Goal: Transaction & Acquisition: Obtain resource

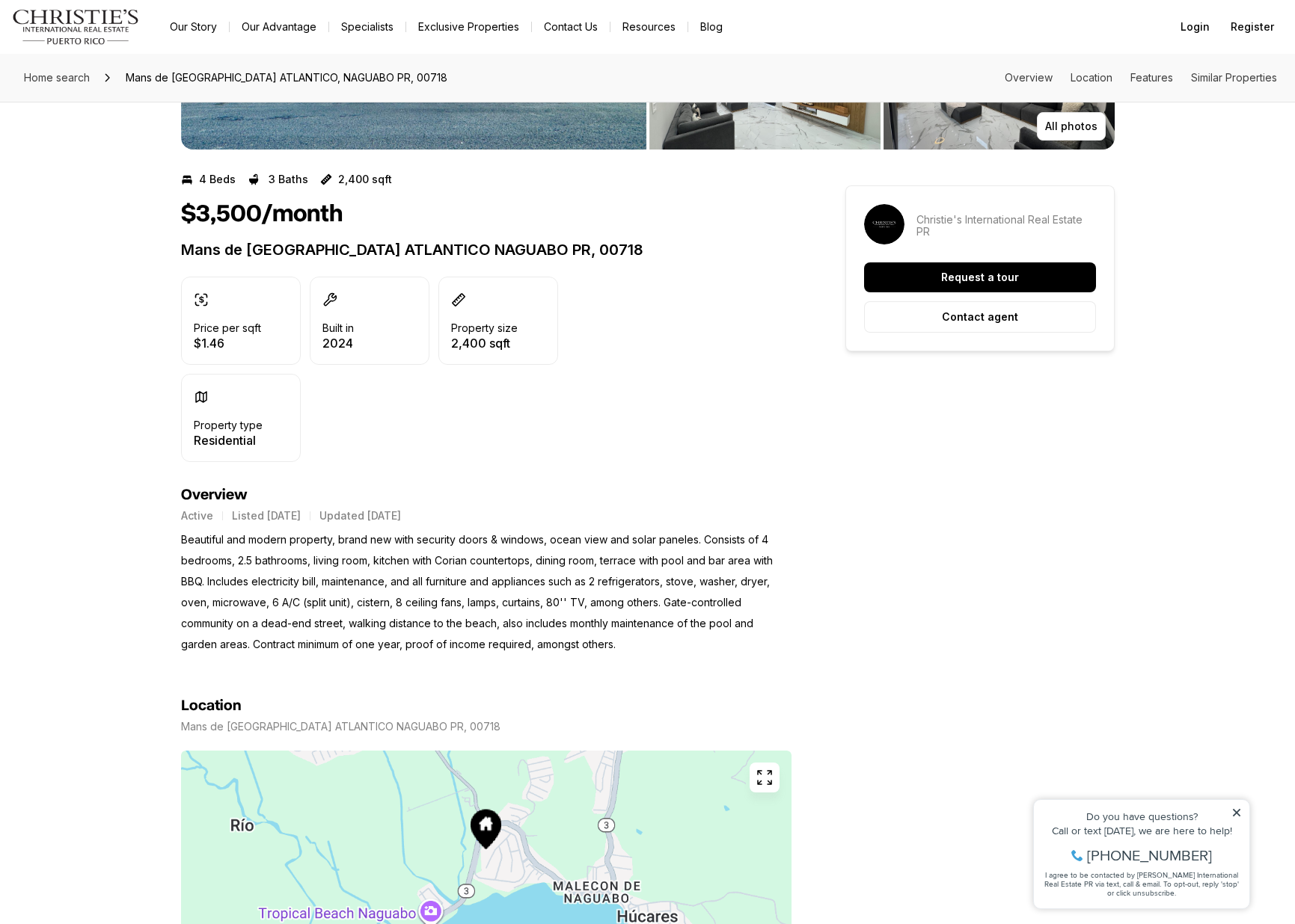
scroll to position [770, 0]
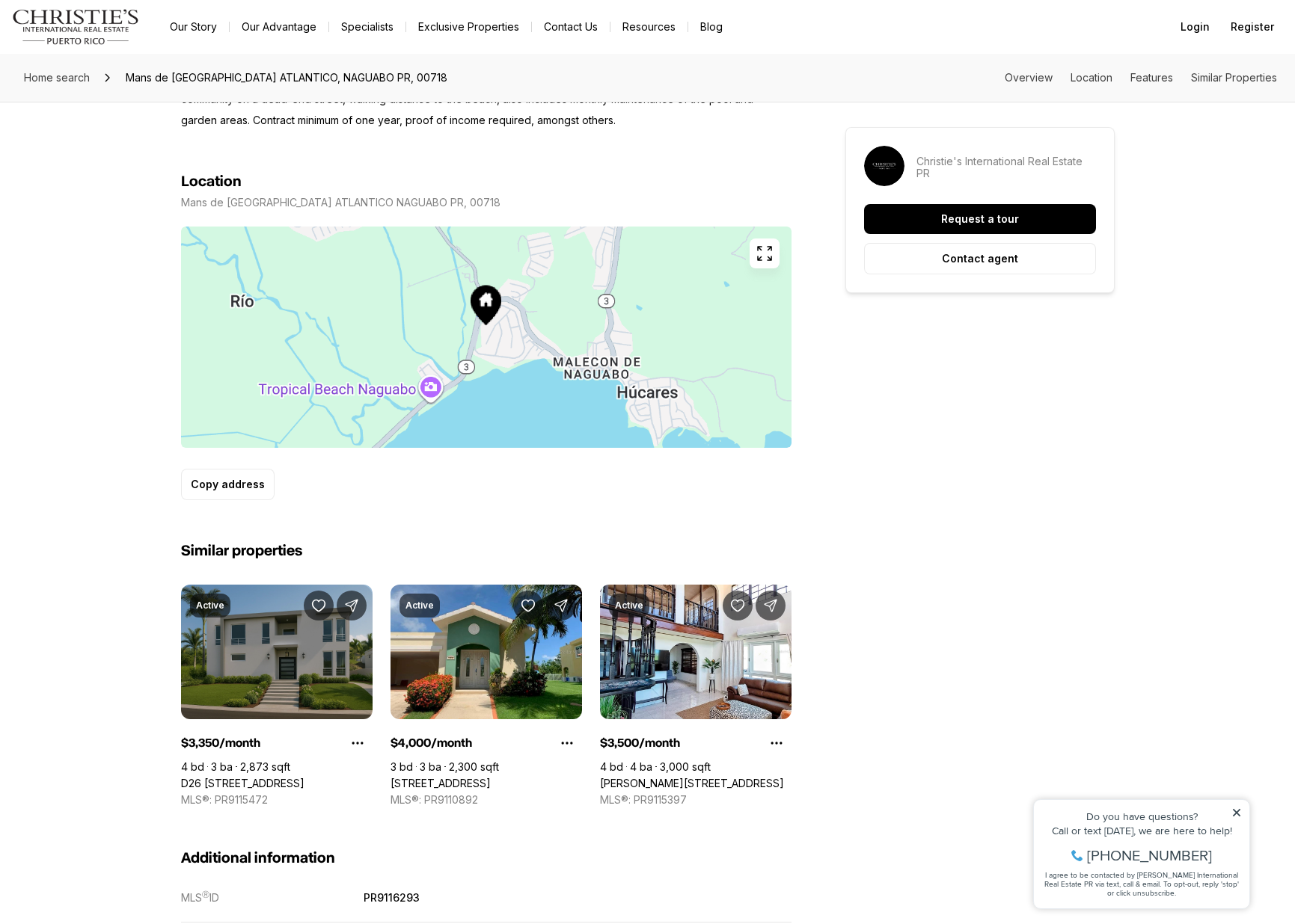
click at [268, 776] on link "D26 CALLE MARINA URBANIZACION MANSIONES DE PLAYA HUCARES, NAGUABO PR, 00718" at bounding box center [243, 783] width 123 height 14
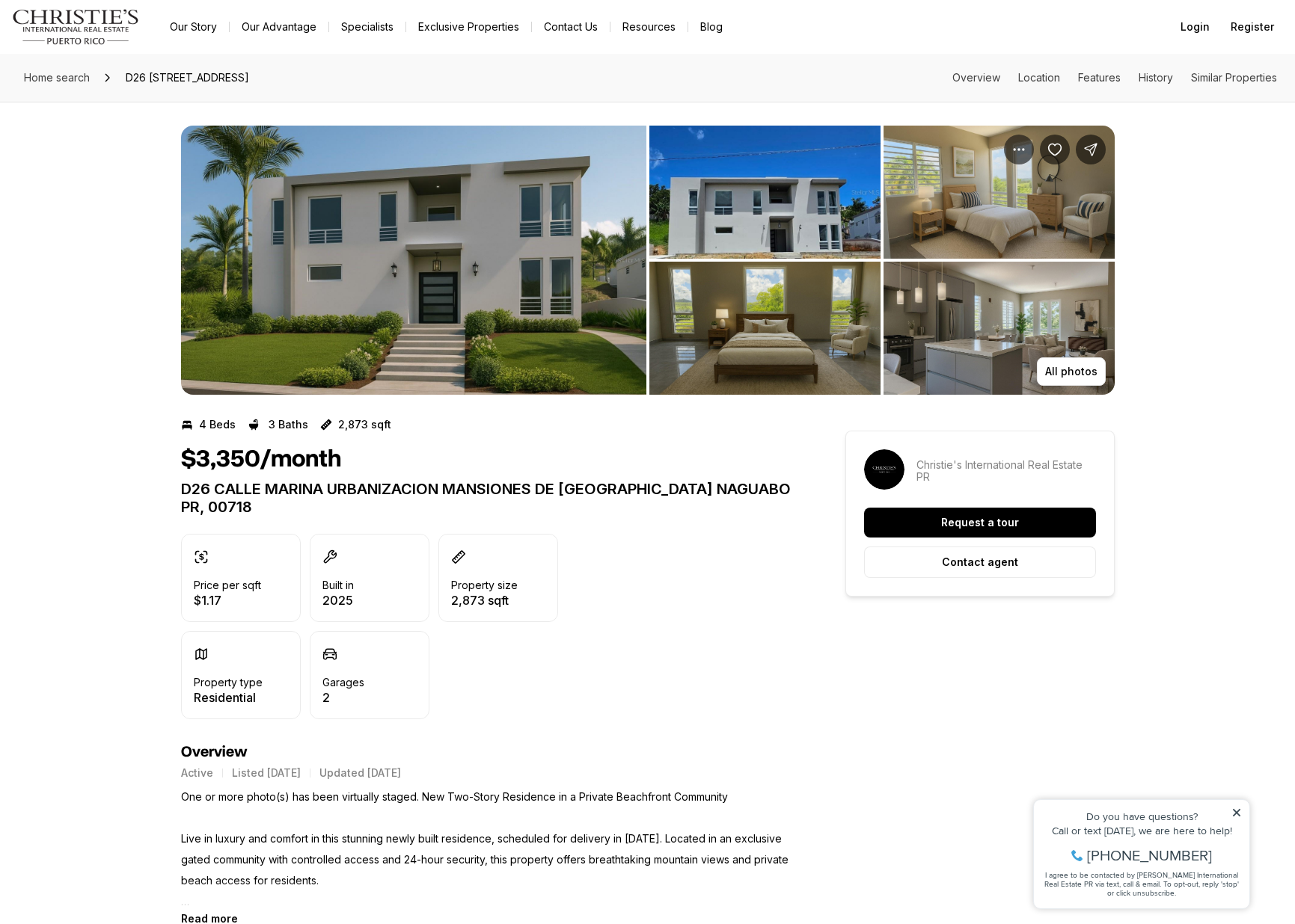
click at [564, 262] on img "View image gallery" at bounding box center [413, 260] width 465 height 269
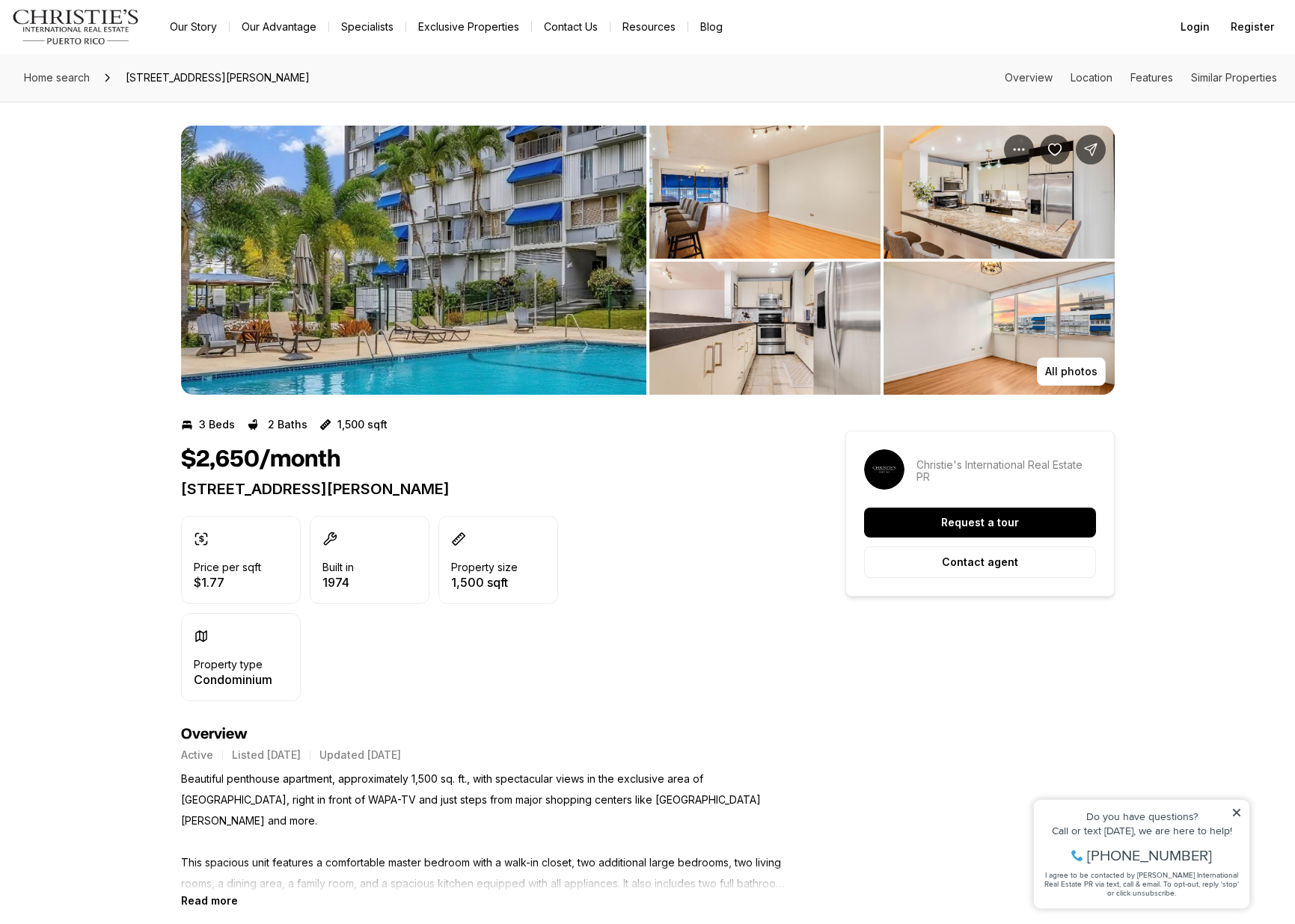
click at [453, 29] on link "Exclusive Properties" at bounding box center [469, 27] width 125 height 21
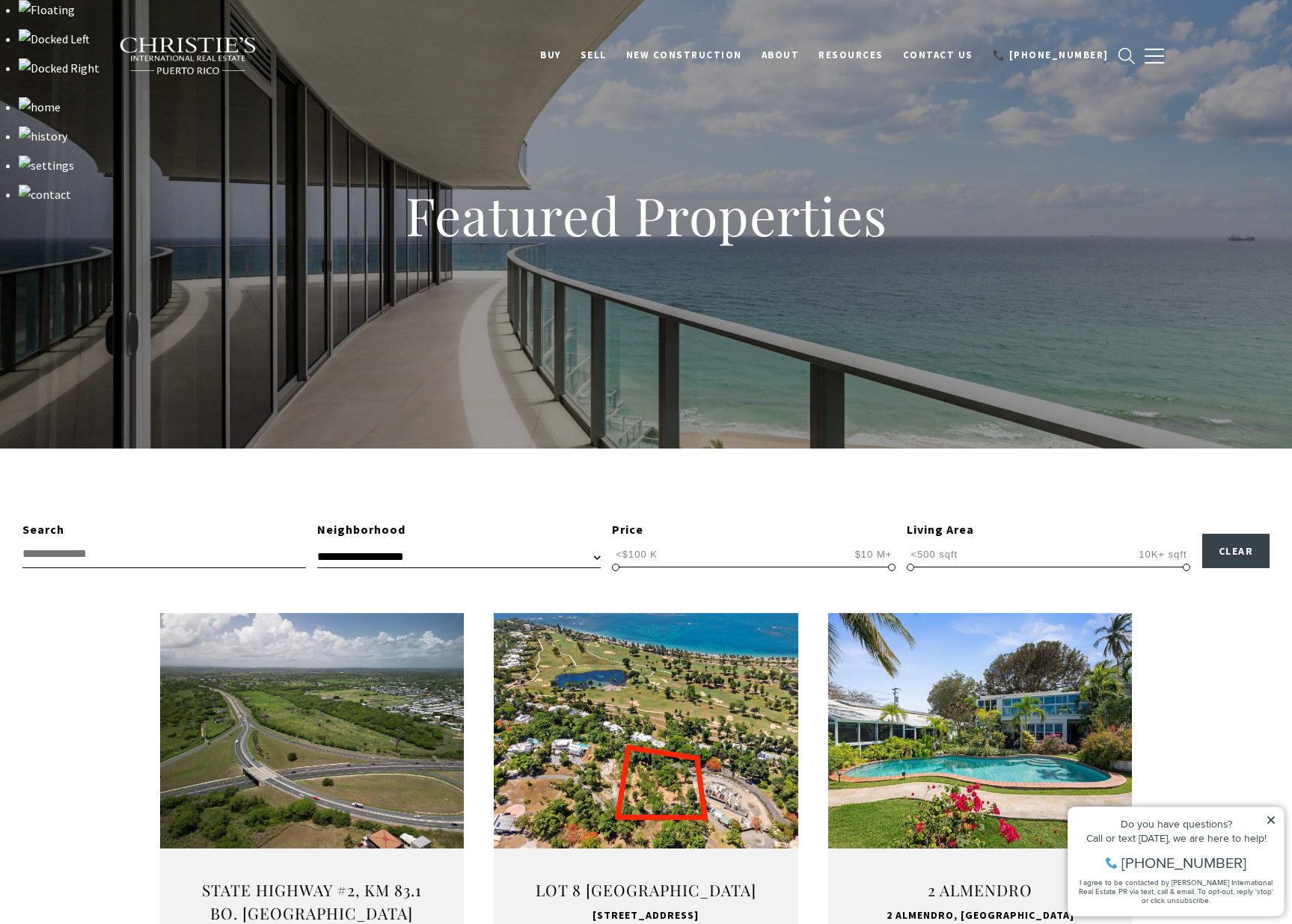
click at [178, 560] on input "text" at bounding box center [164, 554] width 284 height 27
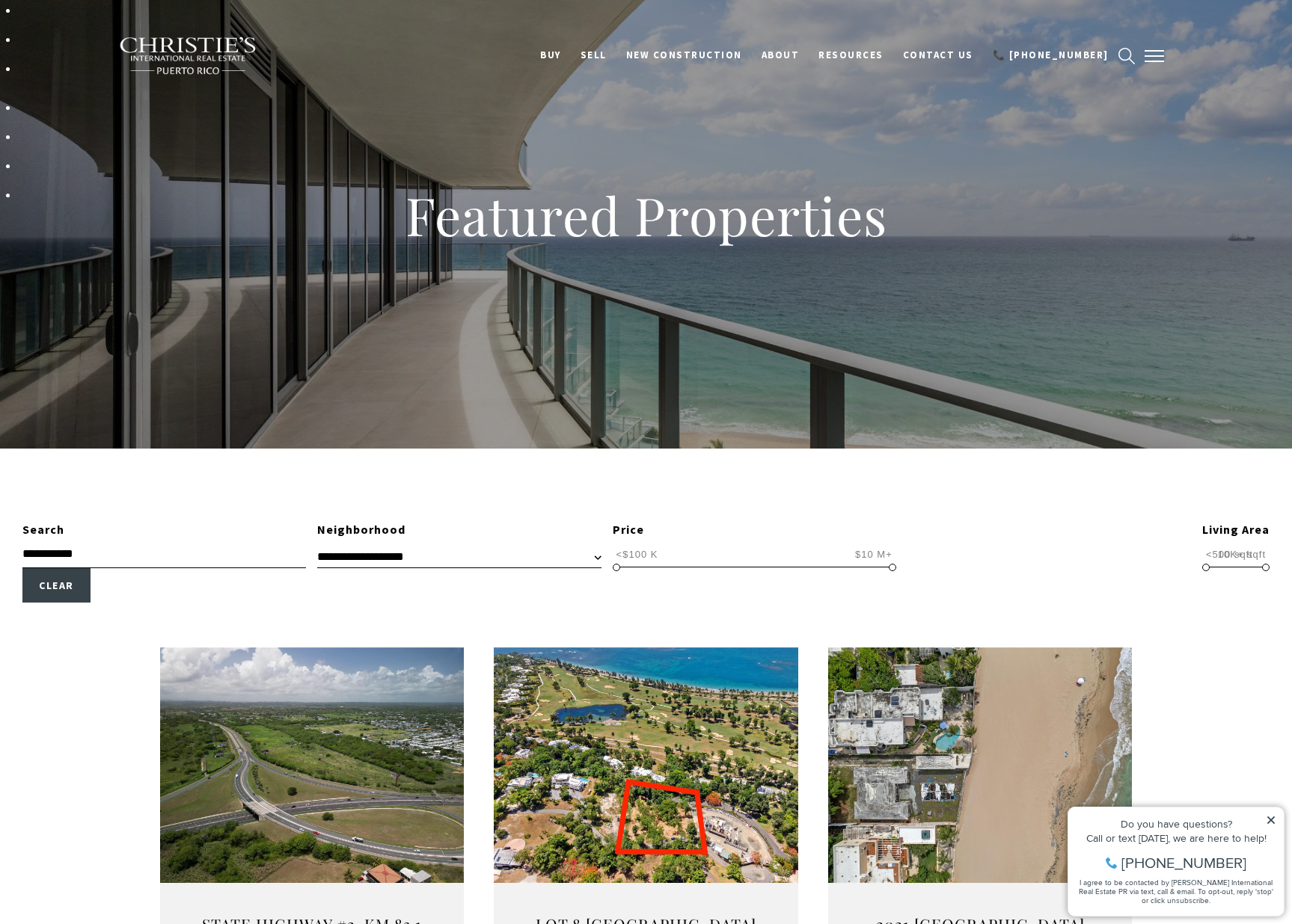
type input "**********"
click at [1165, 50] on button "button" at bounding box center [1154, 56] width 39 height 43
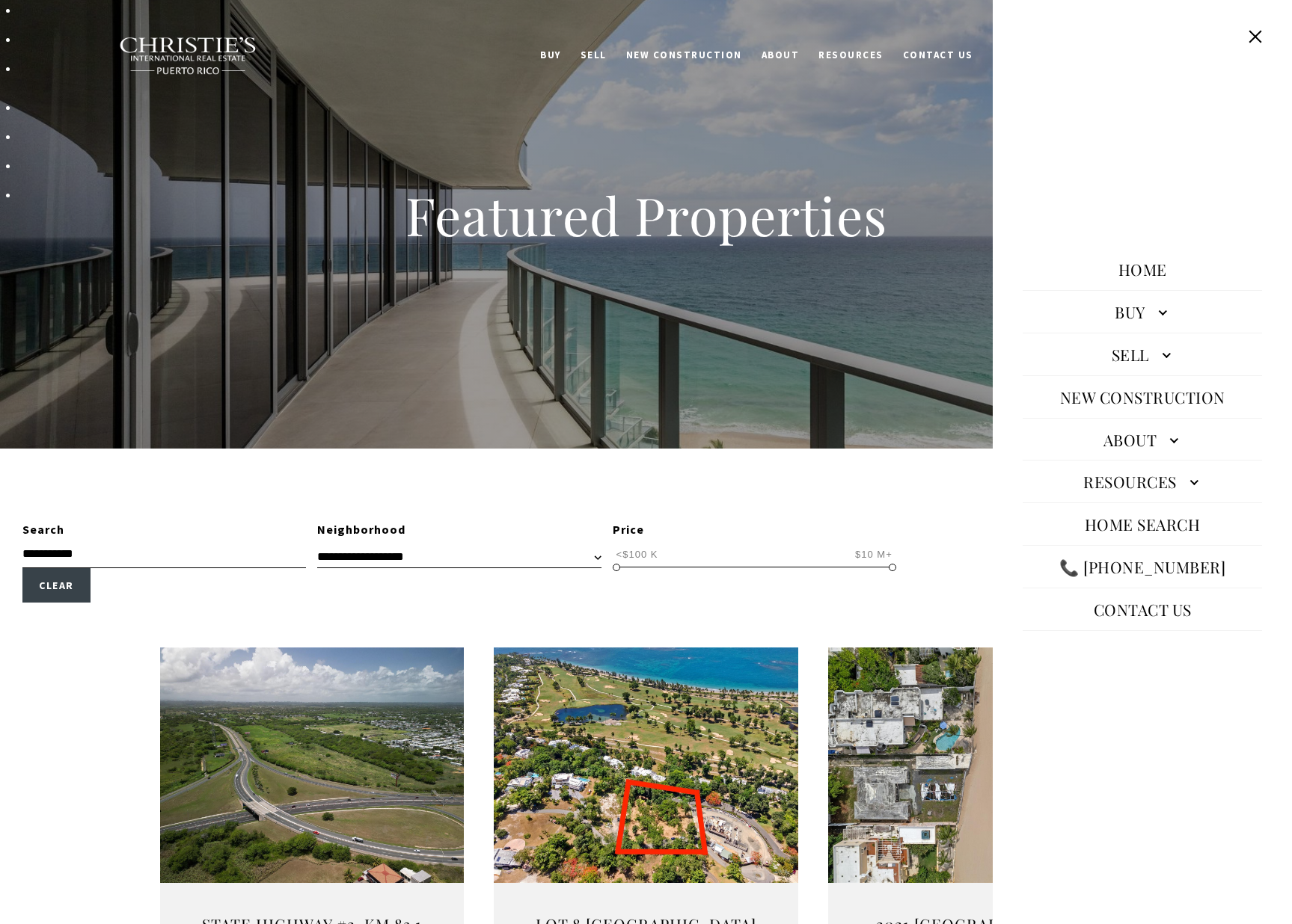
click at [1160, 309] on link "Buy" at bounding box center [1142, 311] width 240 height 36
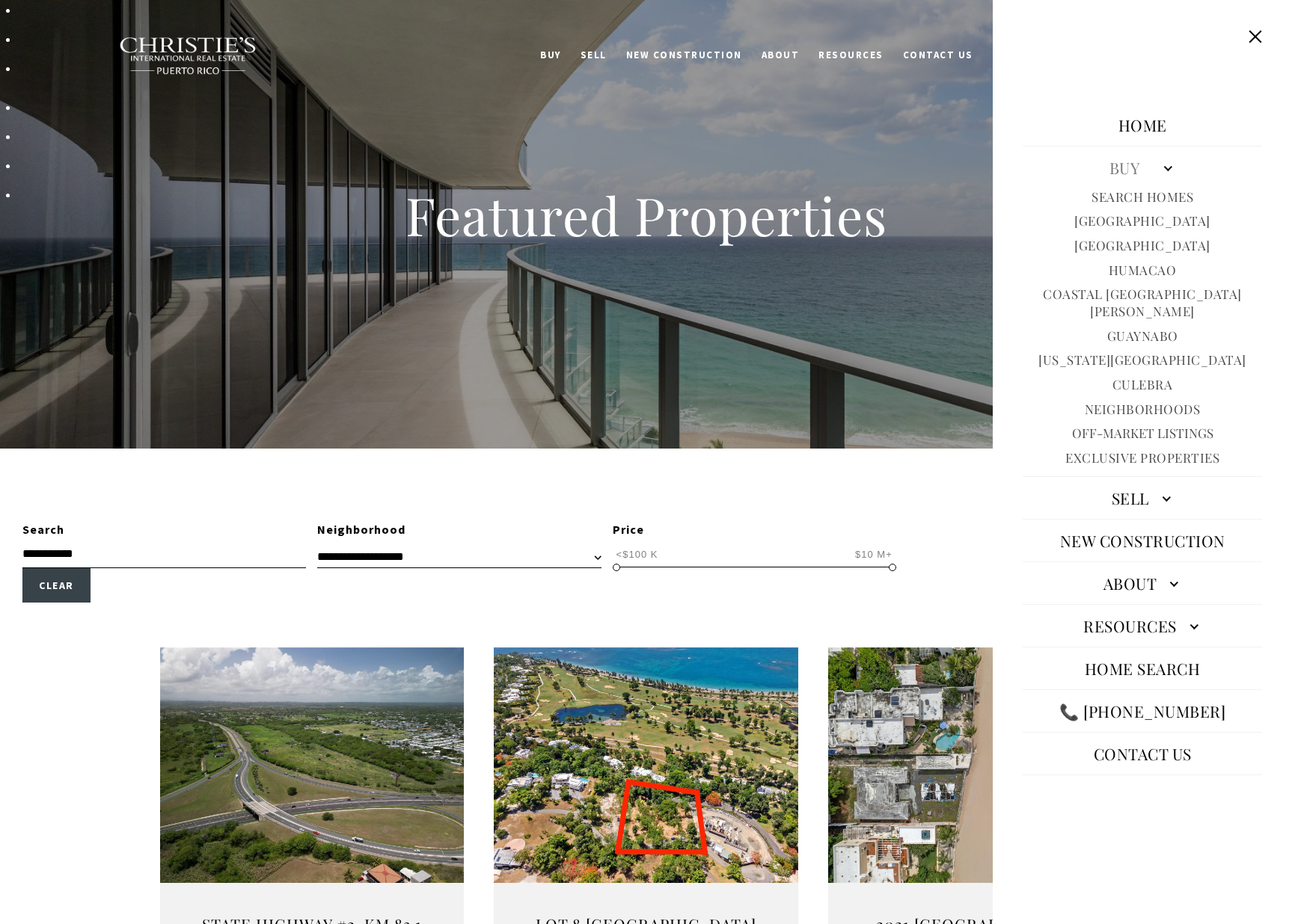
click at [1157, 129] on link "Home" at bounding box center [1143, 125] width 64 height 36
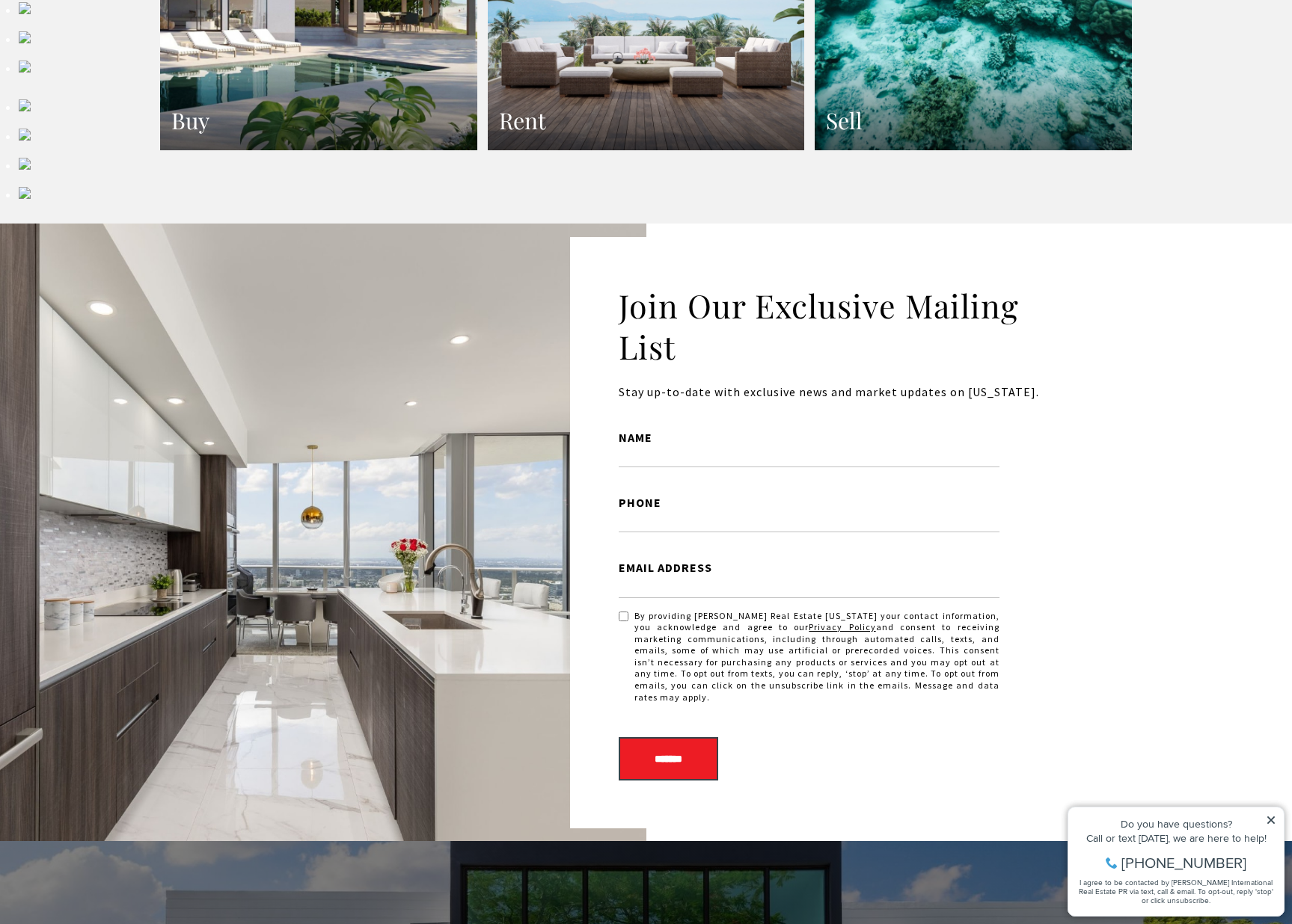
scroll to position [2676, 0]
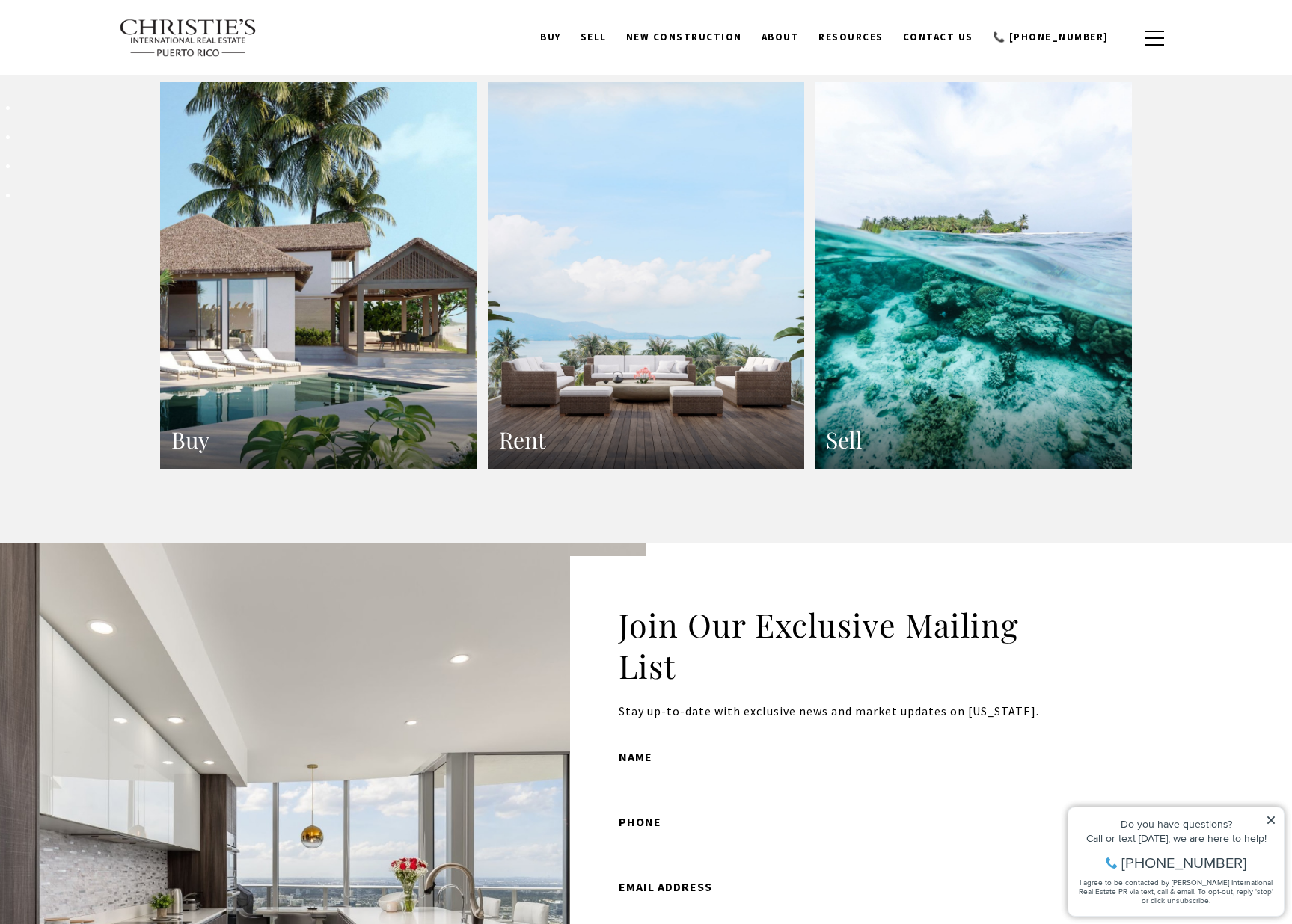
click at [530, 425] on h3 "Rent" at bounding box center [646, 440] width 294 height 29
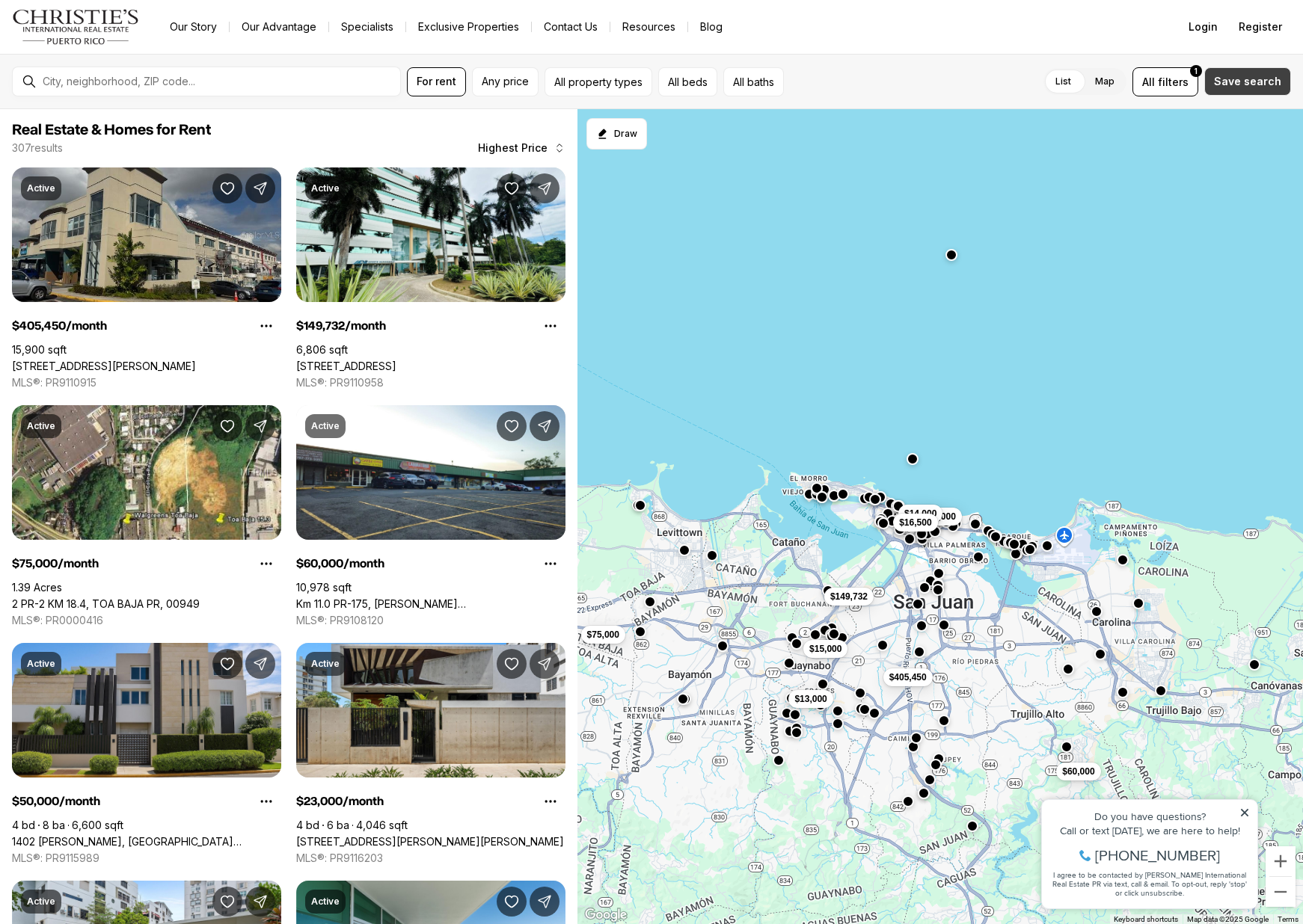
click at [1210, 89] on button "Save search" at bounding box center [1247, 81] width 87 height 28
click at [1185, 89] on button "All filters 1" at bounding box center [1165, 81] width 66 height 29
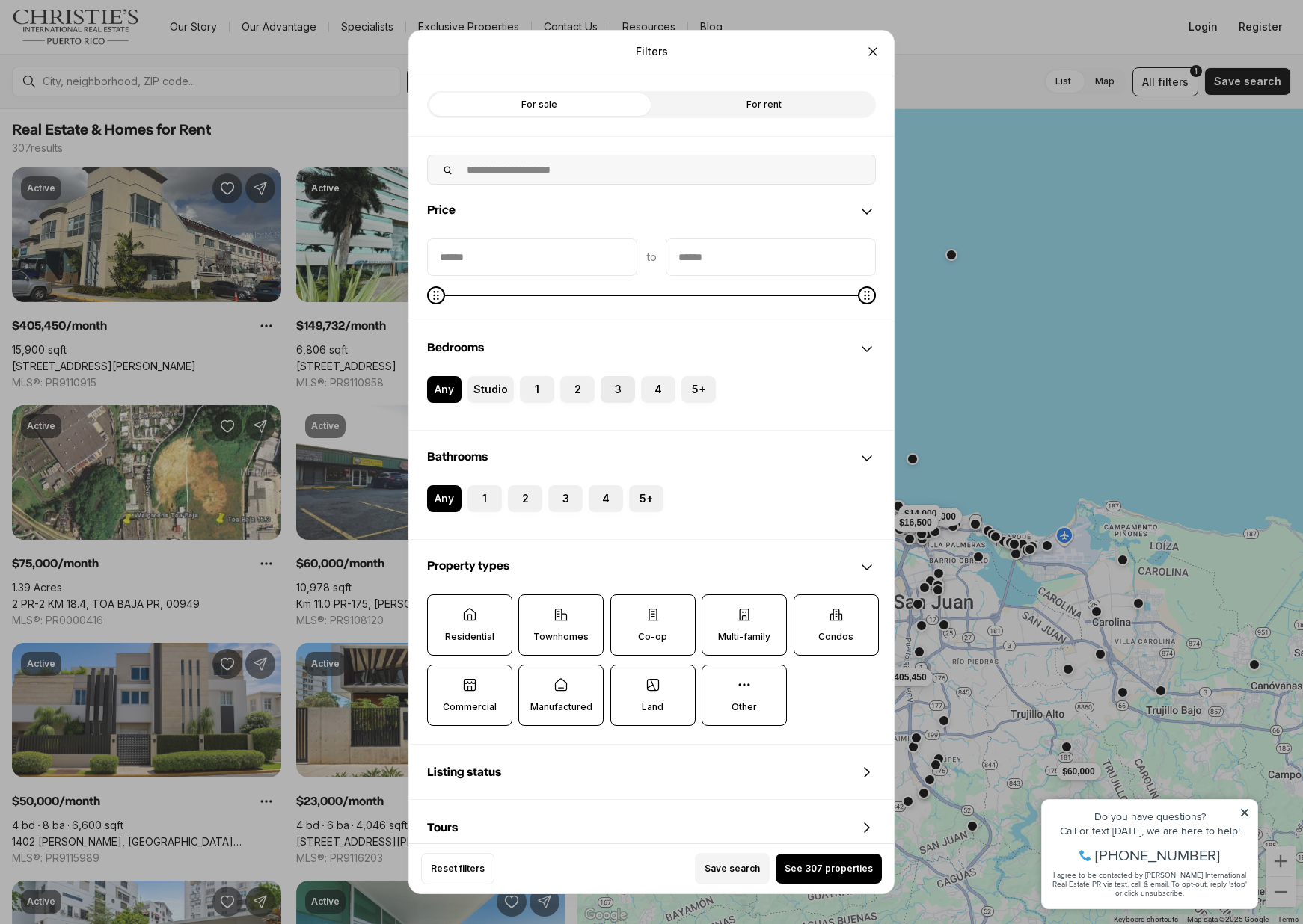
click at [613, 387] on button "3" at bounding box center [608, 384] width 15 height 15
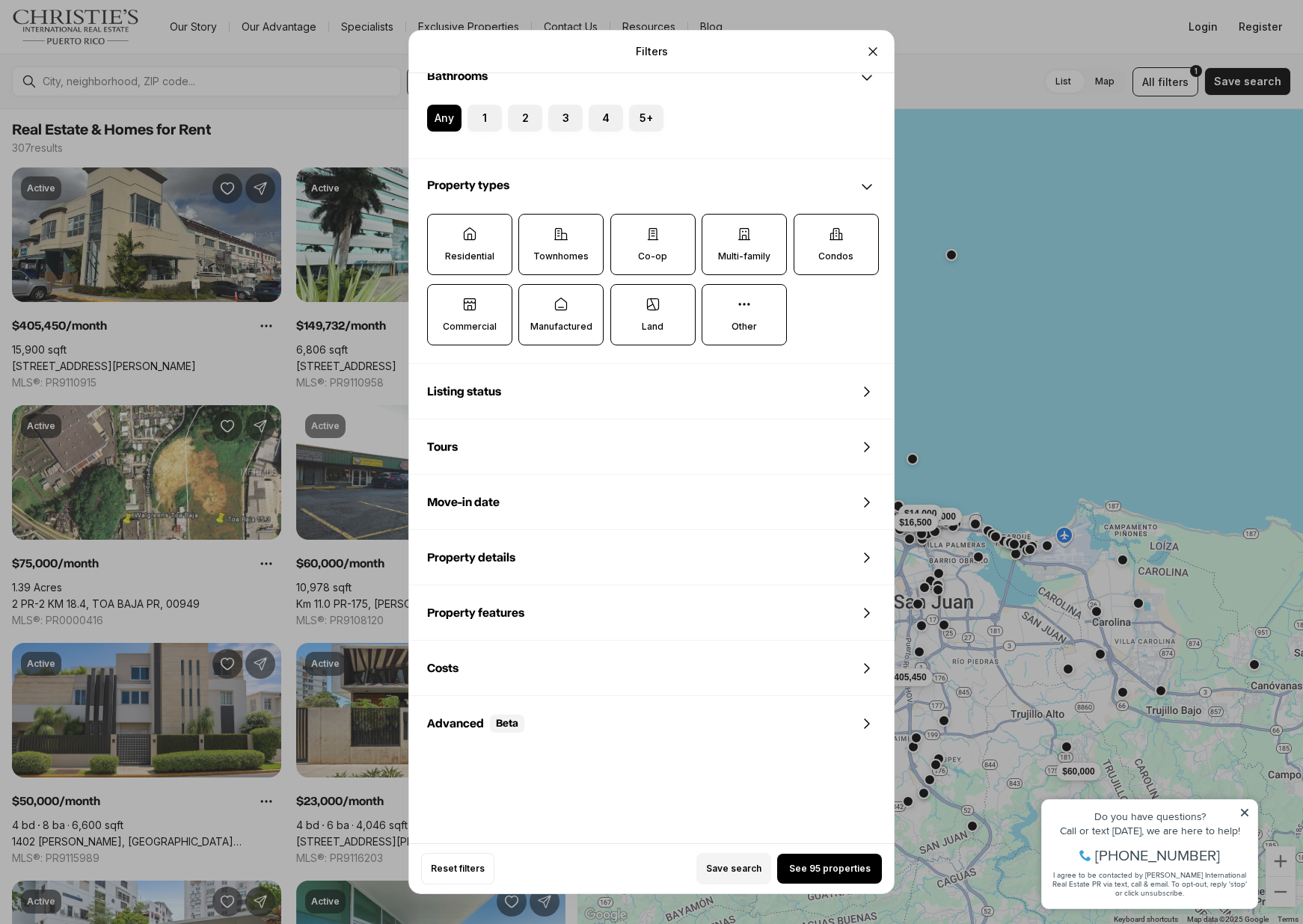
click at [514, 397] on div "Listing status" at bounding box center [651, 392] width 485 height 54
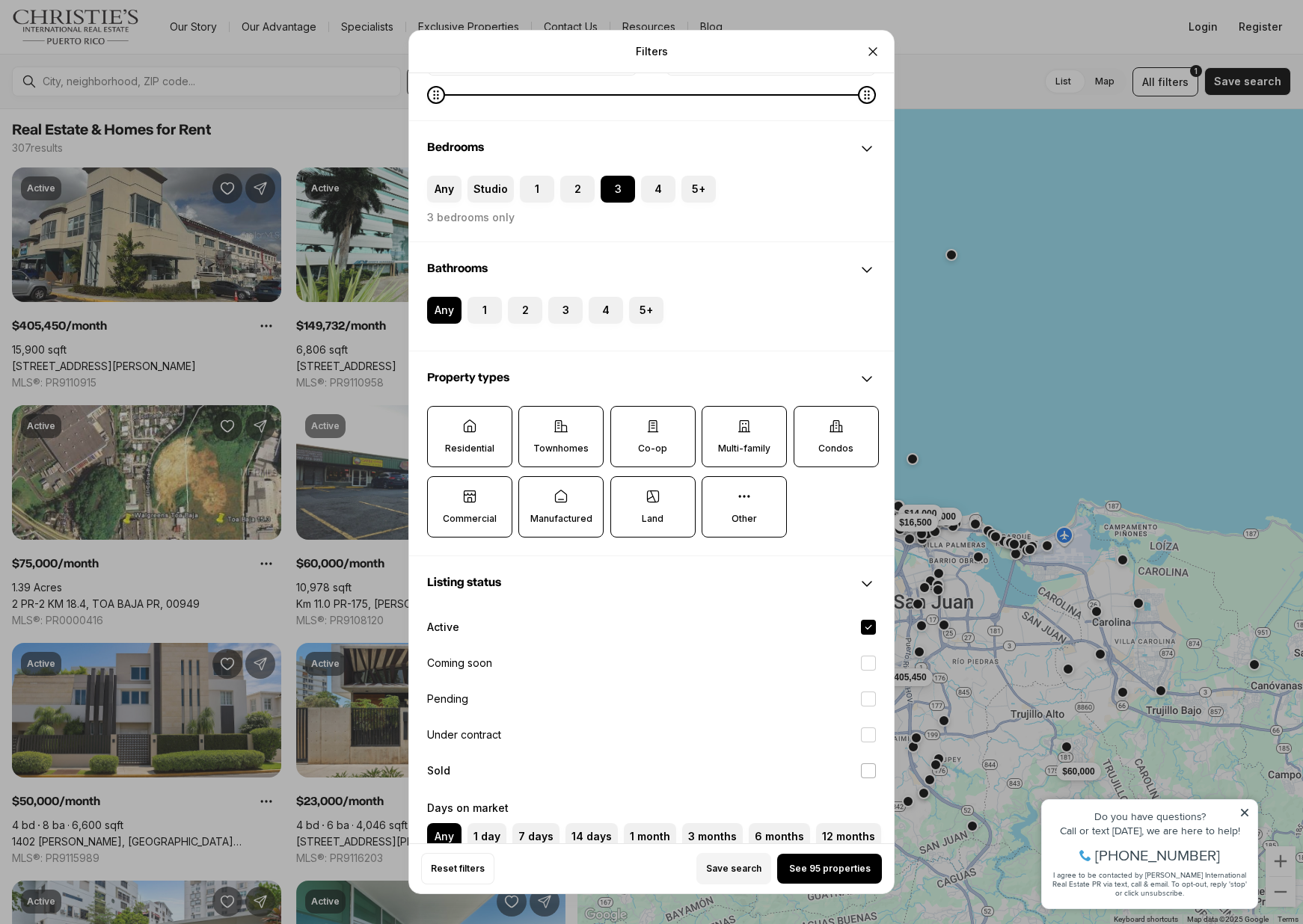
scroll to position [143, 0]
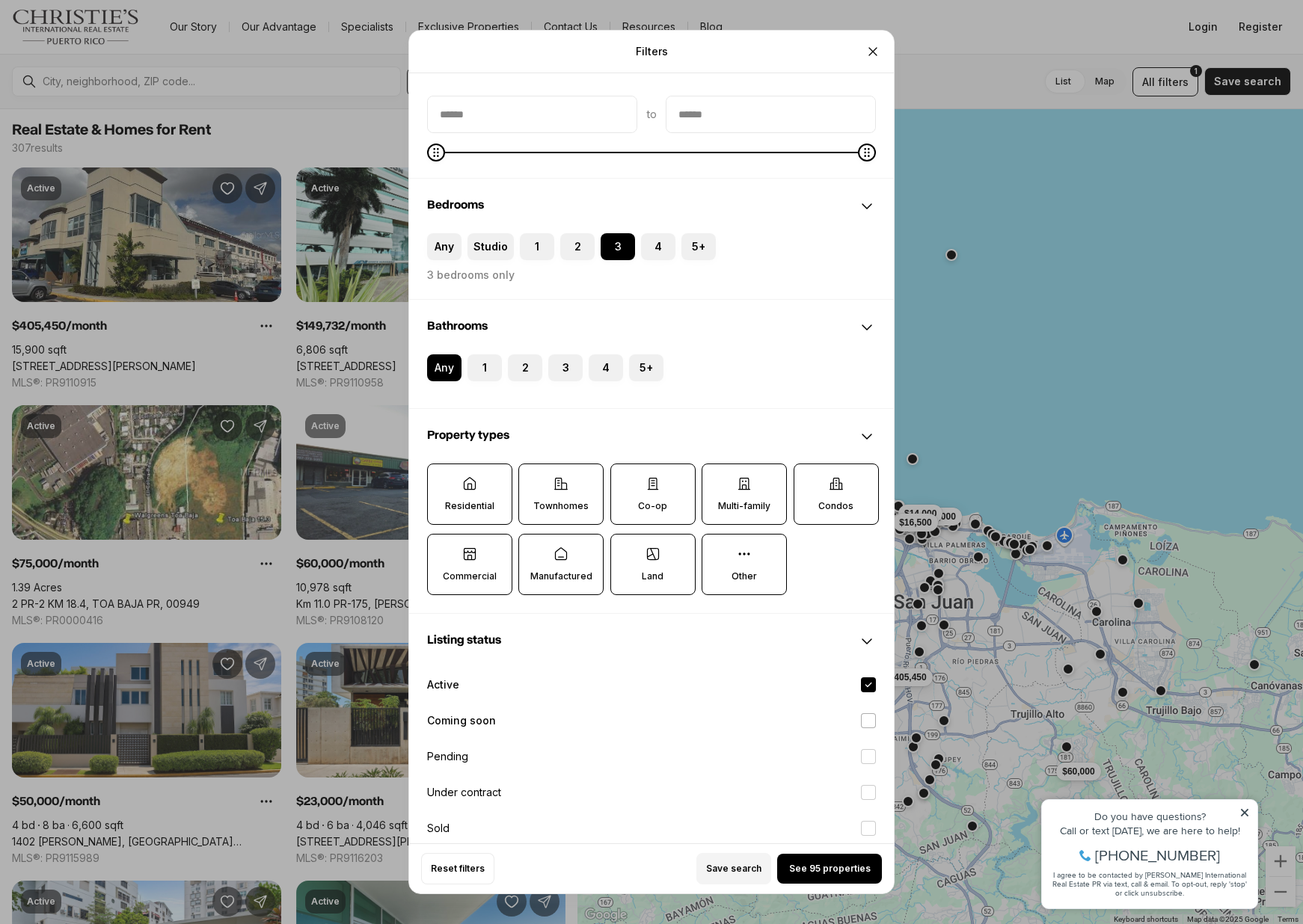
click at [546, 716] on label "Coming soon" at bounding box center [651, 720] width 472 height 33
click at [861, 716] on button "Coming soon" at bounding box center [869, 721] width 15 height 15
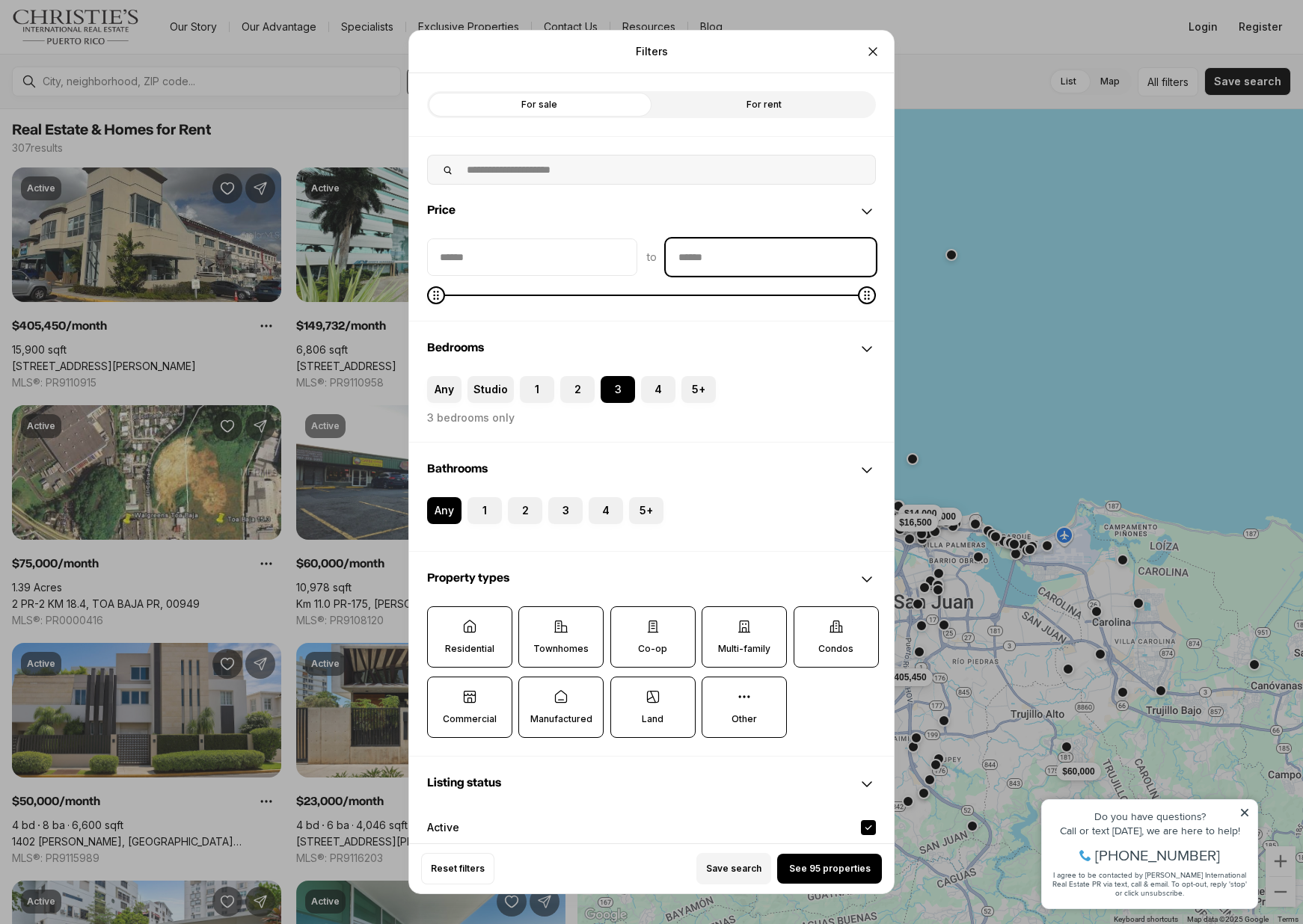
click at [743, 268] on input "priceMax" at bounding box center [771, 257] width 208 height 36
type input "******"
click at [826, 860] on button "See 95 properties" at bounding box center [829, 868] width 105 height 30
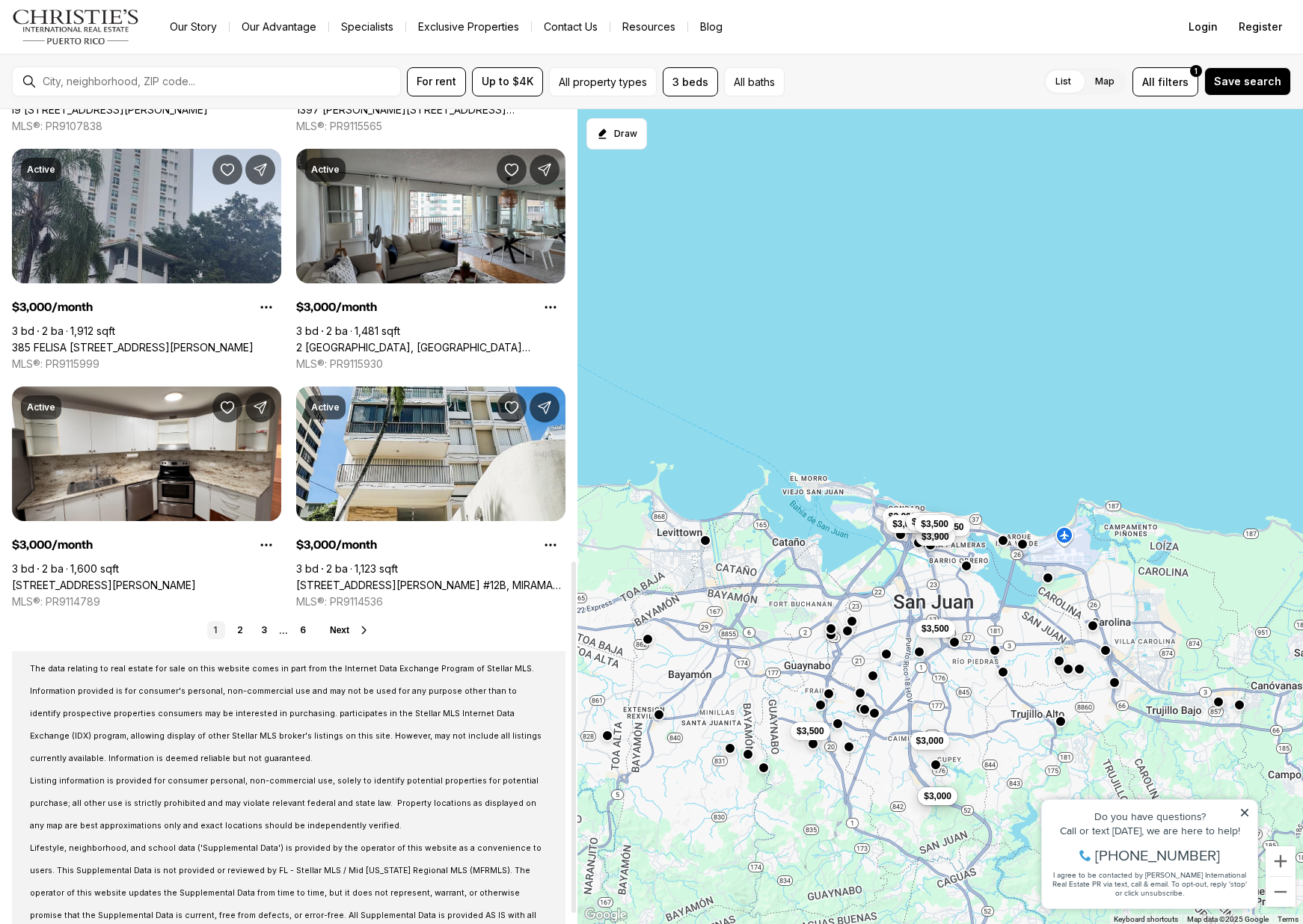
scroll to position [1046, 0]
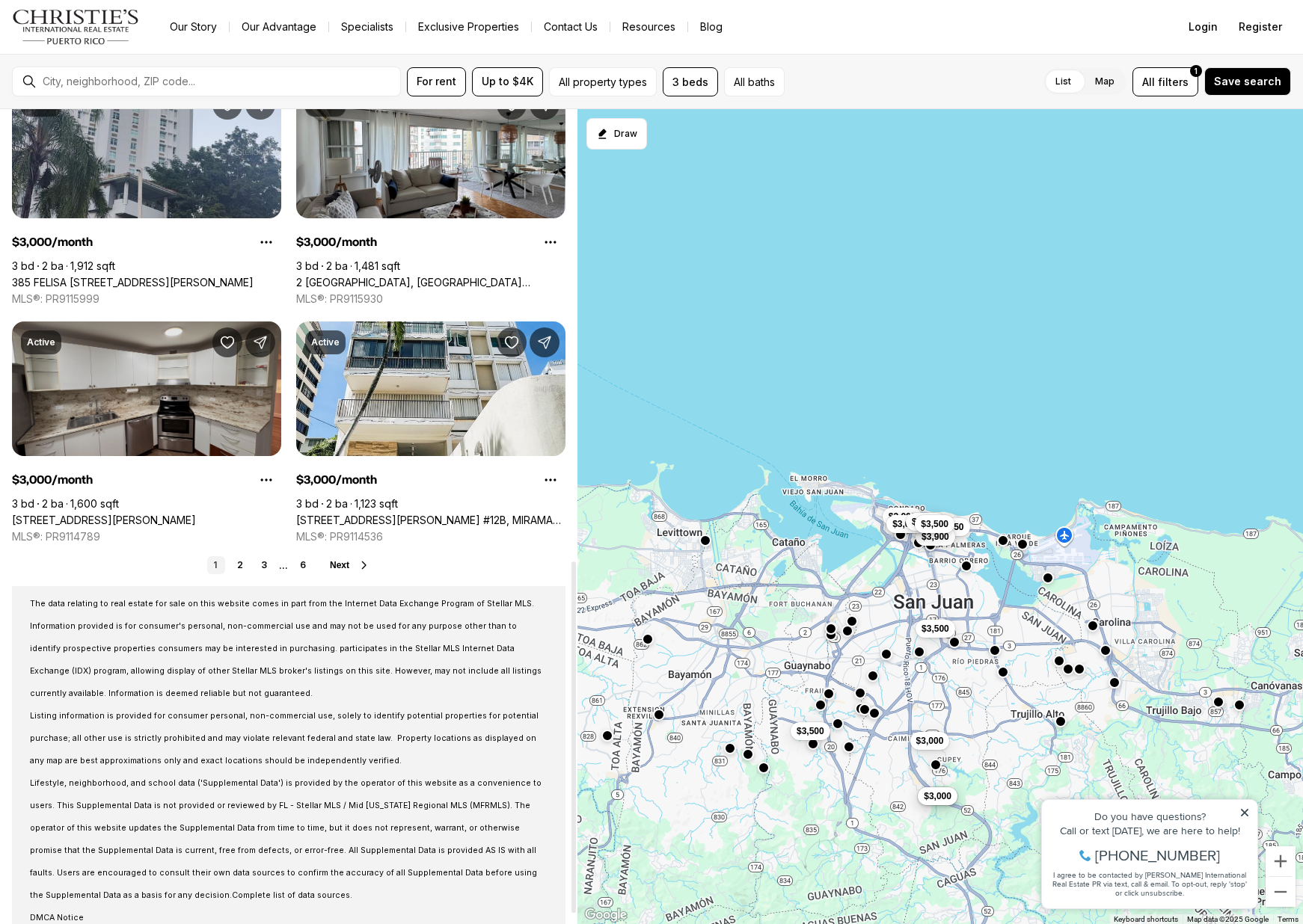
click at [169, 513] on link "1500 AVE LOS ROMEROS #703, SAN JUAN PR, 00920" at bounding box center [104, 520] width 184 height 14
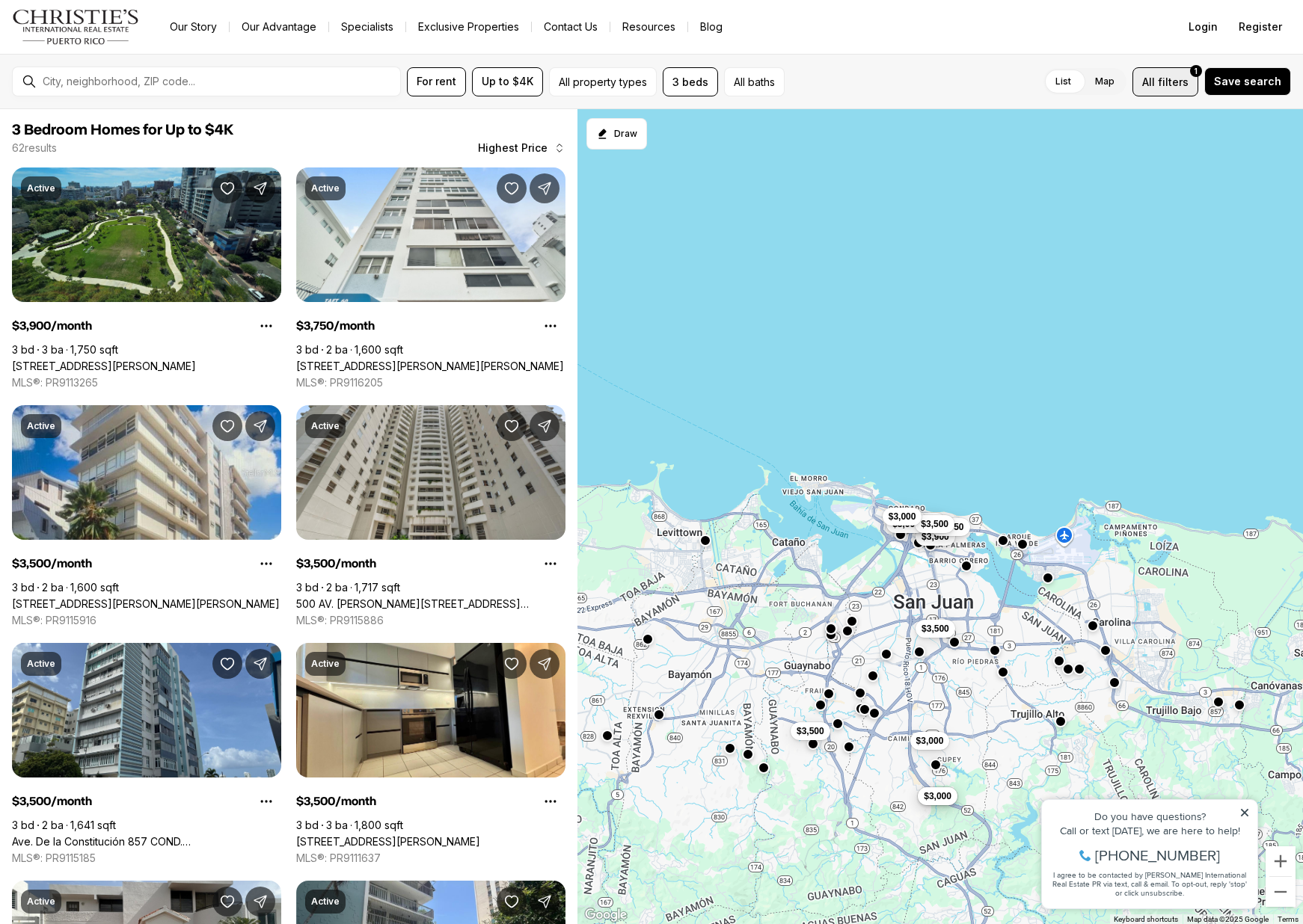
scroll to position [1046, 0]
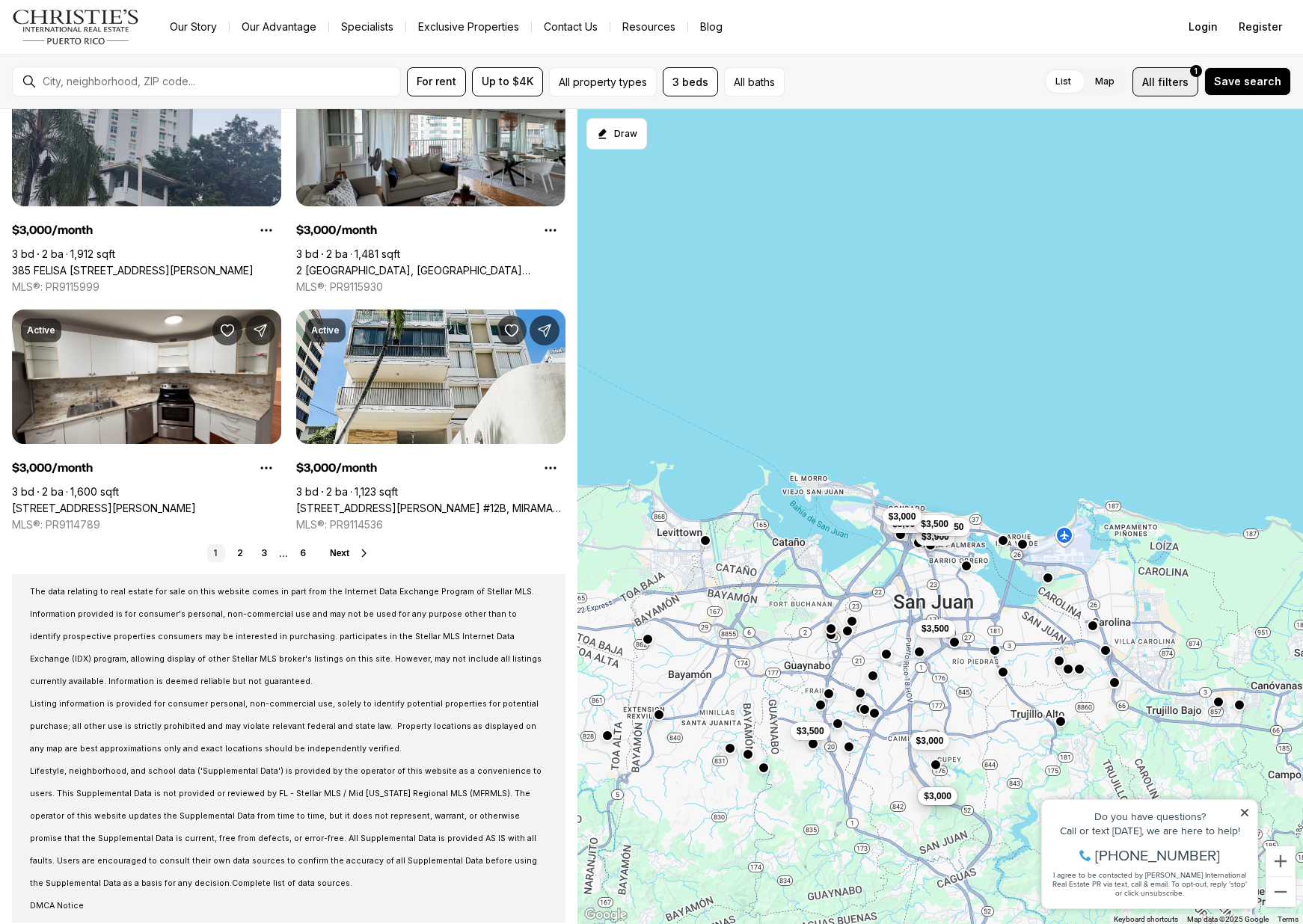
click at [1155, 81] on span "All" at bounding box center [1148, 81] width 13 height 16
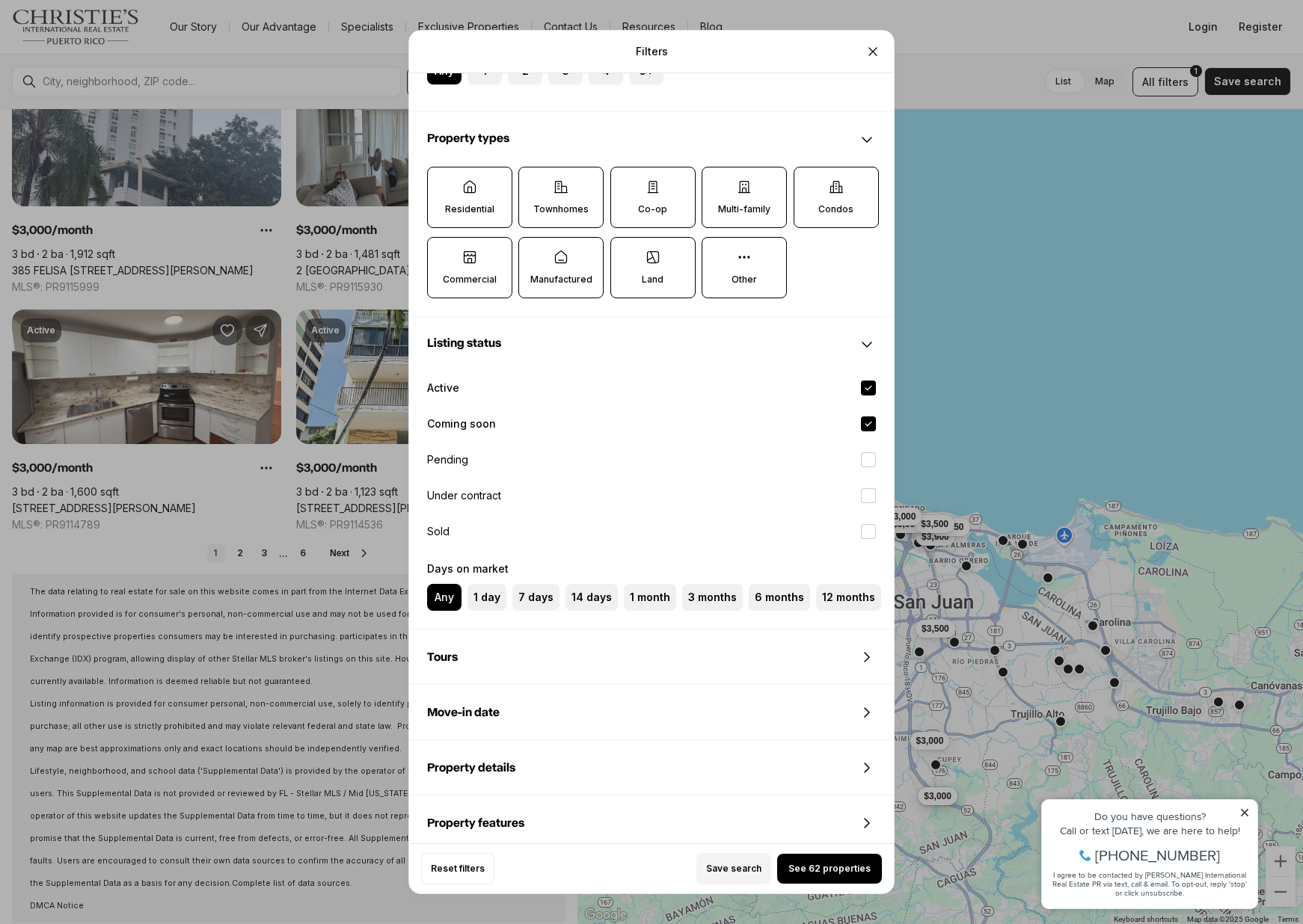
scroll to position [442, 0]
click at [473, 195] on label "Residential" at bounding box center [469, 195] width 85 height 62
click at [443, 180] on button "Residential" at bounding box center [435, 173] width 15 height 15
click at [477, 205] on p "Residential" at bounding box center [470, 208] width 49 height 12
click at [443, 181] on button "Residential" at bounding box center [436, 173] width 15 height 15
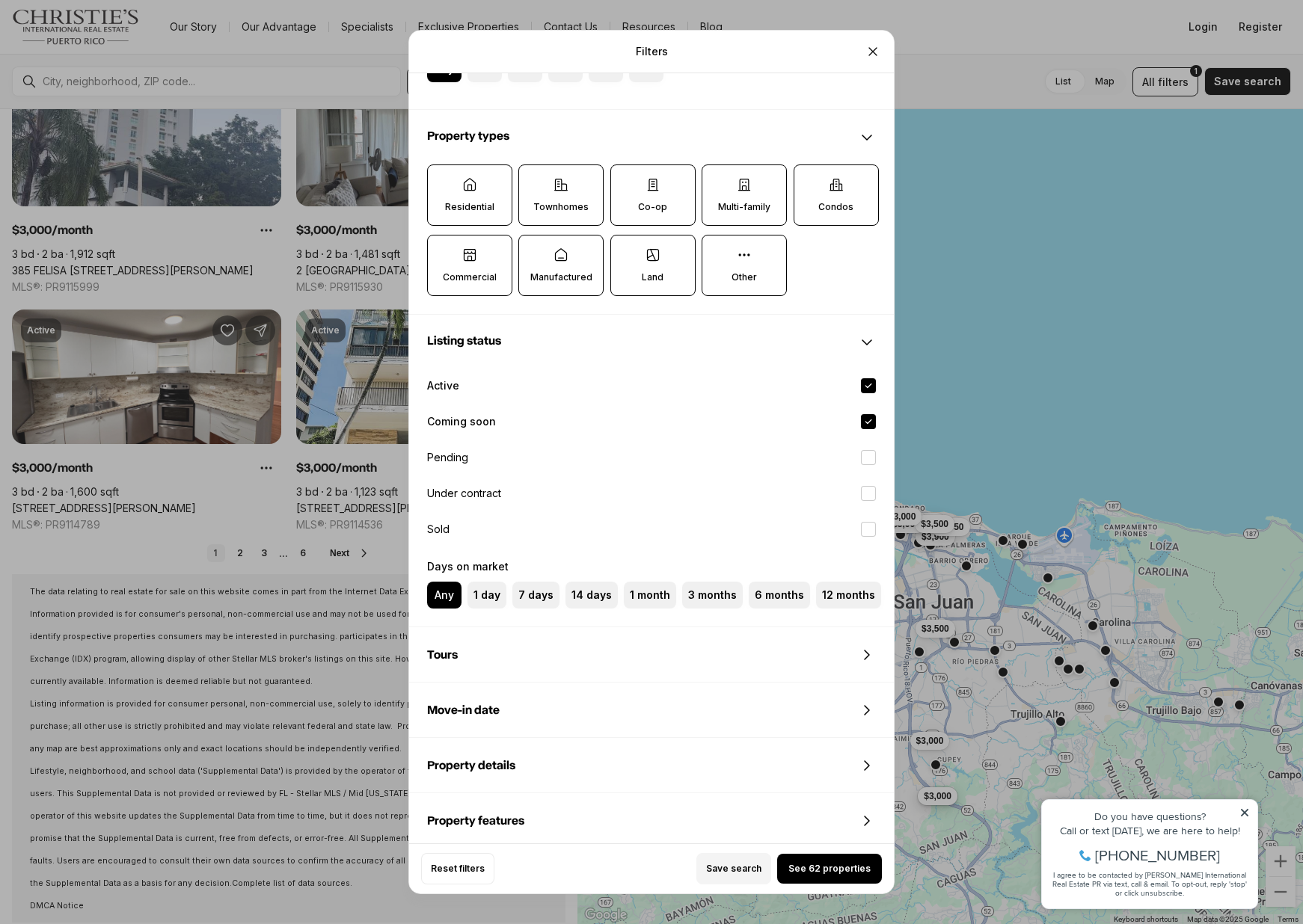
click at [544, 280] on p "Manufactured" at bounding box center [561, 278] width 62 height 12
click at [534, 250] on button "Manufactured" at bounding box center [526, 243] width 15 height 15
click at [679, 276] on label "Land" at bounding box center [653, 265] width 85 height 62
click at [626, 250] on button "Land" at bounding box center [618, 243] width 15 height 15
click at [720, 262] on label "Other" at bounding box center [744, 265] width 85 height 62
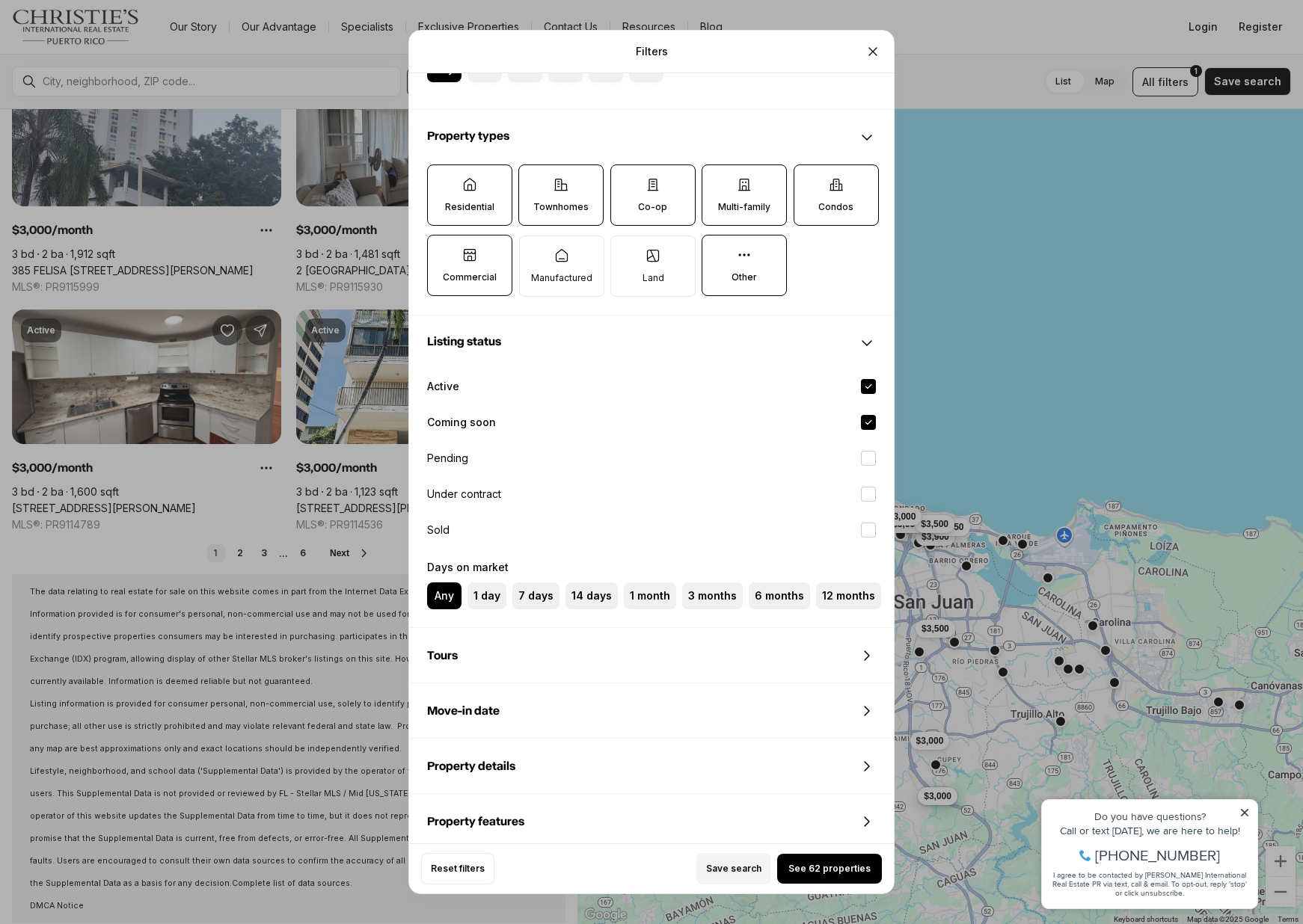
click at [717, 250] on button "Other" at bounding box center [710, 243] width 15 height 15
click at [758, 199] on label "Multi-family" at bounding box center [744, 195] width 85 height 62
click at [717, 180] on button "Multi-family" at bounding box center [710, 173] width 15 height 15
click at [638, 206] on label "Co-op" at bounding box center [653, 195] width 85 height 62
click at [626, 180] on button "Co-op" at bounding box center [618, 173] width 15 height 15
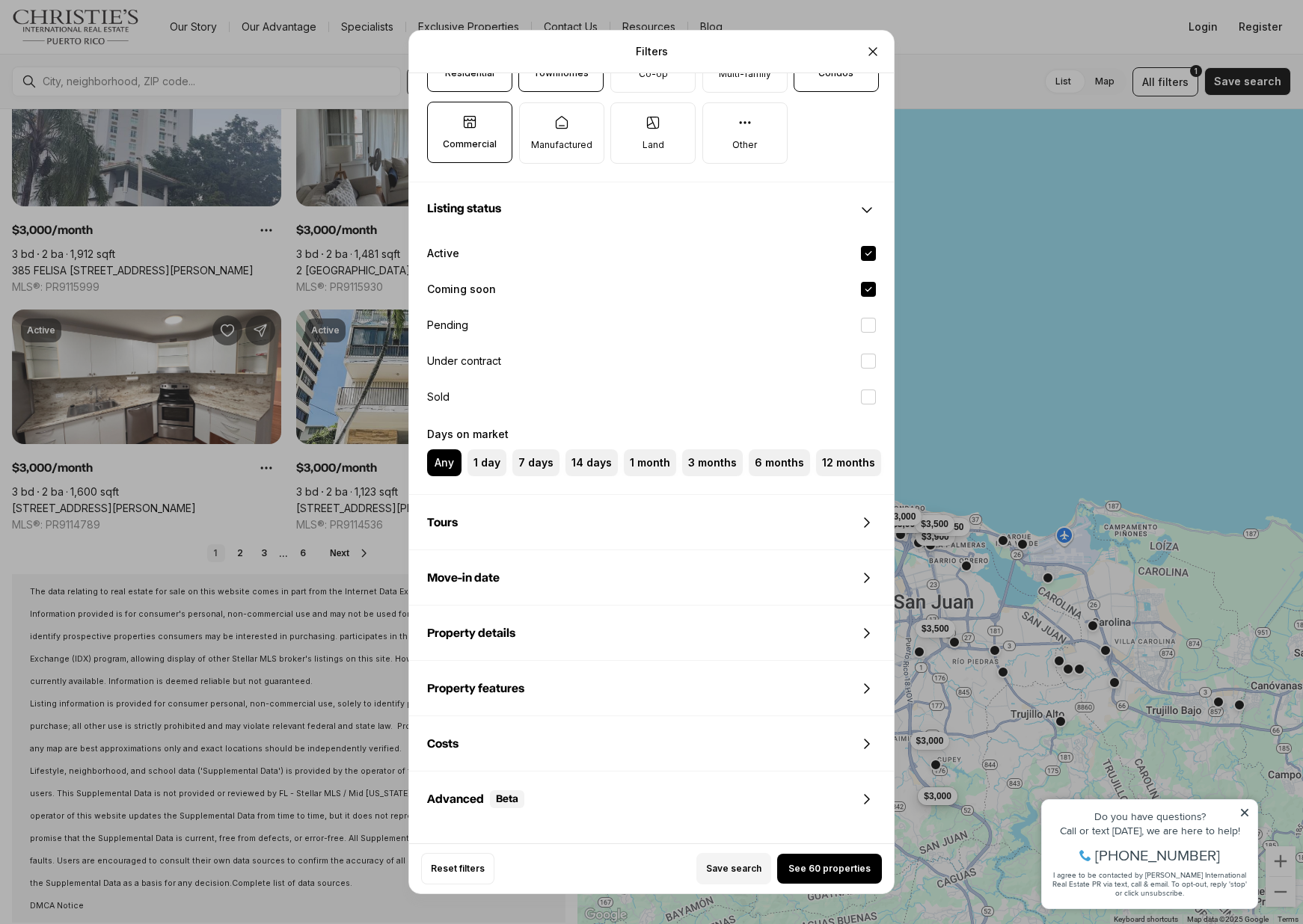
scroll to position [651, 0]
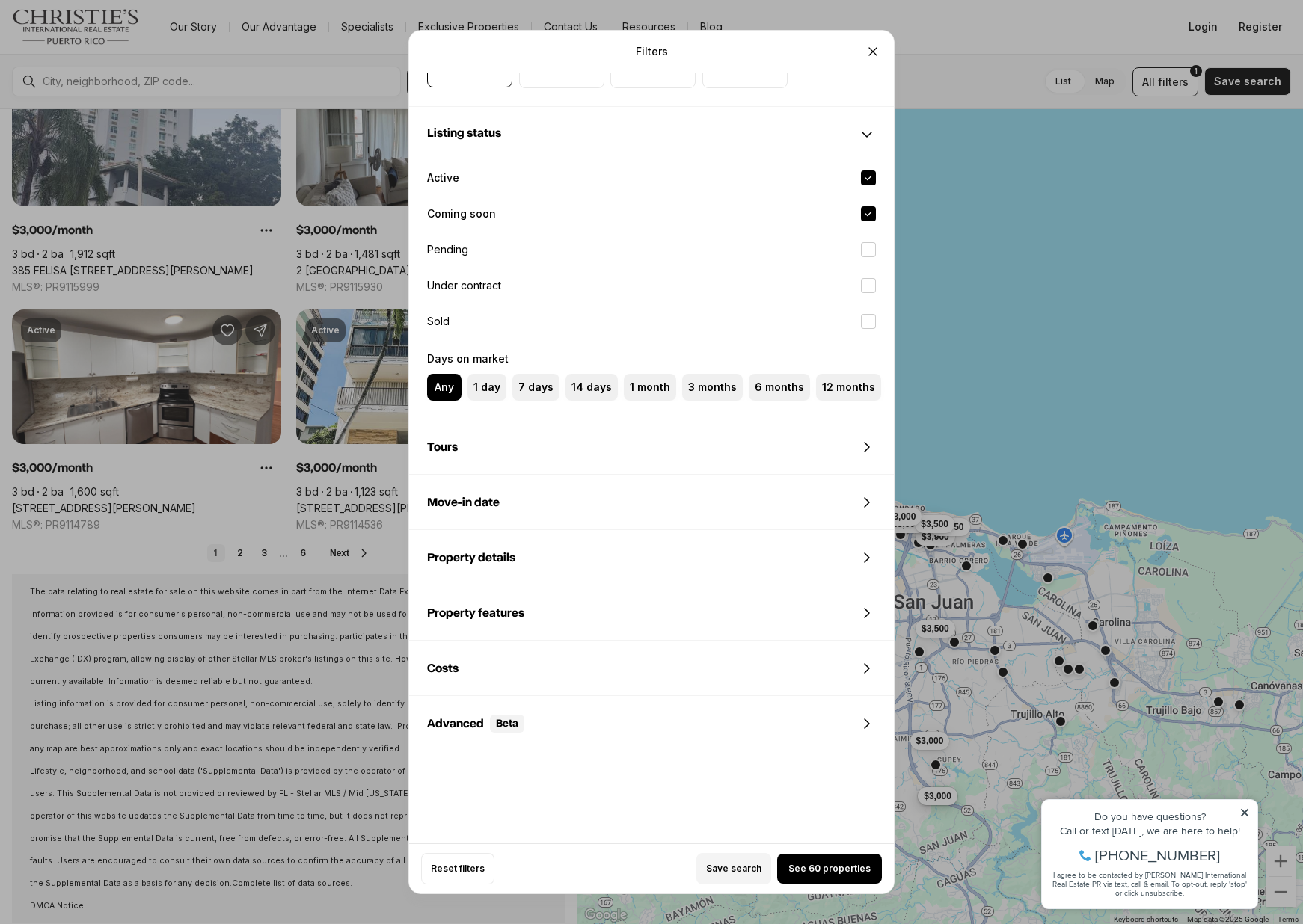
click at [478, 427] on div "Tours" at bounding box center [651, 447] width 485 height 54
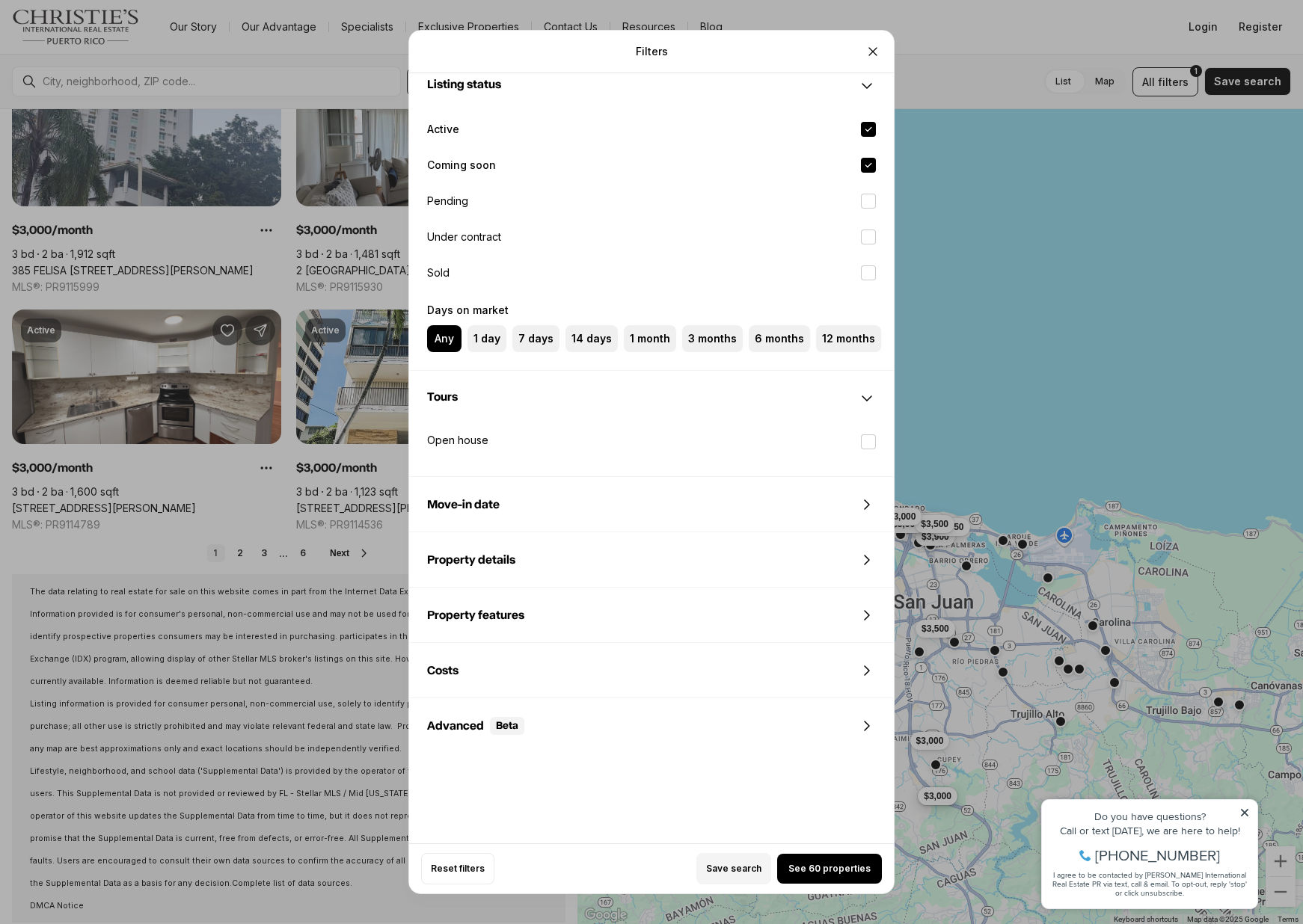
click at [492, 507] on span "Move-in date" at bounding box center [462, 505] width 72 height 12
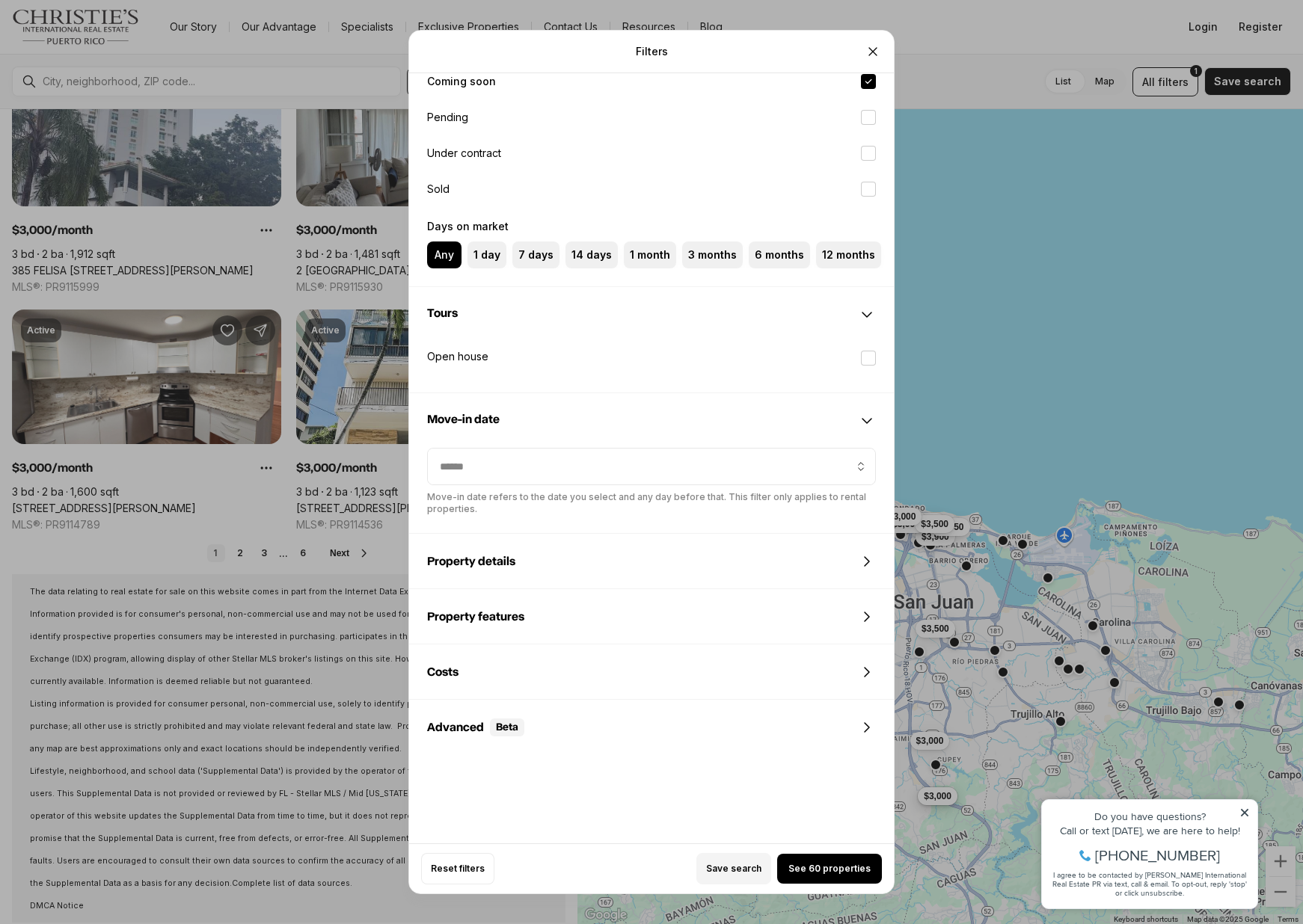
click at [513, 558] on span "Property details" at bounding box center [471, 561] width 88 height 12
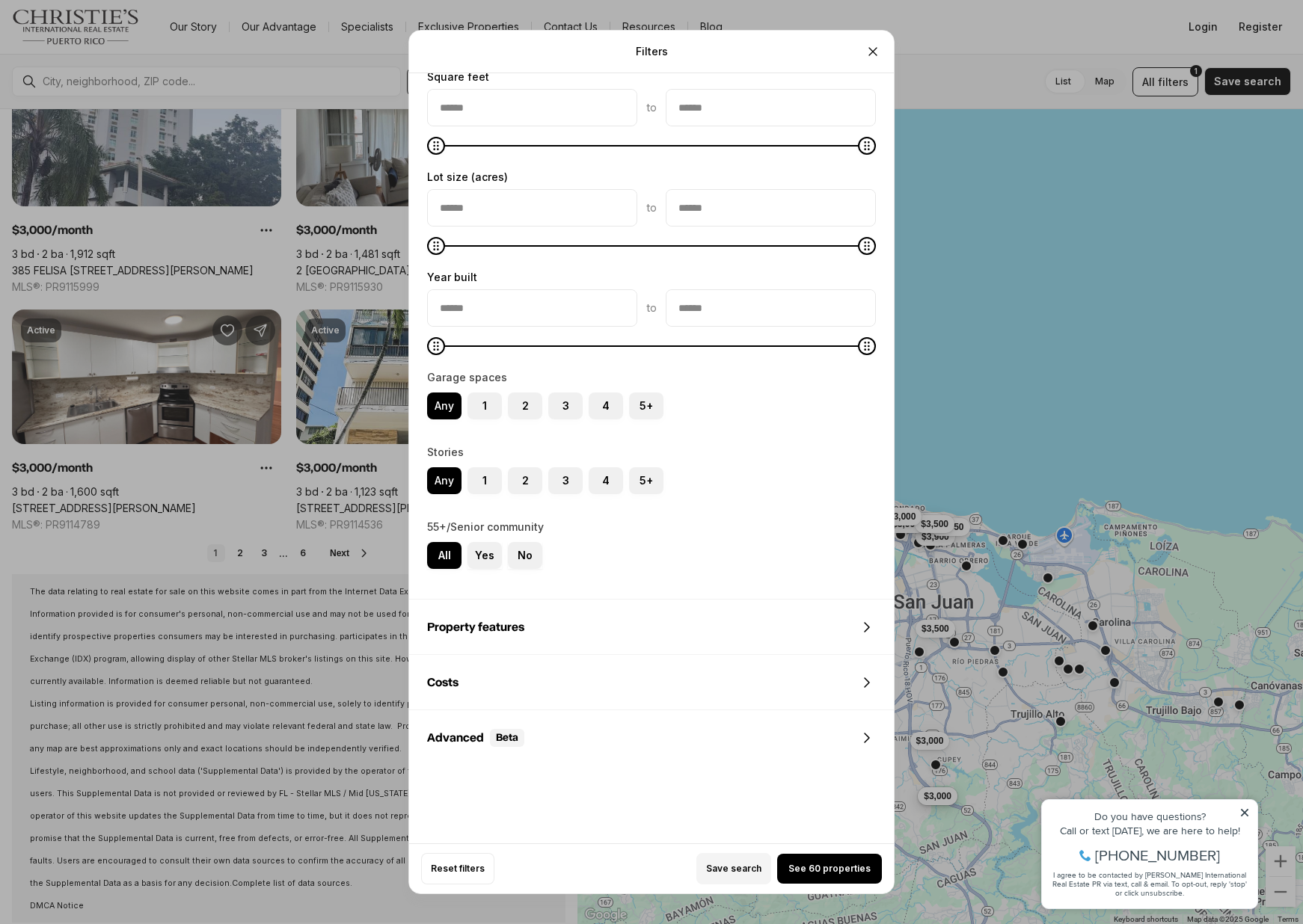
scroll to position [1315, 0]
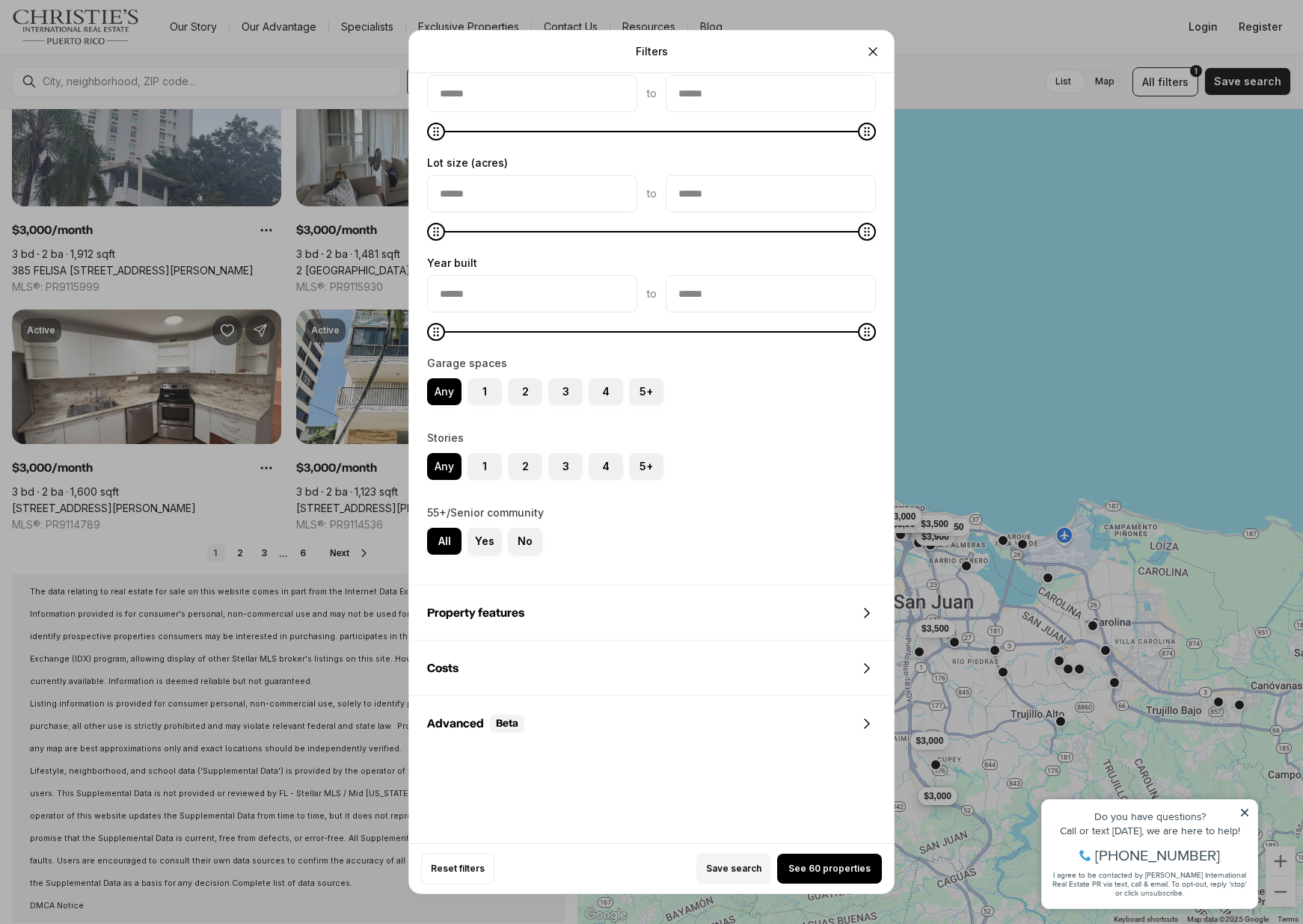
click at [498, 607] on span "Property features" at bounding box center [475, 613] width 97 height 12
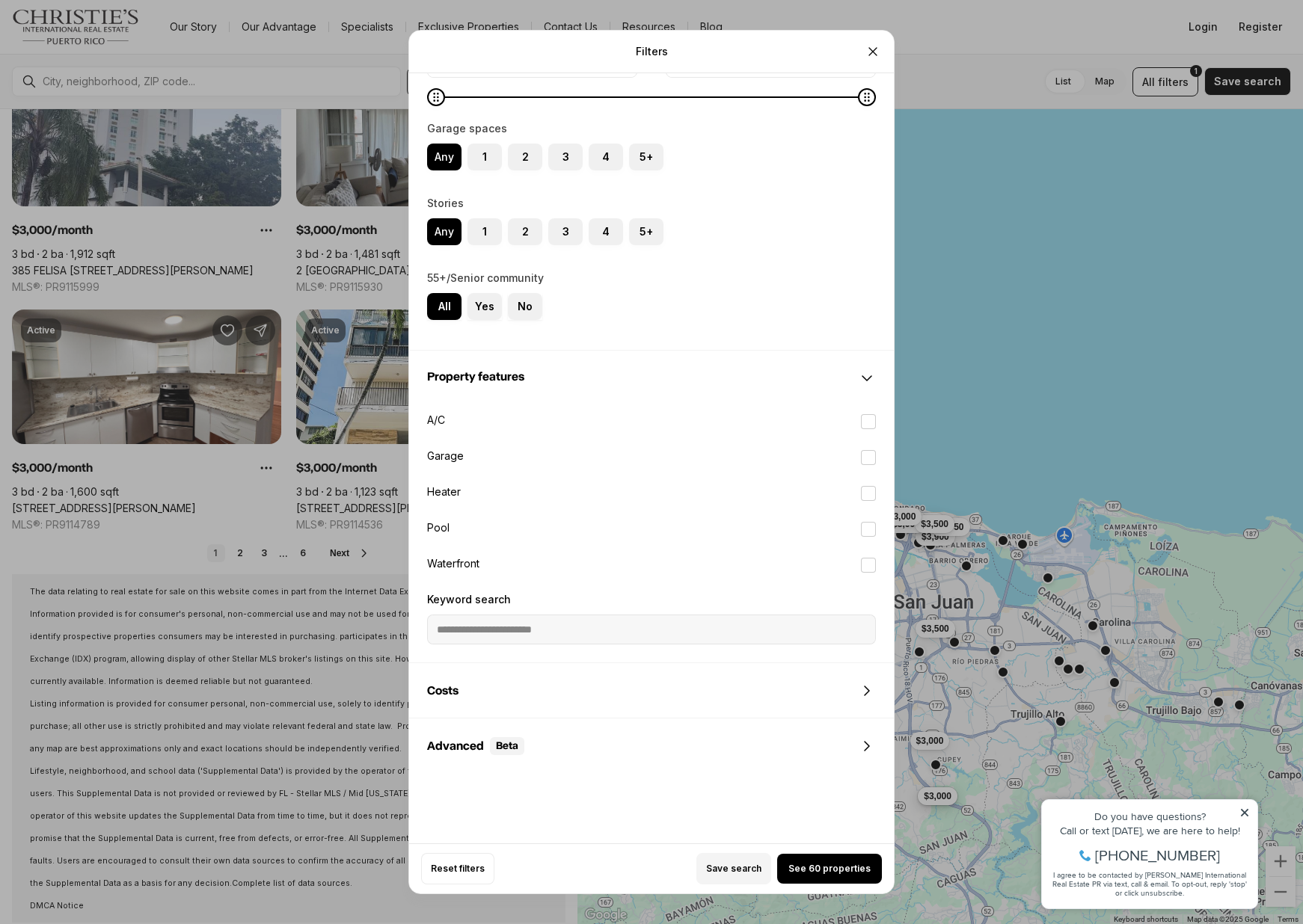
scroll to position [1572, 0]
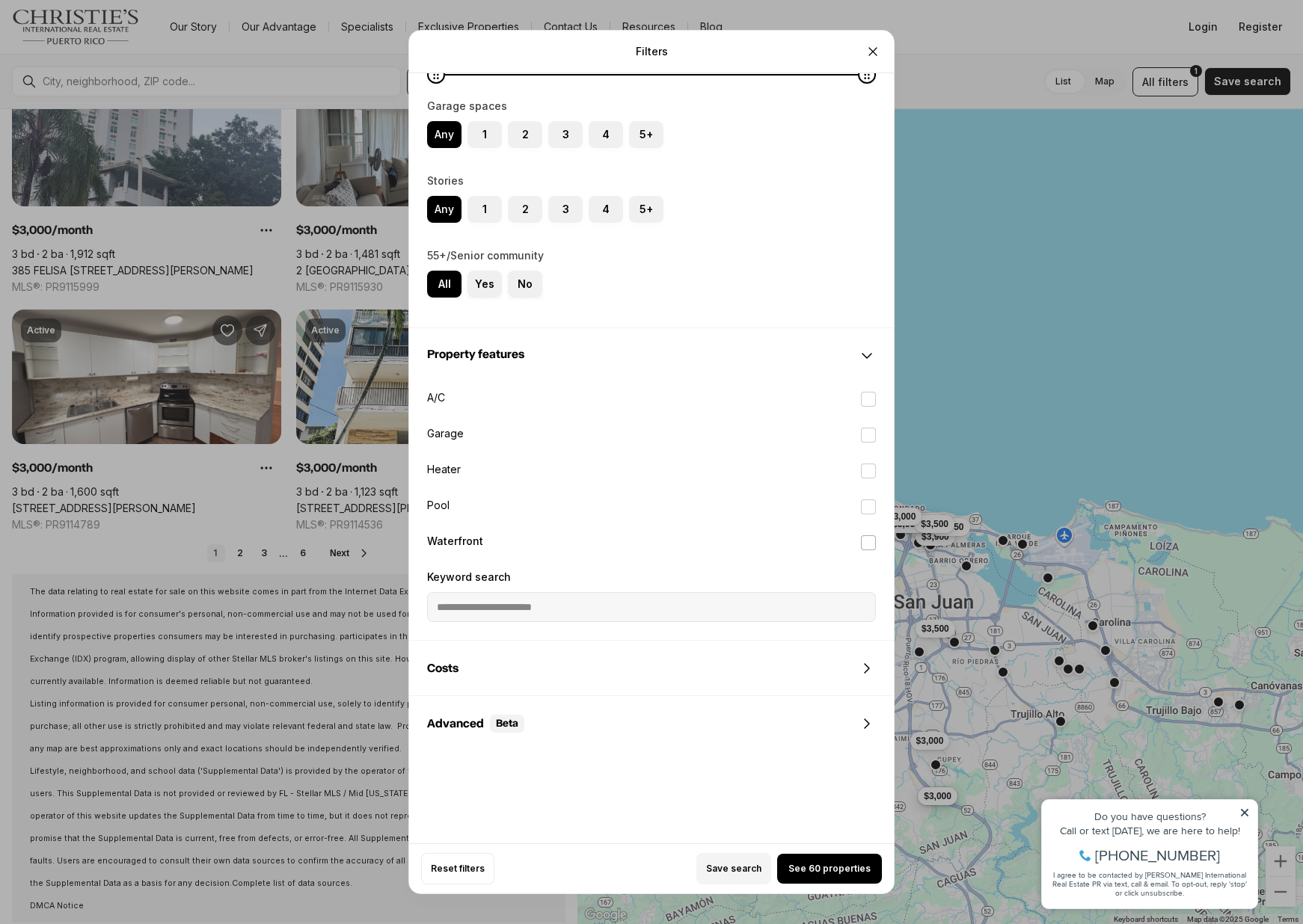
click at [490, 547] on label "Waterfront" at bounding box center [651, 542] width 472 height 33
click at [861, 547] on button "Waterfront" at bounding box center [869, 543] width 15 height 15
click at [841, 870] on span "No properties" at bounding box center [829, 869] width 63 height 12
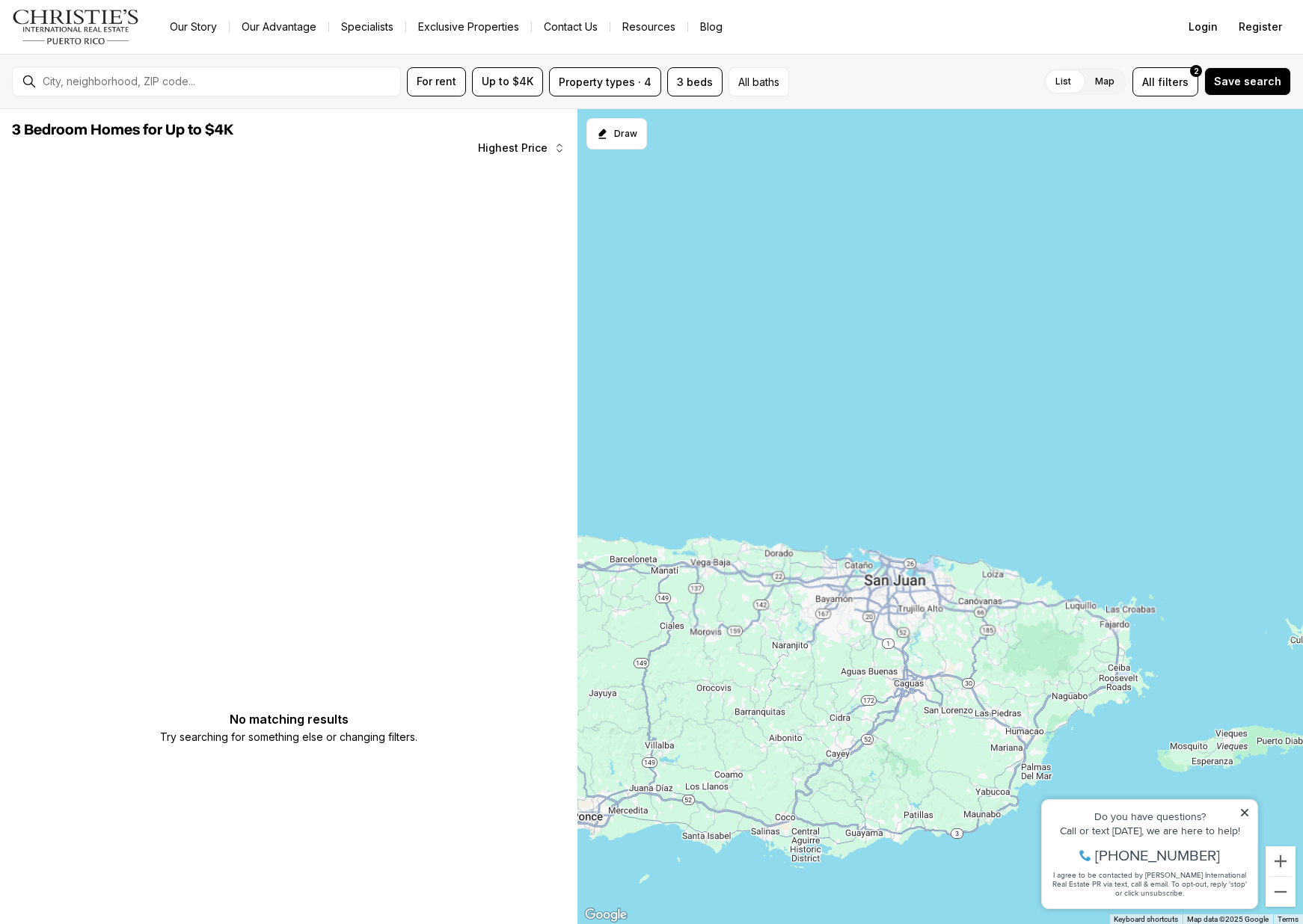
drag, startPoint x: 876, startPoint y: 676, endPoint x: 891, endPoint y: 564, distance: 113.0
click at [891, 565] on div at bounding box center [940, 517] width 726 height 816
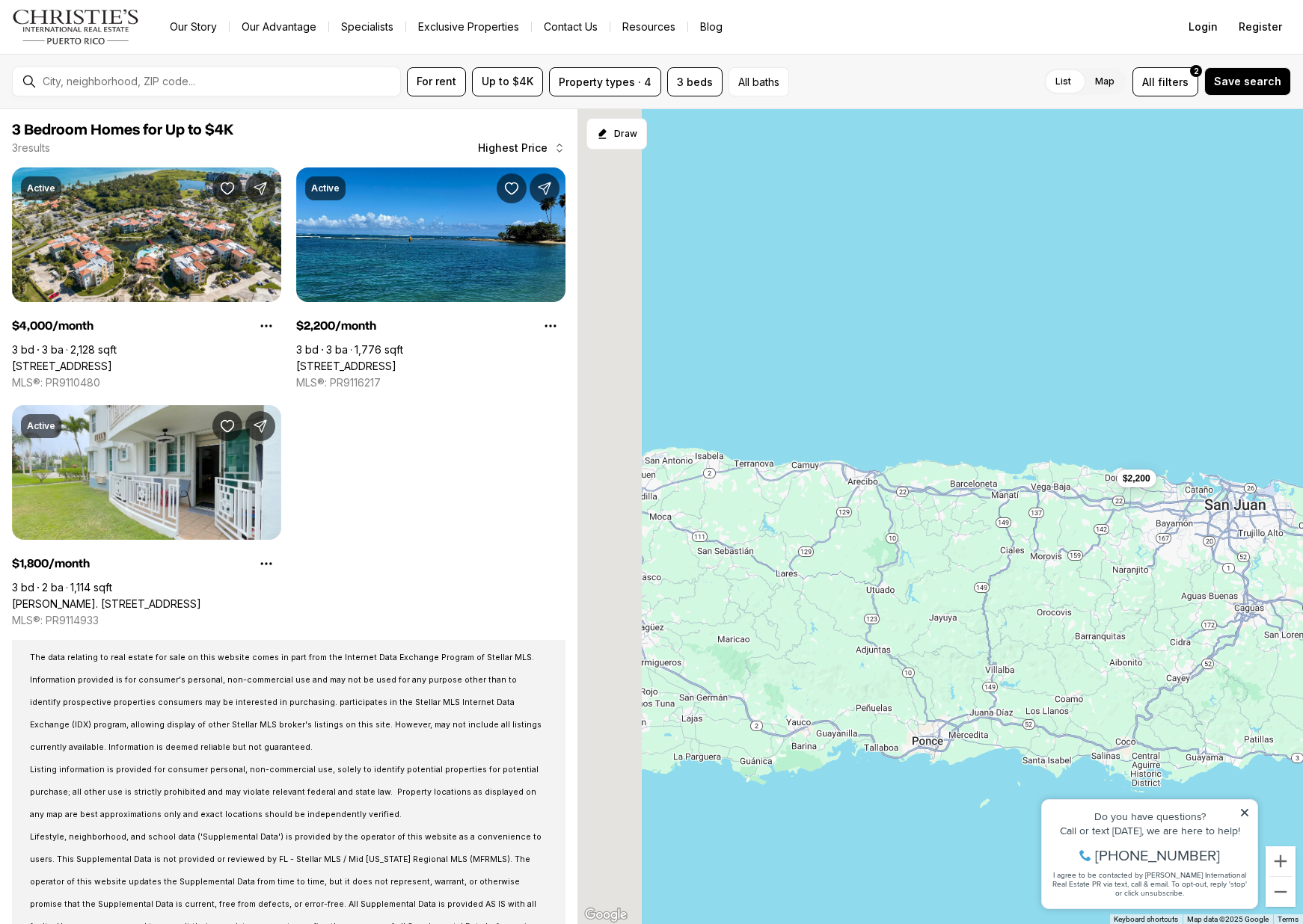
drag, startPoint x: 765, startPoint y: 648, endPoint x: 1100, endPoint y: 602, distance: 338.1
click at [1100, 602] on div "$4,000 $2,200 $1,800" at bounding box center [940, 517] width 726 height 816
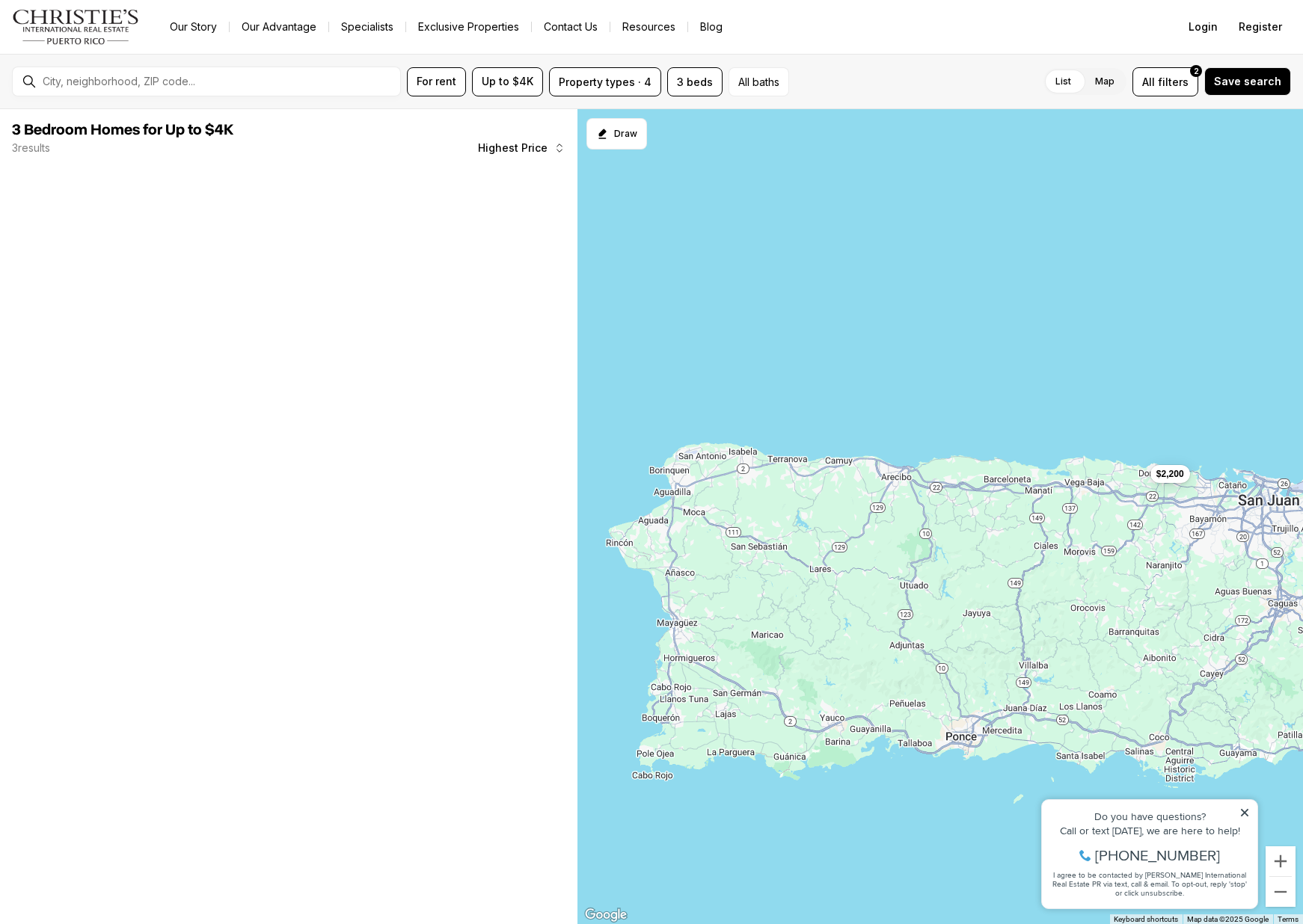
drag, startPoint x: 746, startPoint y: 597, endPoint x: 785, endPoint y: 592, distance: 39.3
click at [785, 592] on div "$2,200" at bounding box center [940, 517] width 726 height 816
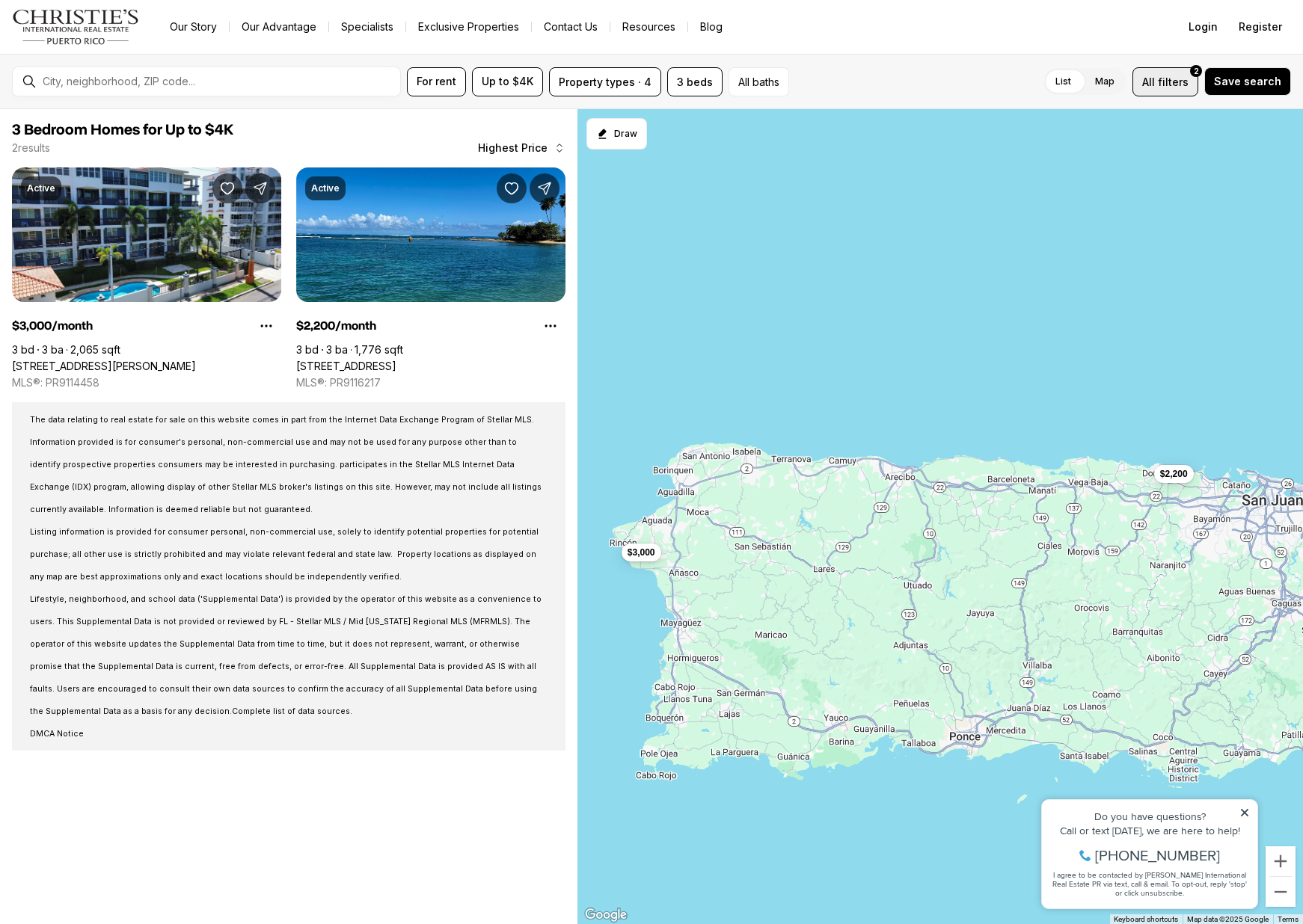
click at [1178, 81] on span "filters" at bounding box center [1173, 81] width 30 height 16
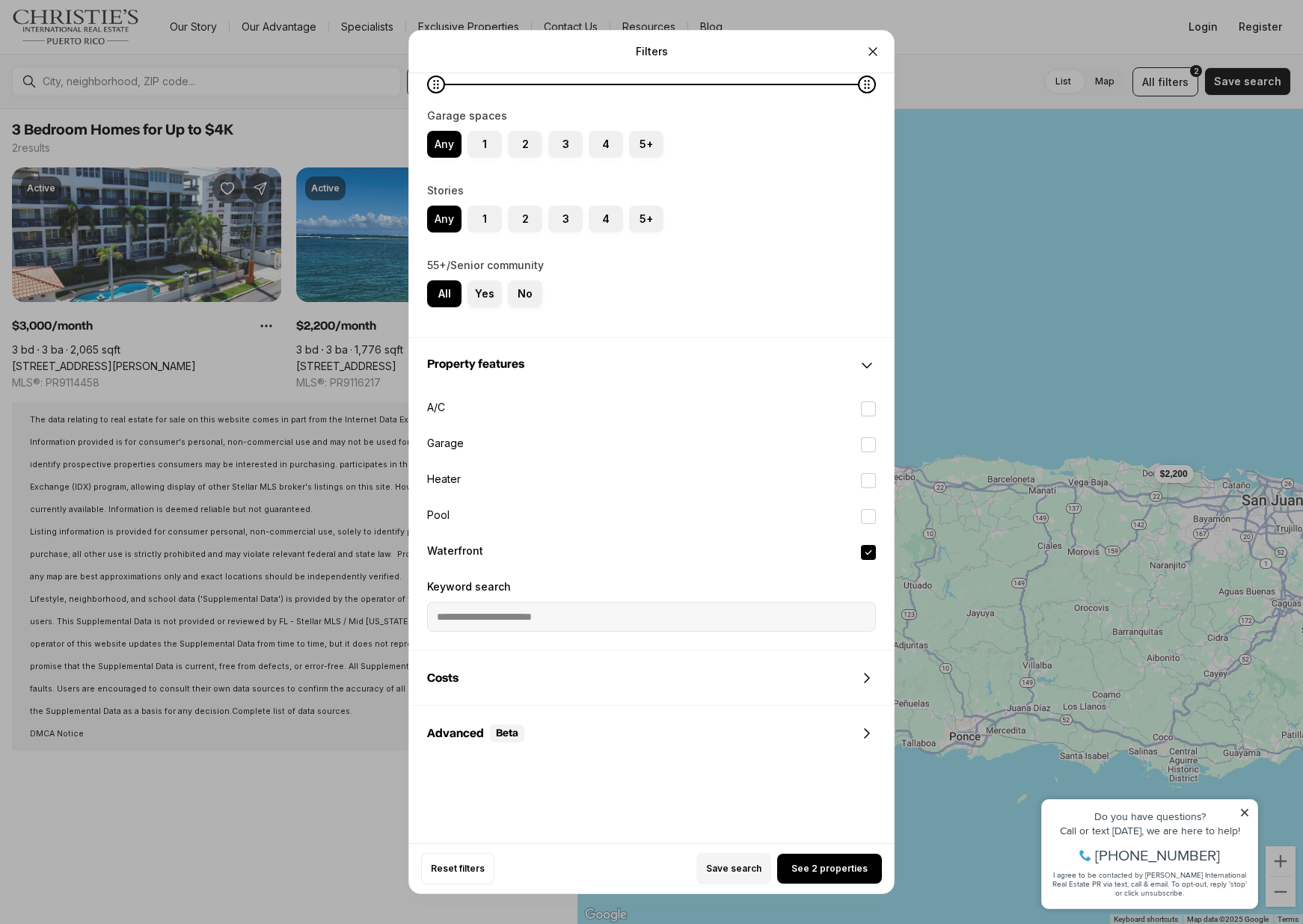
scroll to position [1572, 0]
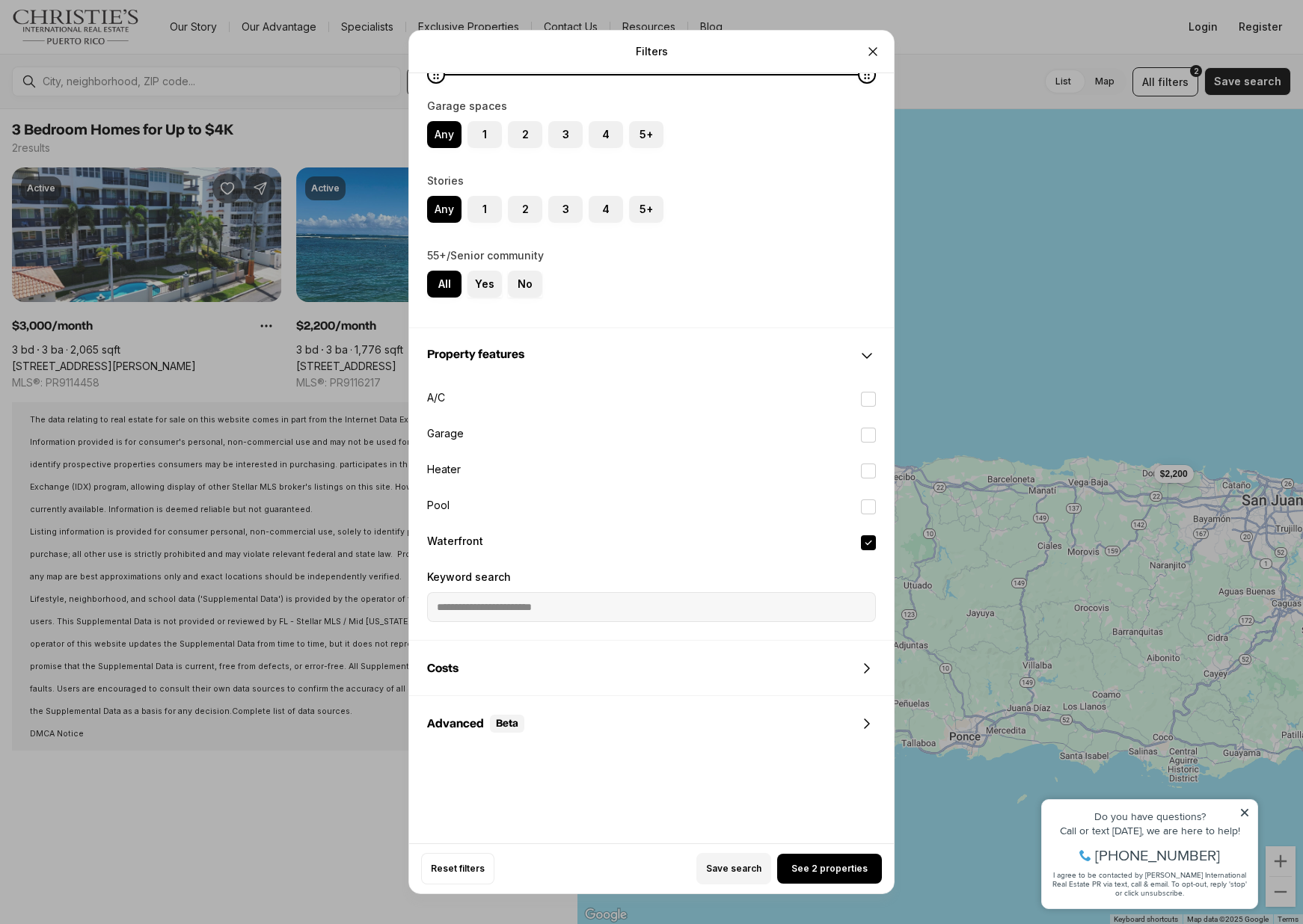
click at [465, 536] on label "Waterfront" at bounding box center [651, 542] width 472 height 33
click at [861, 536] on button "Waterfront" at bounding box center [869, 543] width 15 height 15
click at [468, 651] on div "Costs" at bounding box center [651, 668] width 485 height 54
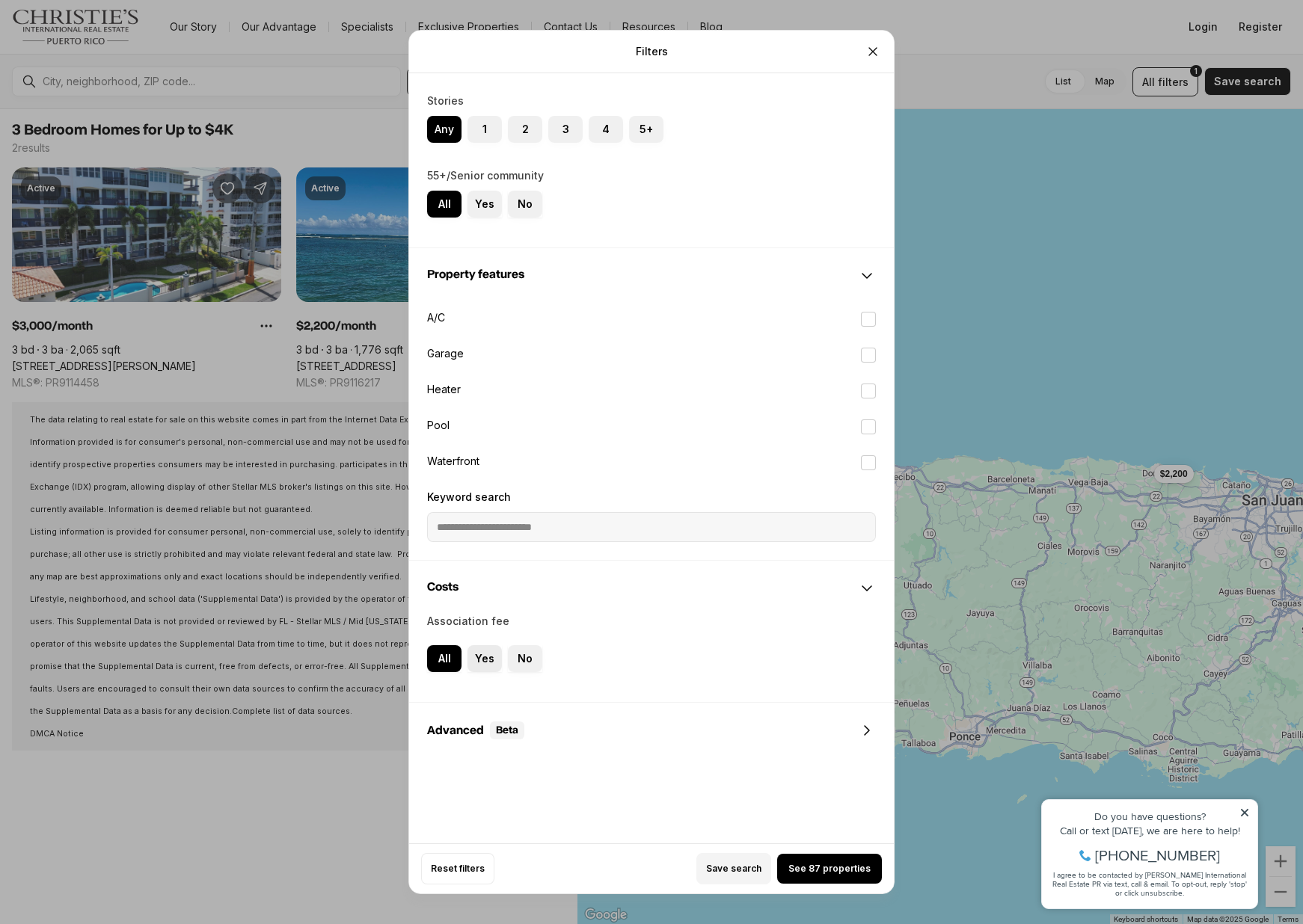
scroll to position [1659, 0]
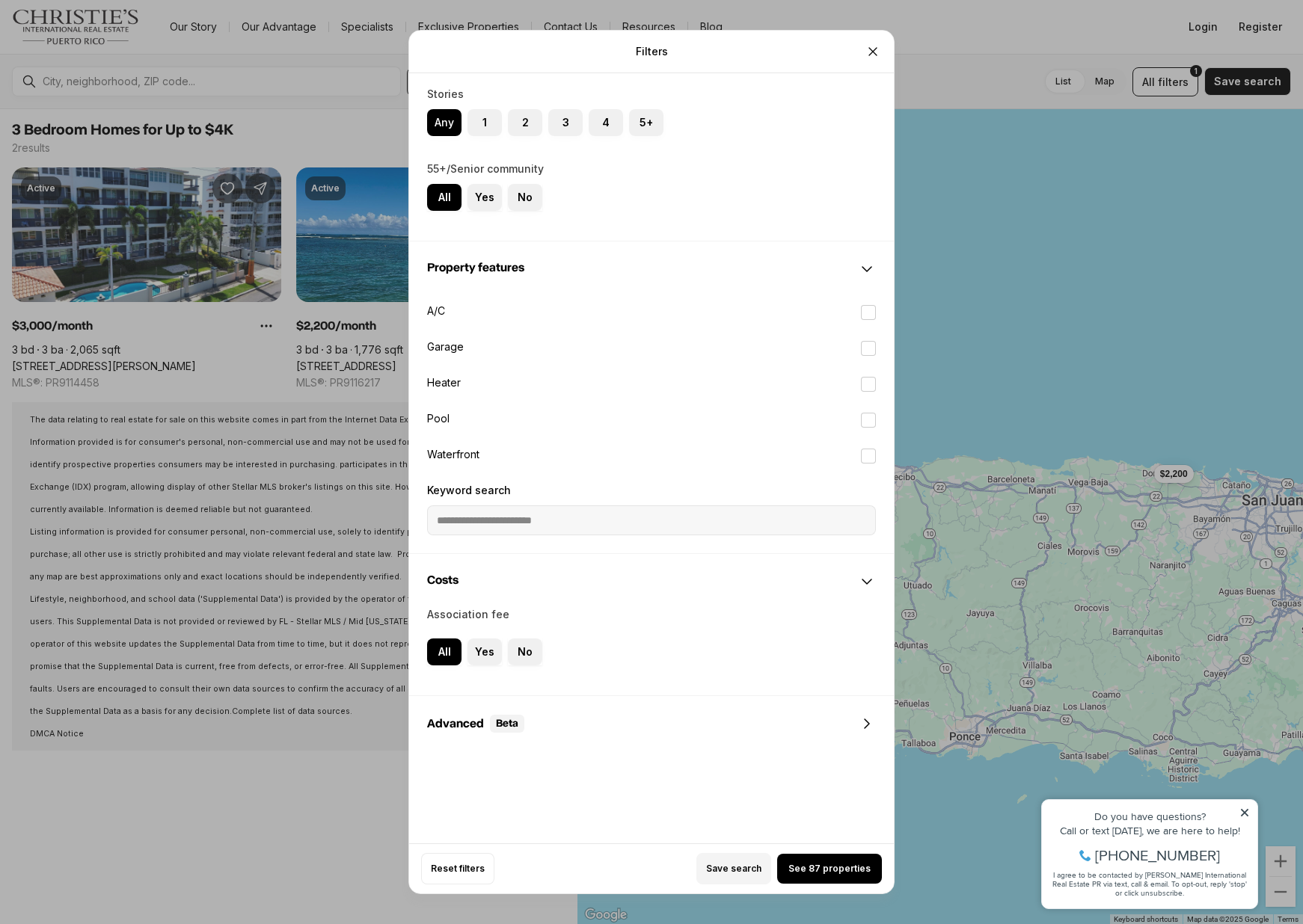
click at [464, 726] on div "Advanced Beta" at bounding box center [475, 724] width 97 height 18
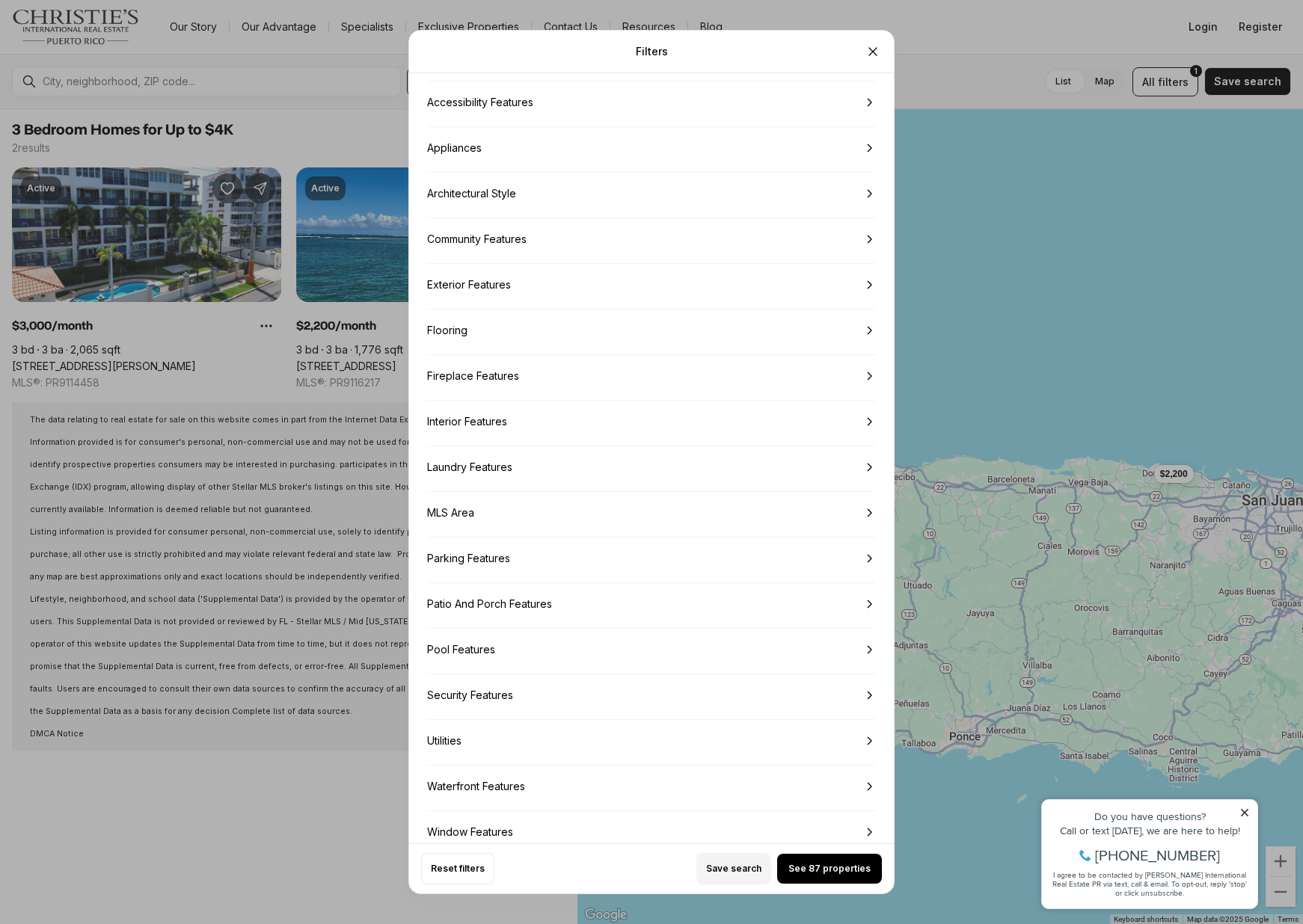
scroll to position [2537, 0]
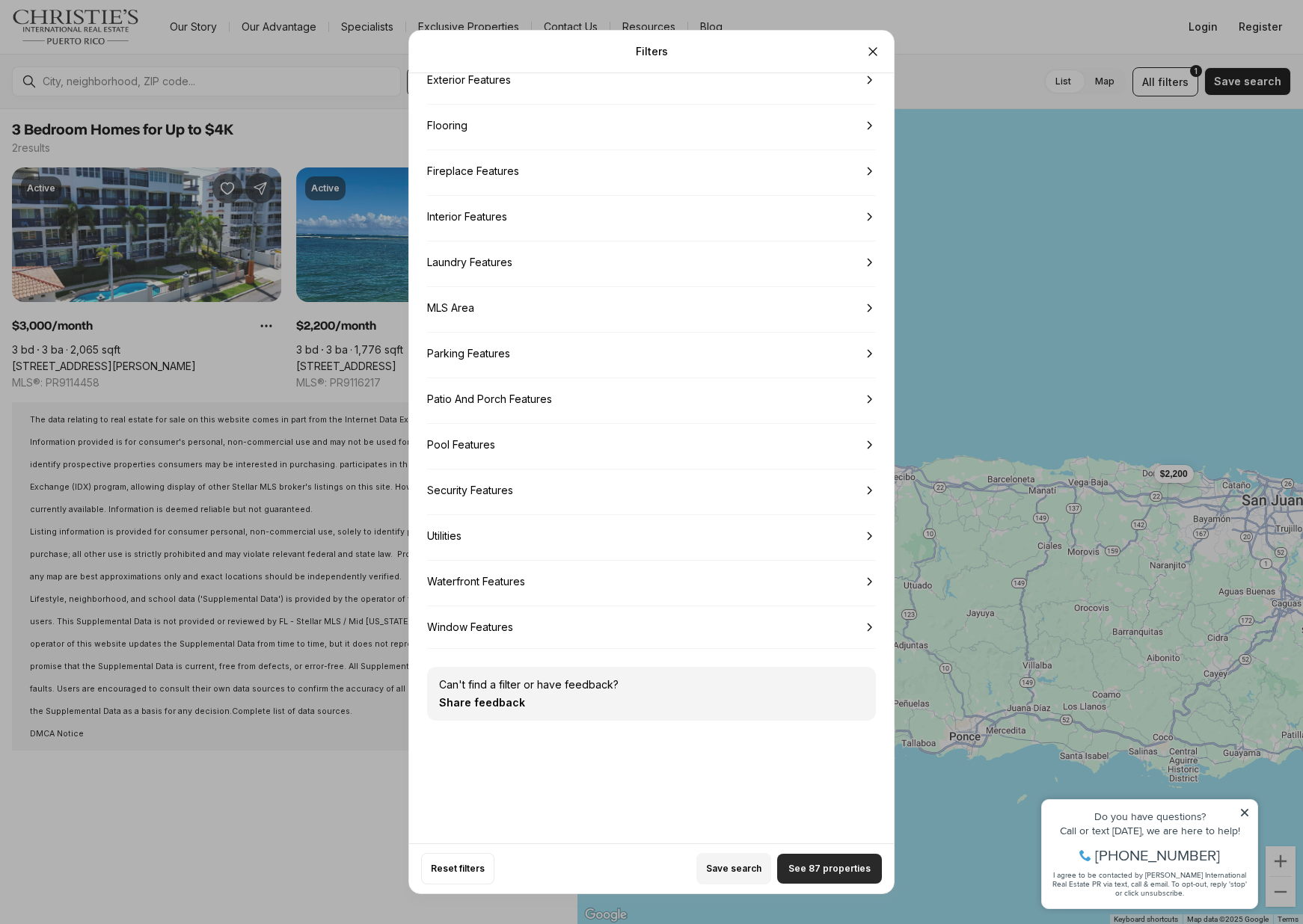
click at [845, 870] on span "See 87 properties" at bounding box center [829, 869] width 82 height 12
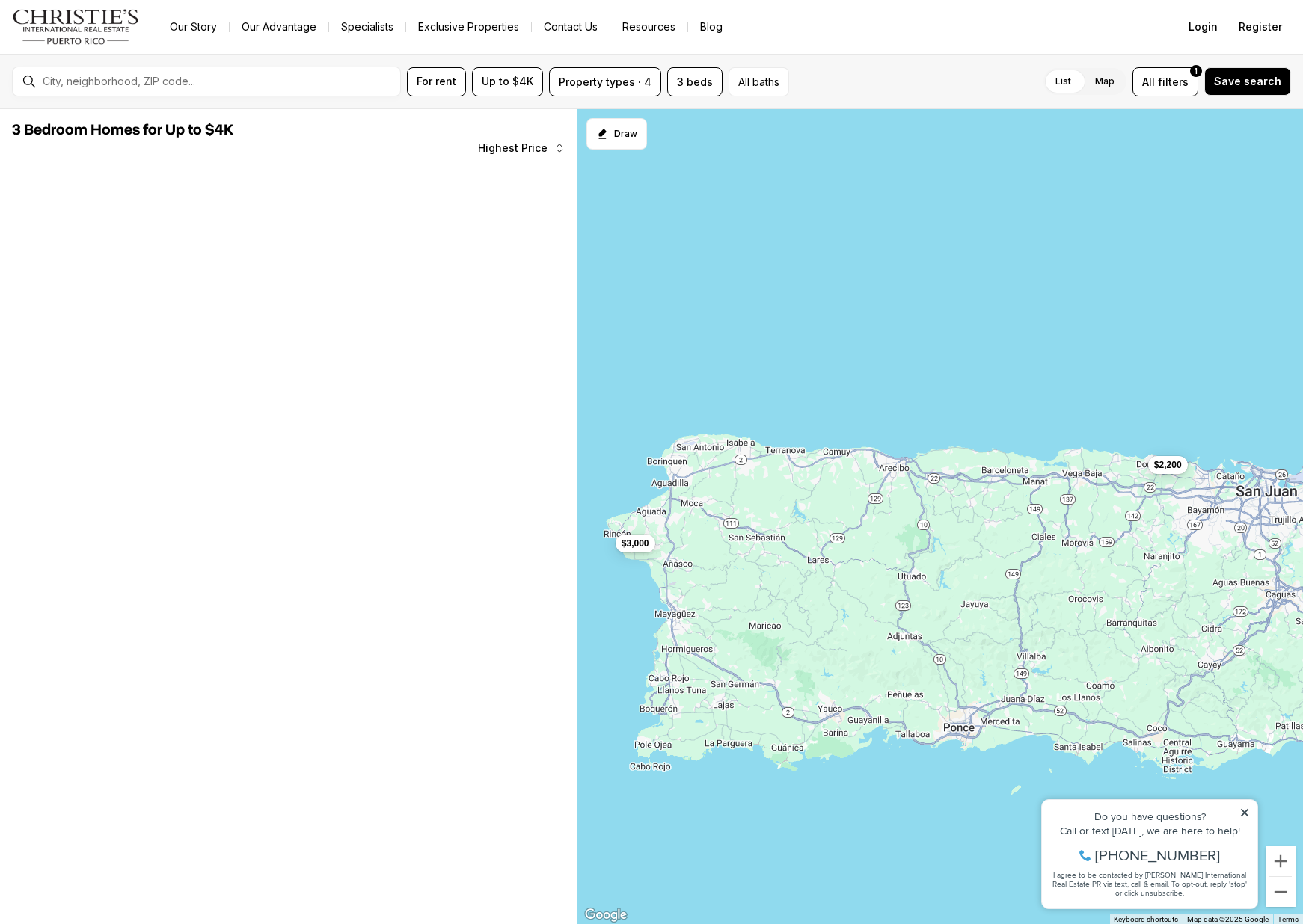
drag, startPoint x: 853, startPoint y: 630, endPoint x: 834, endPoint y: 611, distance: 26.9
click at [835, 612] on div "$2,200 $3,000" at bounding box center [940, 517] width 726 height 816
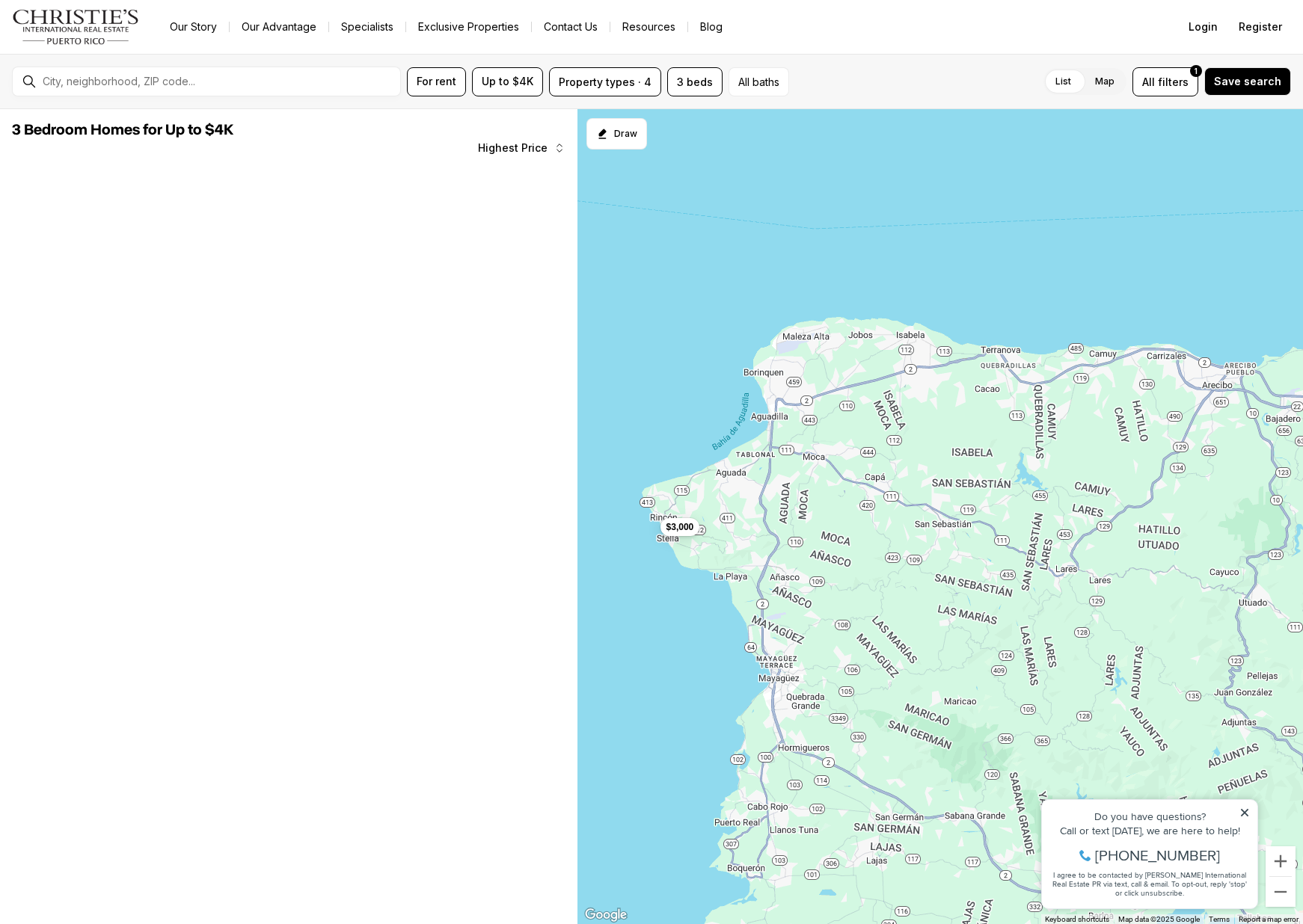
drag, startPoint x: 723, startPoint y: 576, endPoint x: 782, endPoint y: 607, distance: 66.6
click at [780, 608] on div "$3,000" at bounding box center [940, 517] width 726 height 816
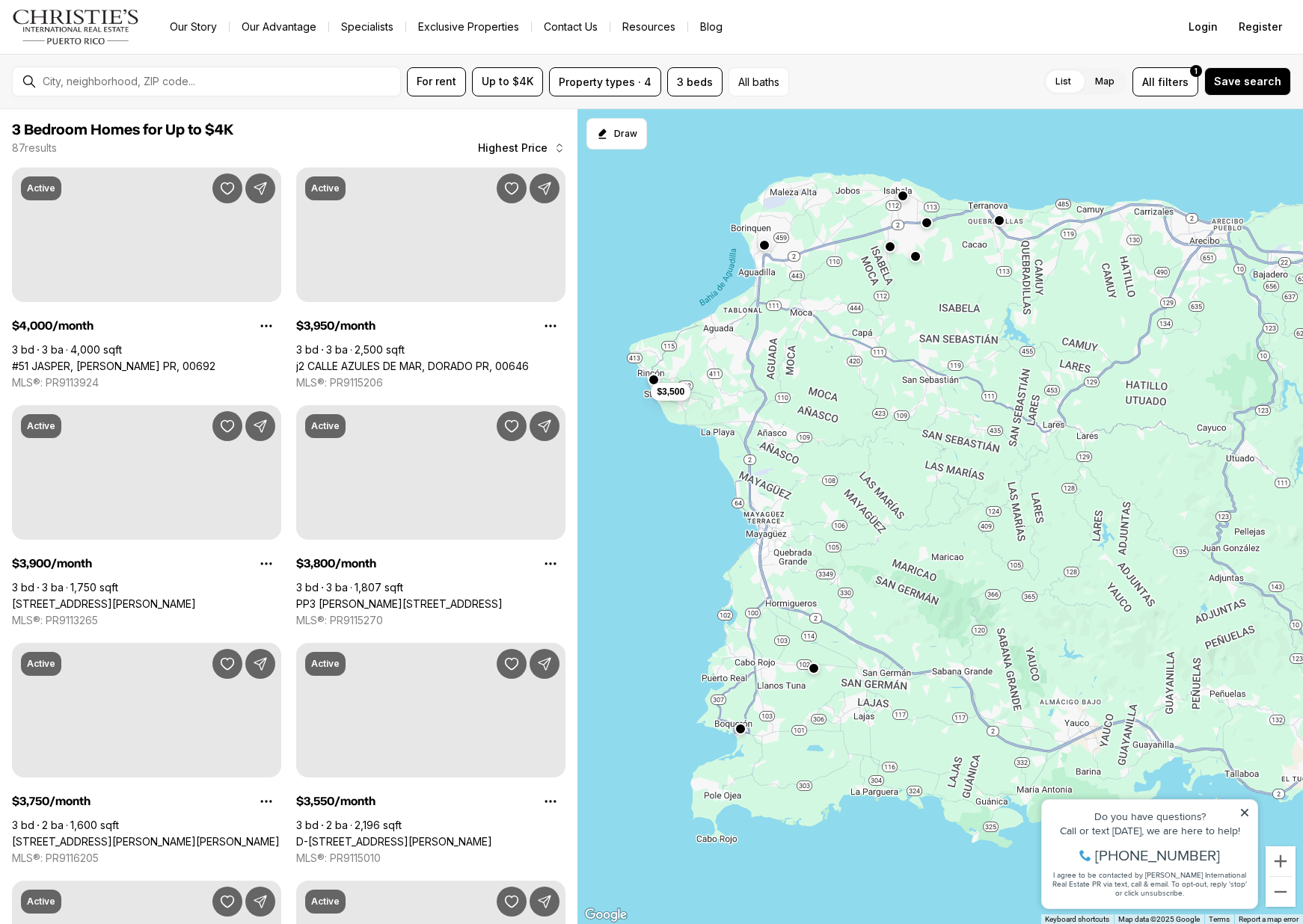
drag, startPoint x: 767, startPoint y: 577, endPoint x: 752, endPoint y: 424, distance: 153.7
click at [752, 424] on div "$3,500" at bounding box center [940, 517] width 726 height 816
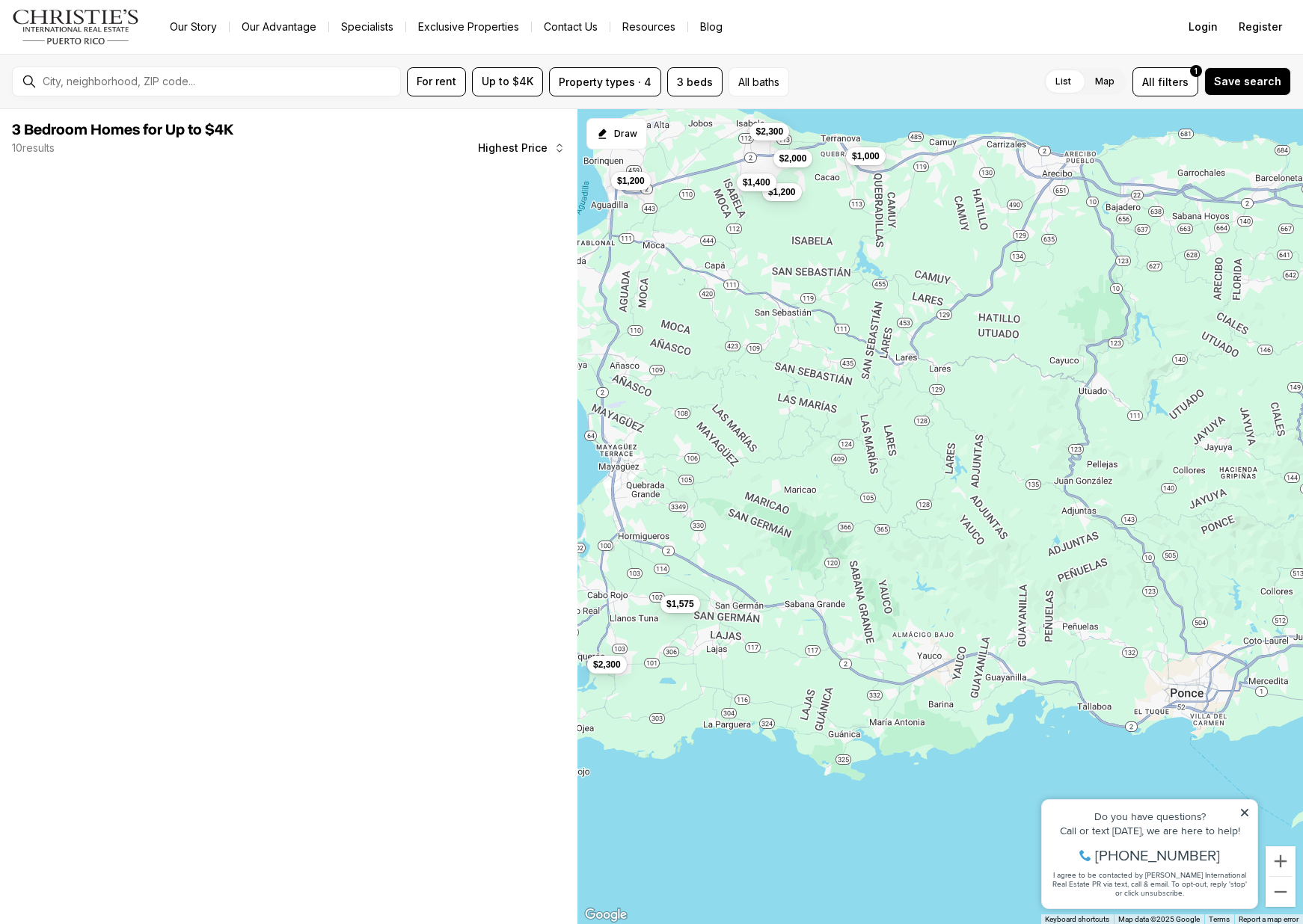
drag, startPoint x: 854, startPoint y: 479, endPoint x: 705, endPoint y: 414, distance: 162.6
click at [705, 414] on div "$3,000 $3,500 $1,575 $2,300 $1,000 $1,200 $1,200 $1,400 $2,000 $2,300" at bounding box center [940, 517] width 726 height 816
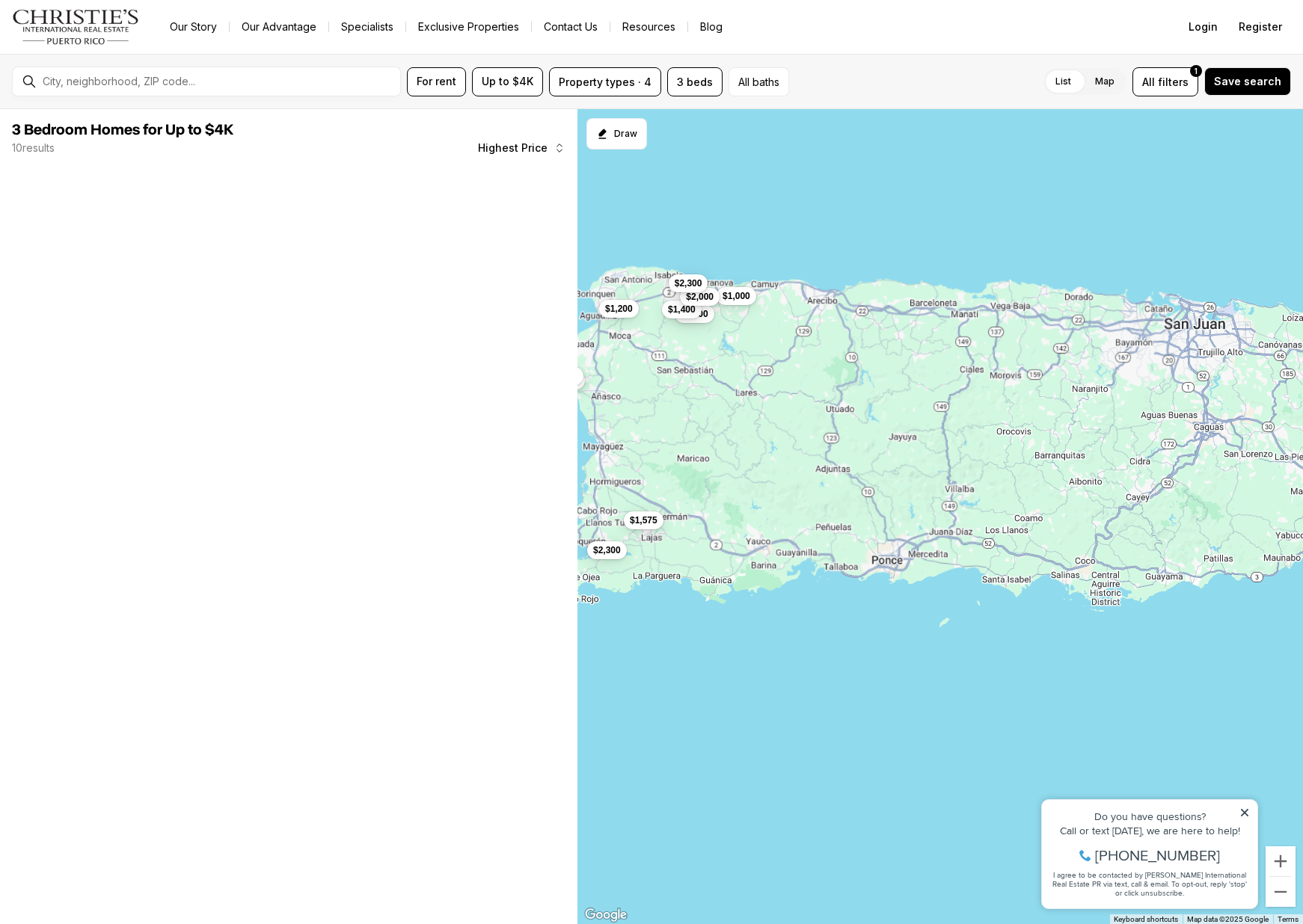
drag, startPoint x: 1086, startPoint y: 406, endPoint x: 950, endPoint y: 410, distance: 136.1
click at [950, 410] on div "$1,575 $2,300 $1,000 $1,200 $1,200 $1,400 $2,000 $2,300 $3,500 $3,000" at bounding box center [940, 517] width 726 height 816
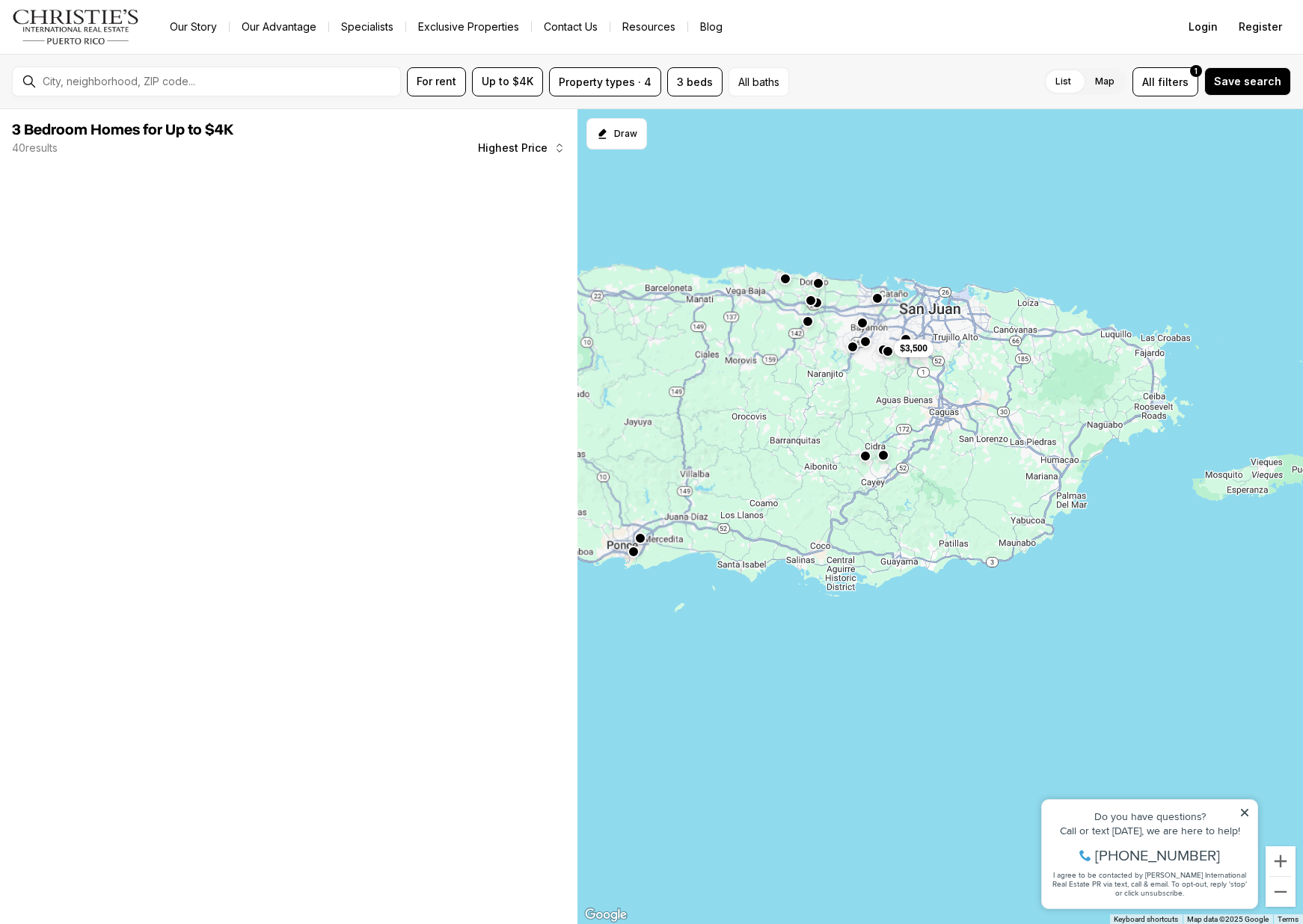
drag, startPoint x: 1005, startPoint y: 404, endPoint x: 795, endPoint y: 389, distance: 210.5
click at [795, 389] on div "$3,500" at bounding box center [940, 517] width 726 height 816
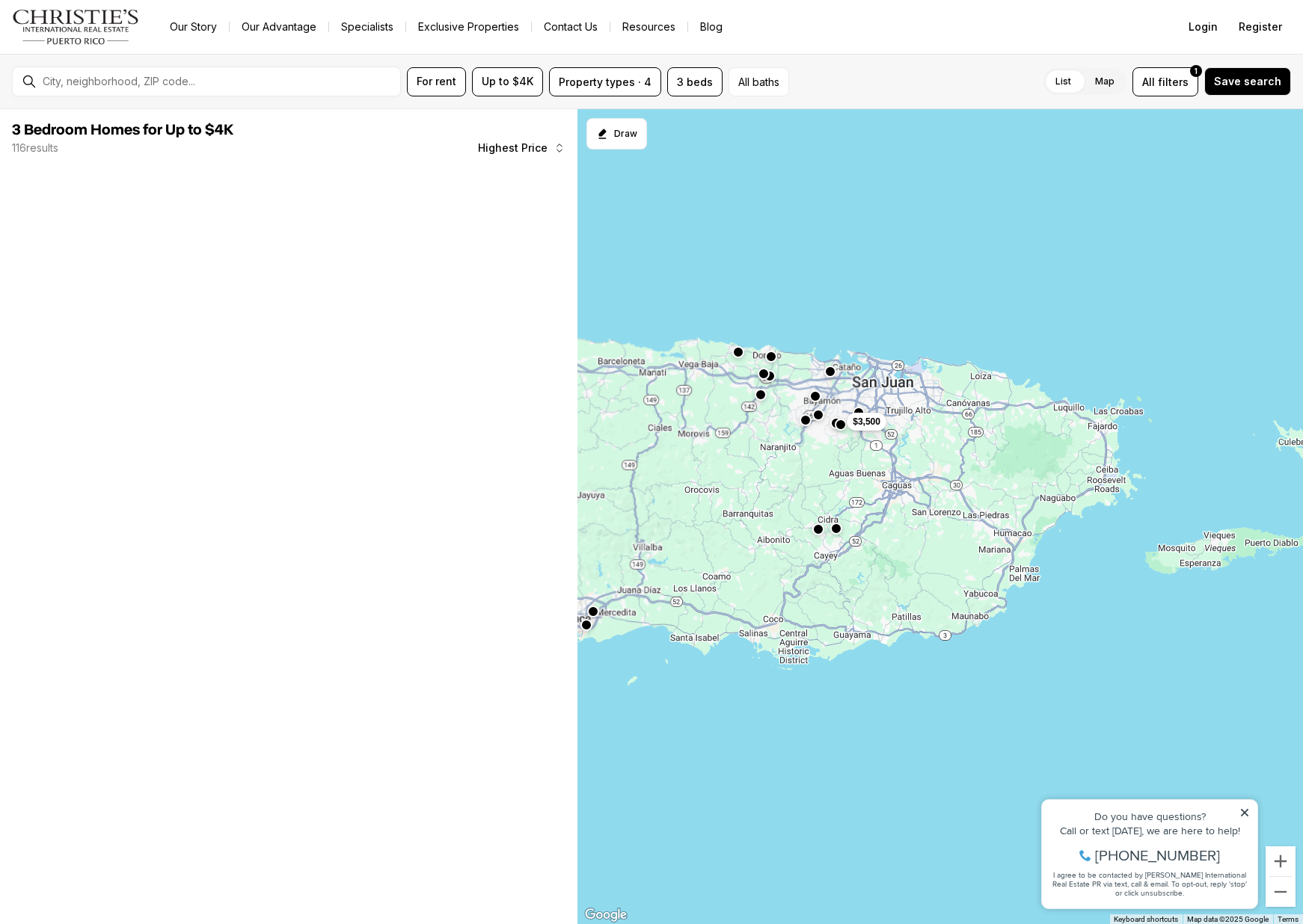
drag, startPoint x: 799, startPoint y: 380, endPoint x: 749, endPoint y: 458, distance: 92.6
click at [749, 458] on div "$3,500" at bounding box center [940, 517] width 726 height 816
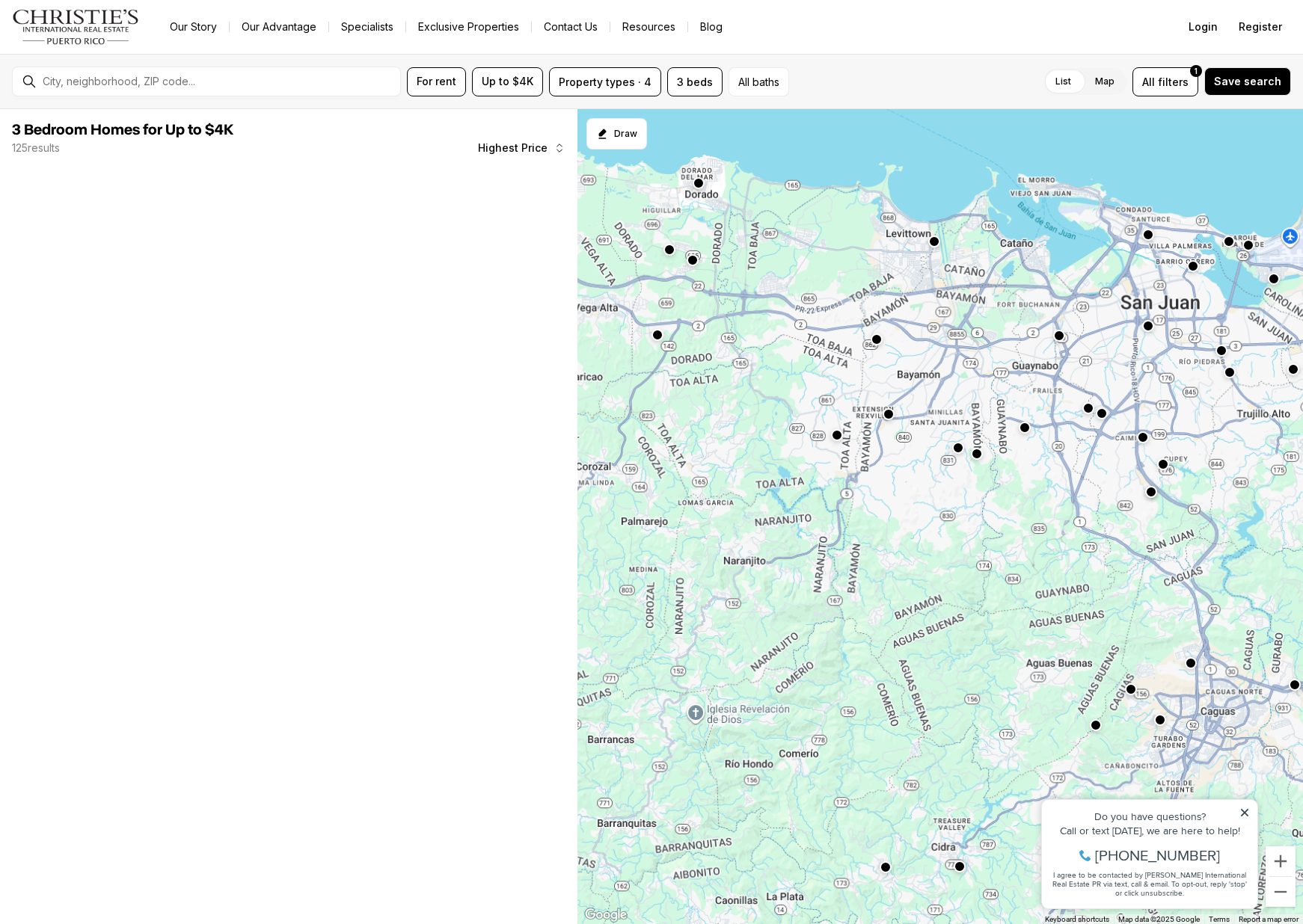
drag, startPoint x: 770, startPoint y: 443, endPoint x: 710, endPoint y: 506, distance: 87.0
click at [710, 509] on div at bounding box center [940, 517] width 726 height 816
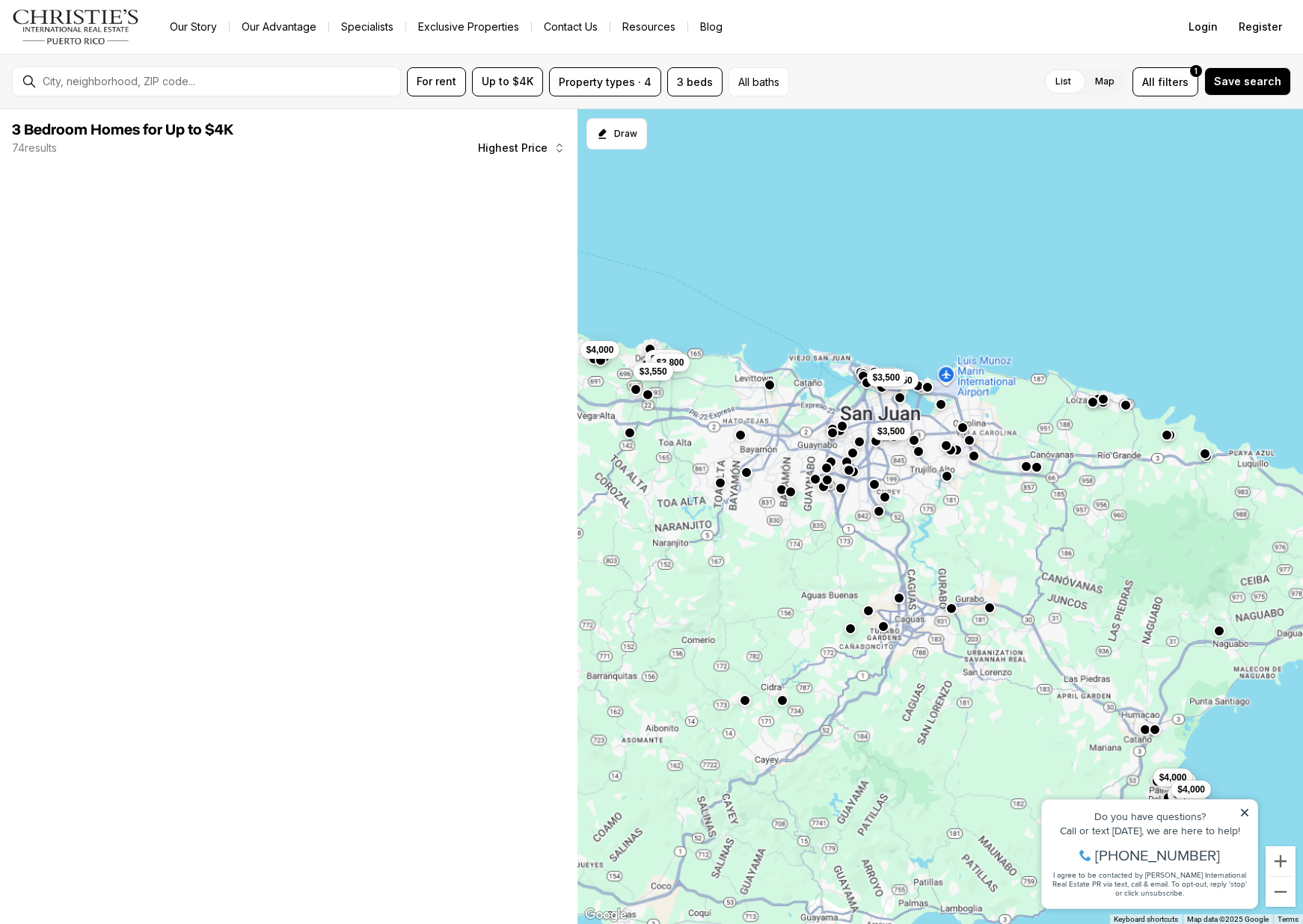
drag, startPoint x: 920, startPoint y: 475, endPoint x: 859, endPoint y: 497, distance: 64.8
click at [859, 497] on div "$3,950 $3,750 $3,800 $3,550 $3,500 $3,500 $4,000 $4,000 $4,000 $4,000 $4,000" at bounding box center [940, 517] width 726 height 816
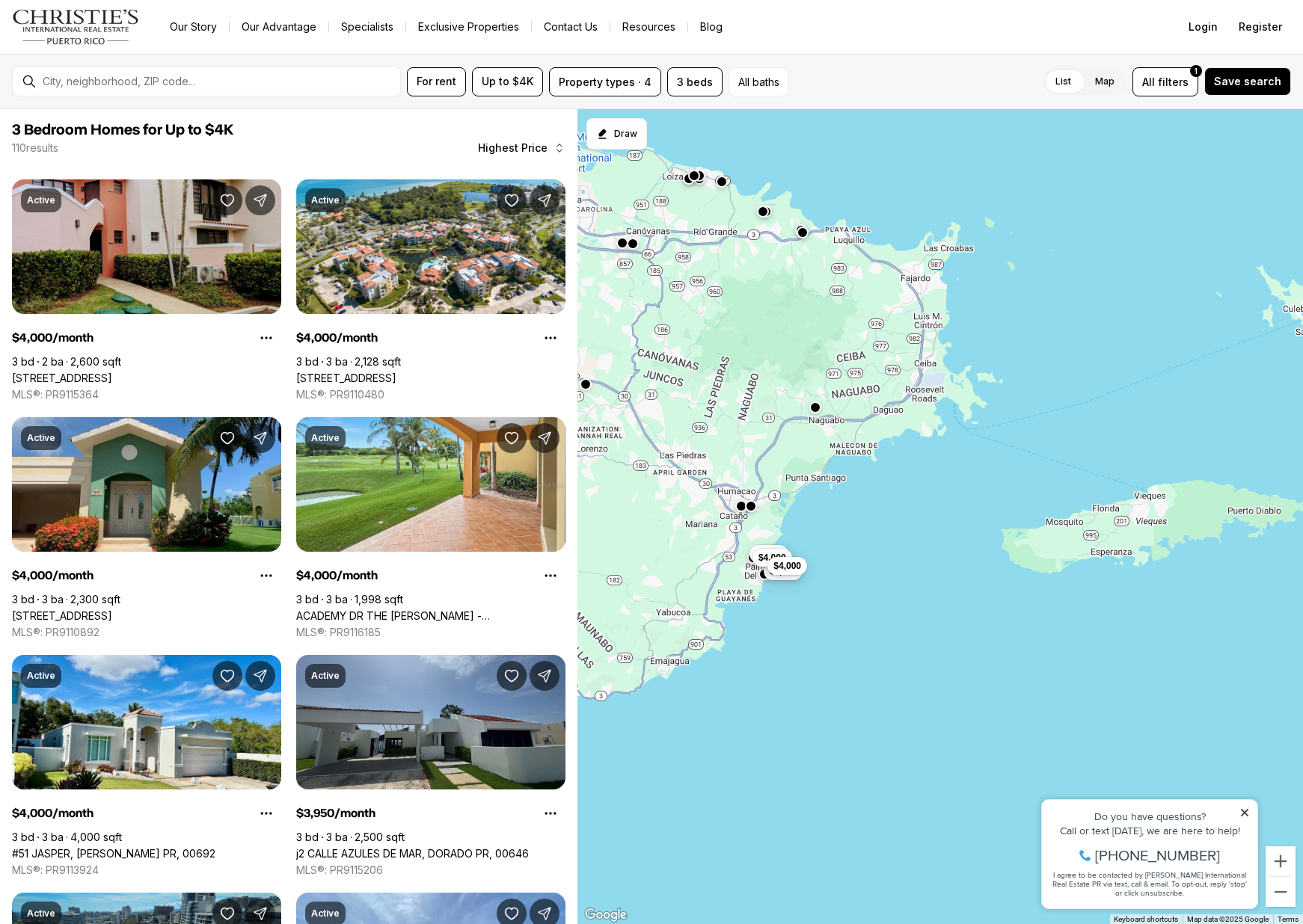
drag, startPoint x: 1100, startPoint y: 500, endPoint x: 694, endPoint y: 275, distance: 464.2
click at [694, 275] on div "$3,950 $3,750 $3,800 $3,550 $3,500 $3,500 $4,000 $4,000 $4,000 $4,000 $4,000" at bounding box center [940, 517] width 726 height 816
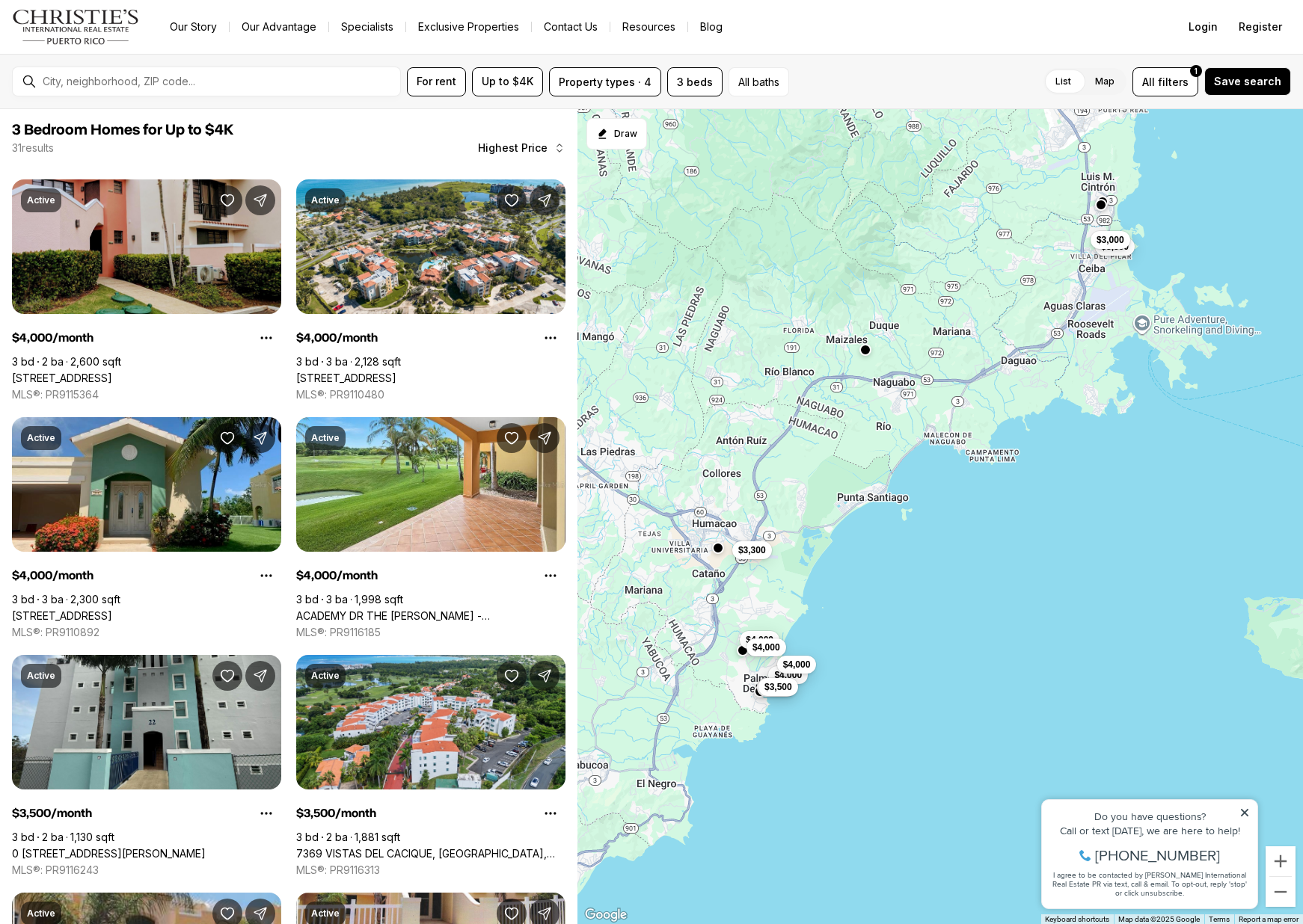
drag, startPoint x: 822, startPoint y: 450, endPoint x: 780, endPoint y: 315, distance: 141.4
click at [782, 314] on div "$4,000 $3,300 $3,500 $4,000 $4,000 $4,000 $3,200 $3,500 $3,500 $3,000" at bounding box center [940, 517] width 726 height 816
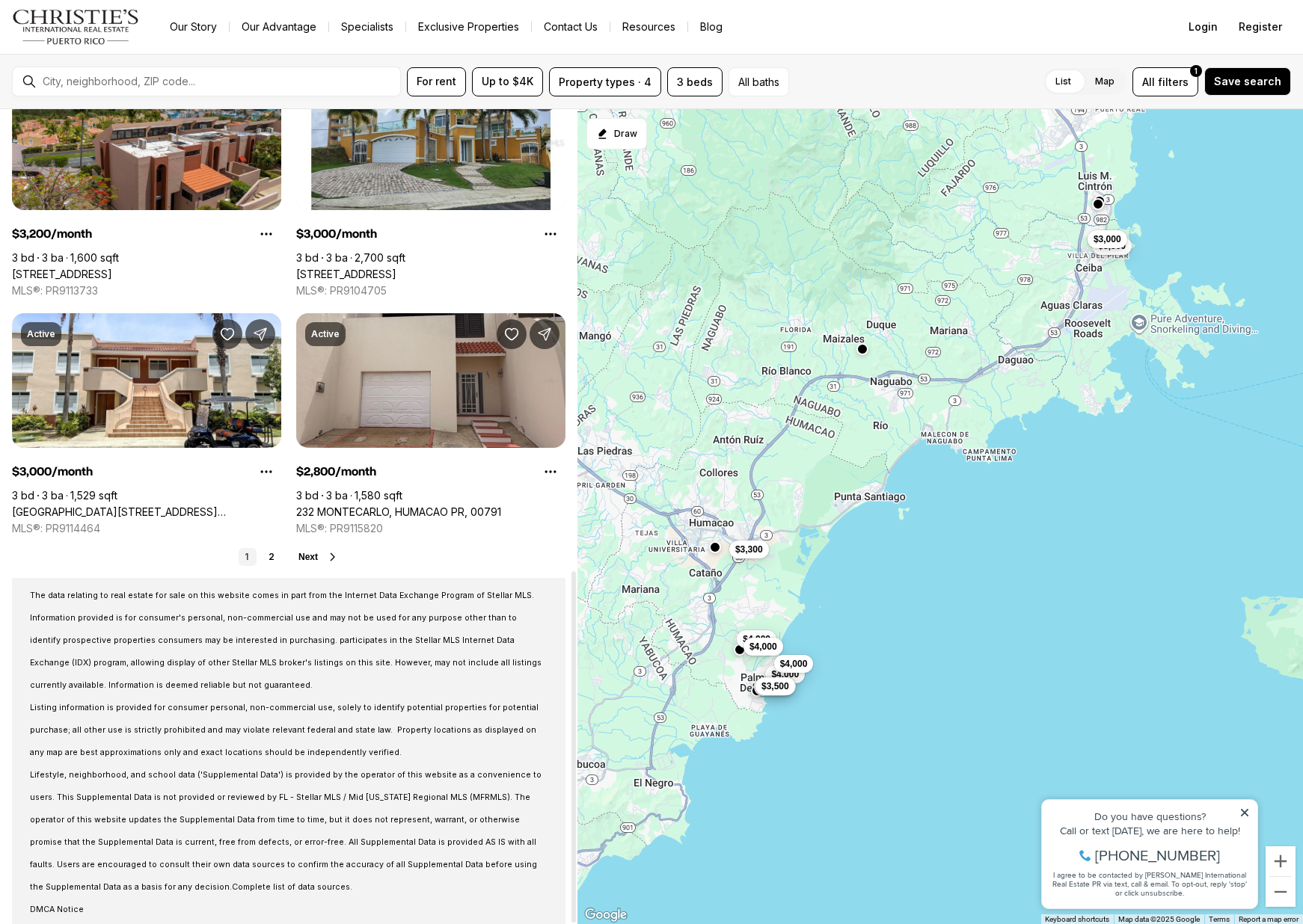
scroll to position [1069, 0]
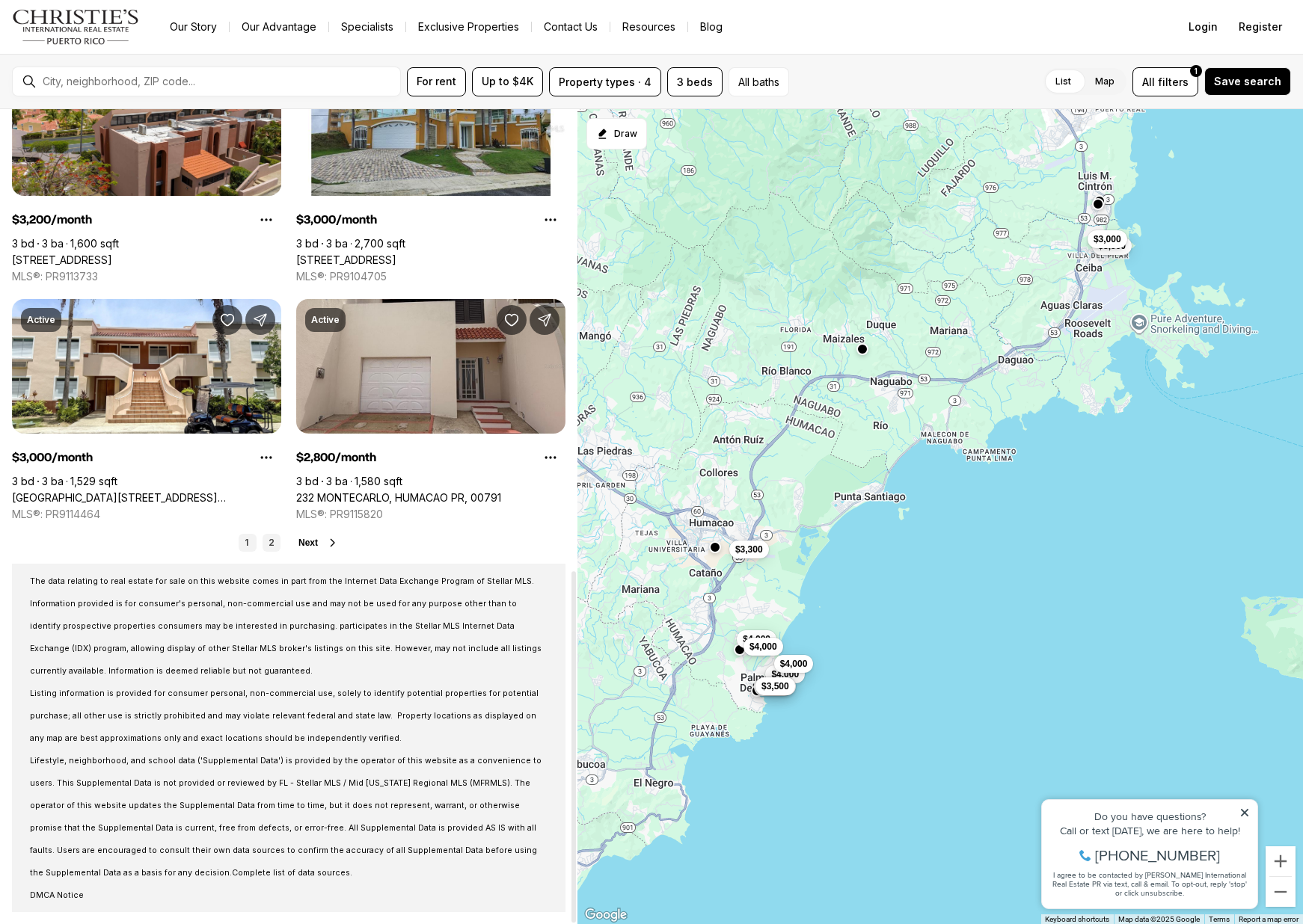
click at [271, 536] on link "2" at bounding box center [272, 543] width 18 height 18
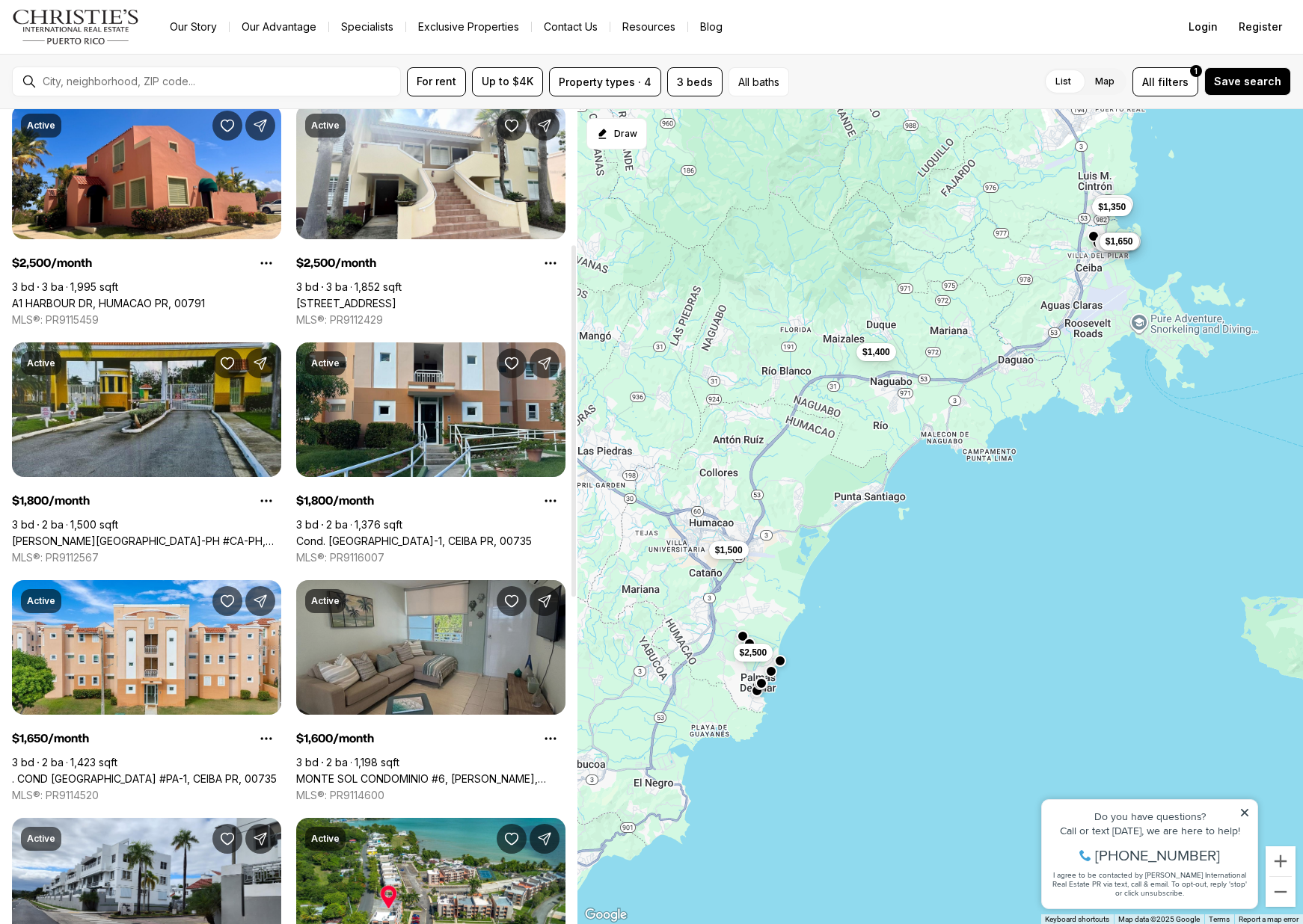
scroll to position [792, 0]
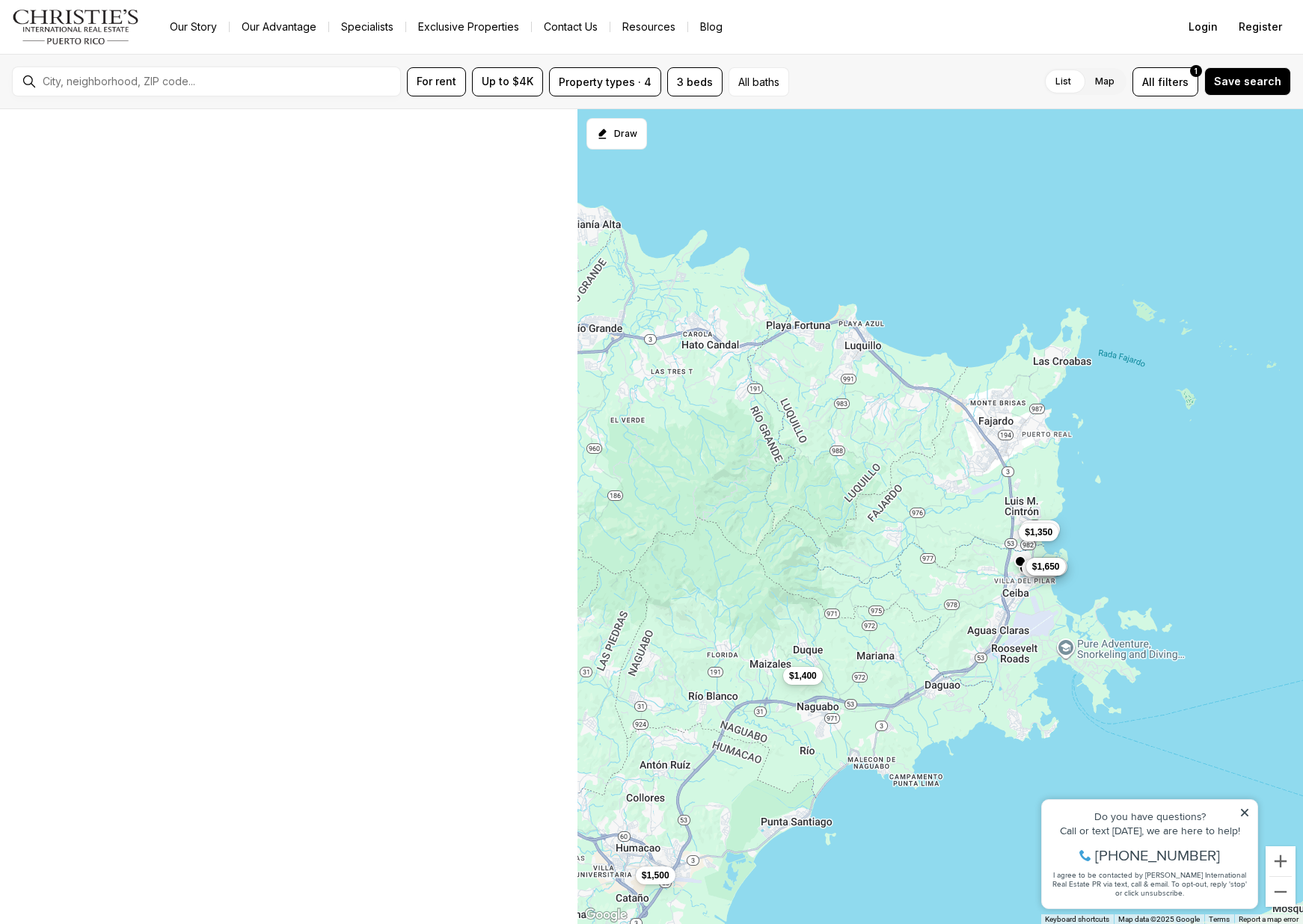
drag, startPoint x: 895, startPoint y: 341, endPoint x: 805, endPoint y: 681, distance: 351.7
click at [805, 681] on span "$1,400" at bounding box center [802, 675] width 27 height 12
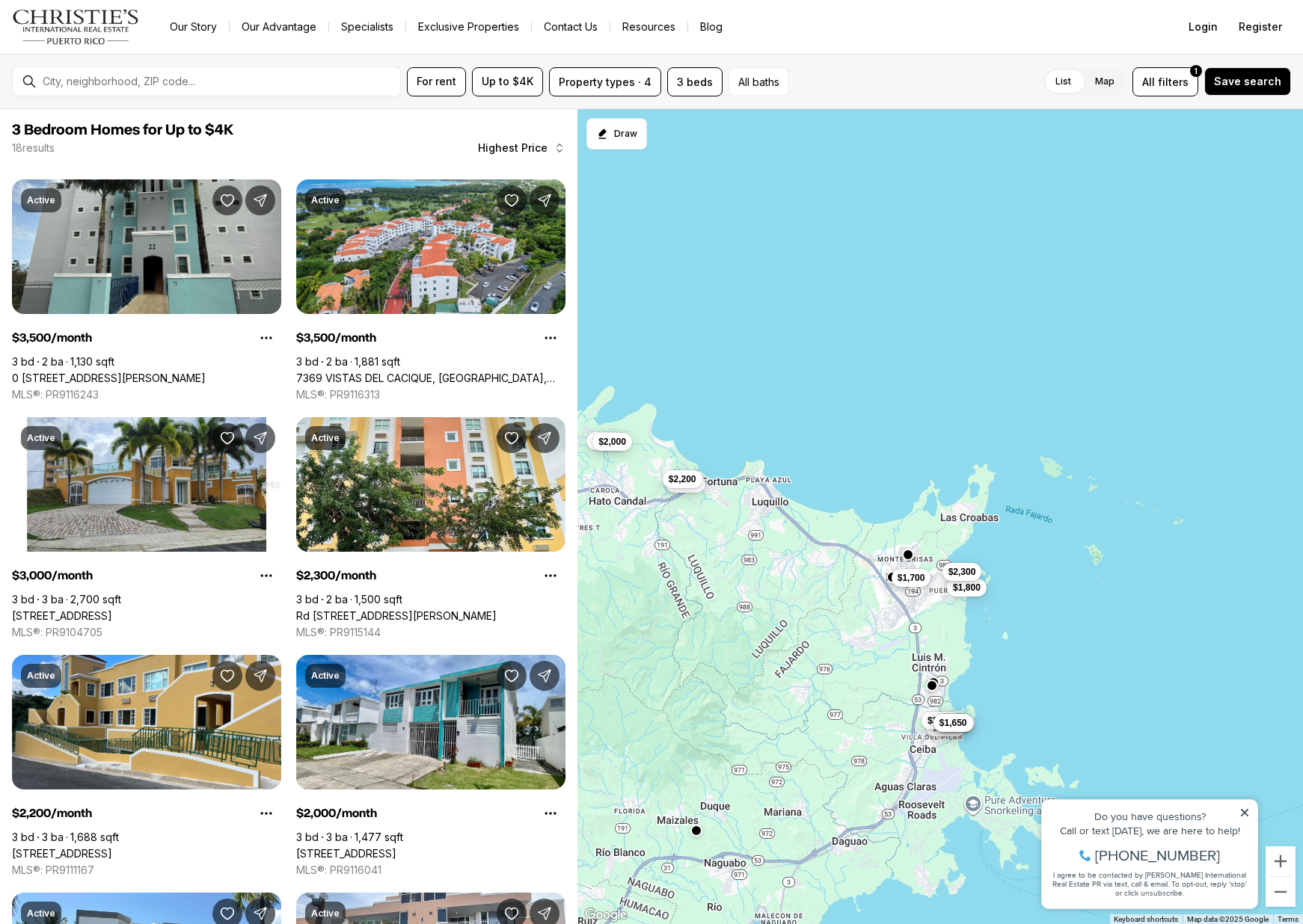
drag, startPoint x: 1031, startPoint y: 618, endPoint x: 946, endPoint y: 567, distance: 99.1
click at [995, 700] on div "$3,500 $3,000 $1,800 $1,800 $1,650 $3,500 $2,300 $2,200 $2,000 $2,000 $1,800 $1…" at bounding box center [940, 517] width 726 height 816
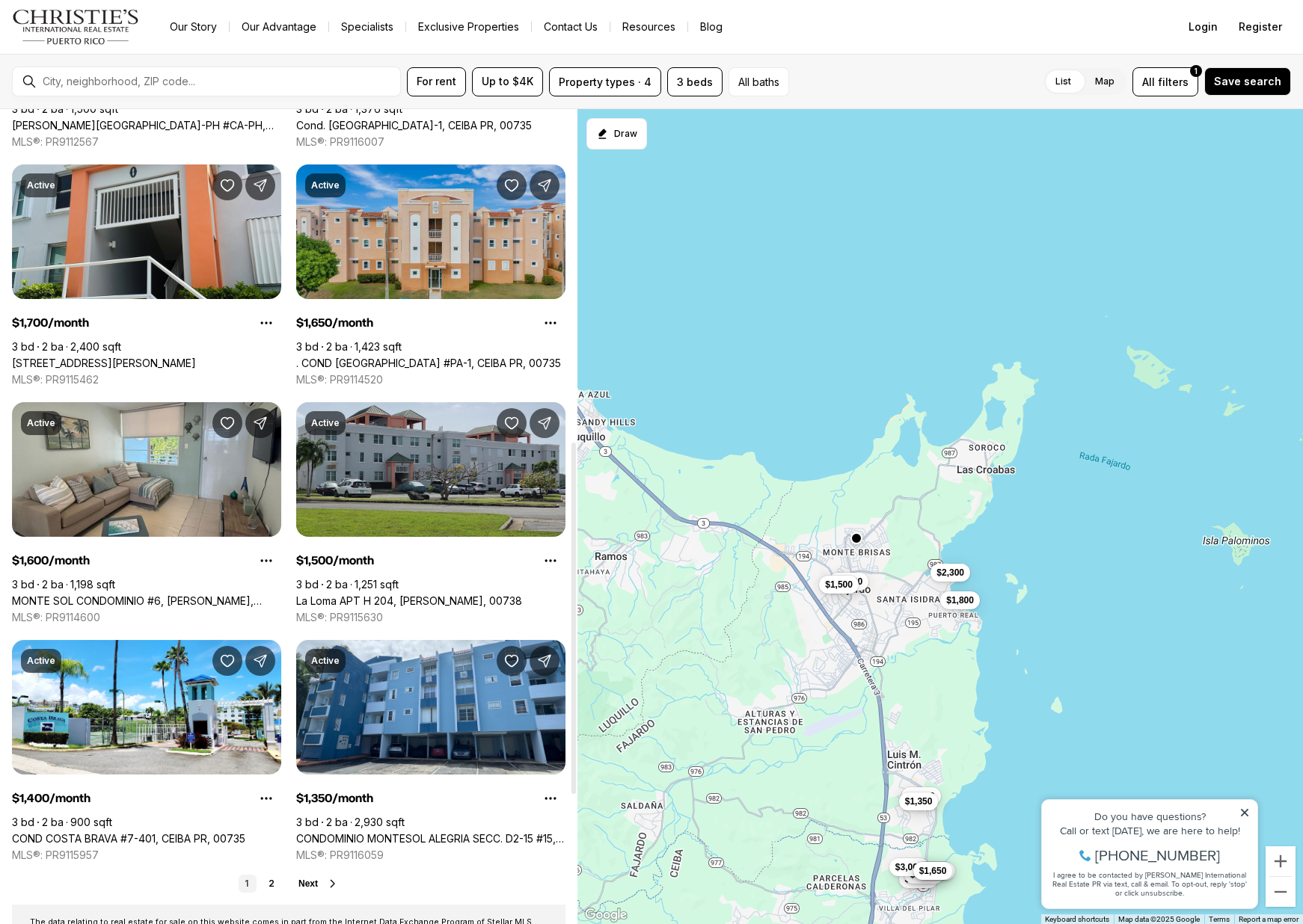
scroll to position [814, 0]
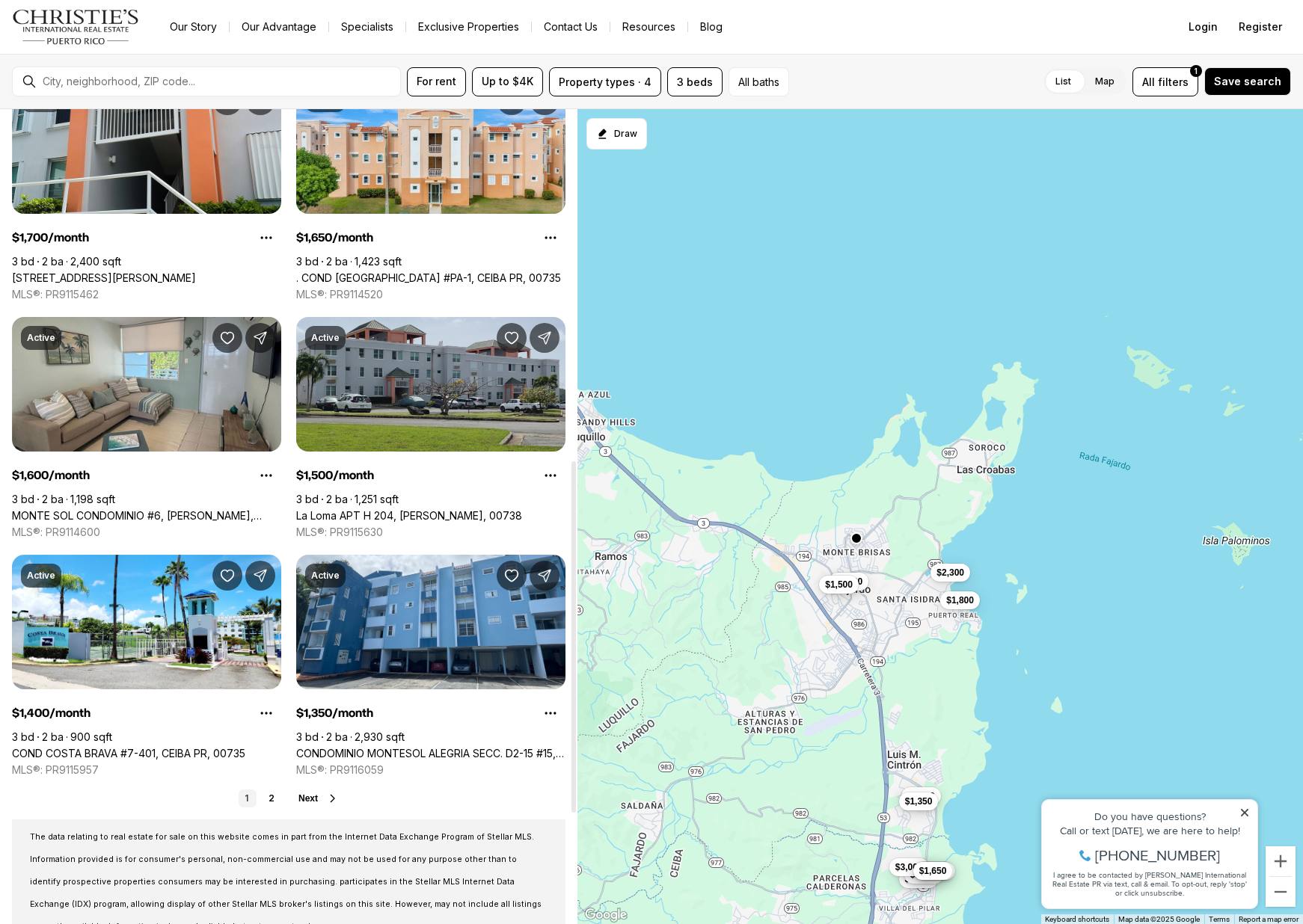
click at [307, 795] on span "Next" at bounding box center [308, 799] width 20 height 11
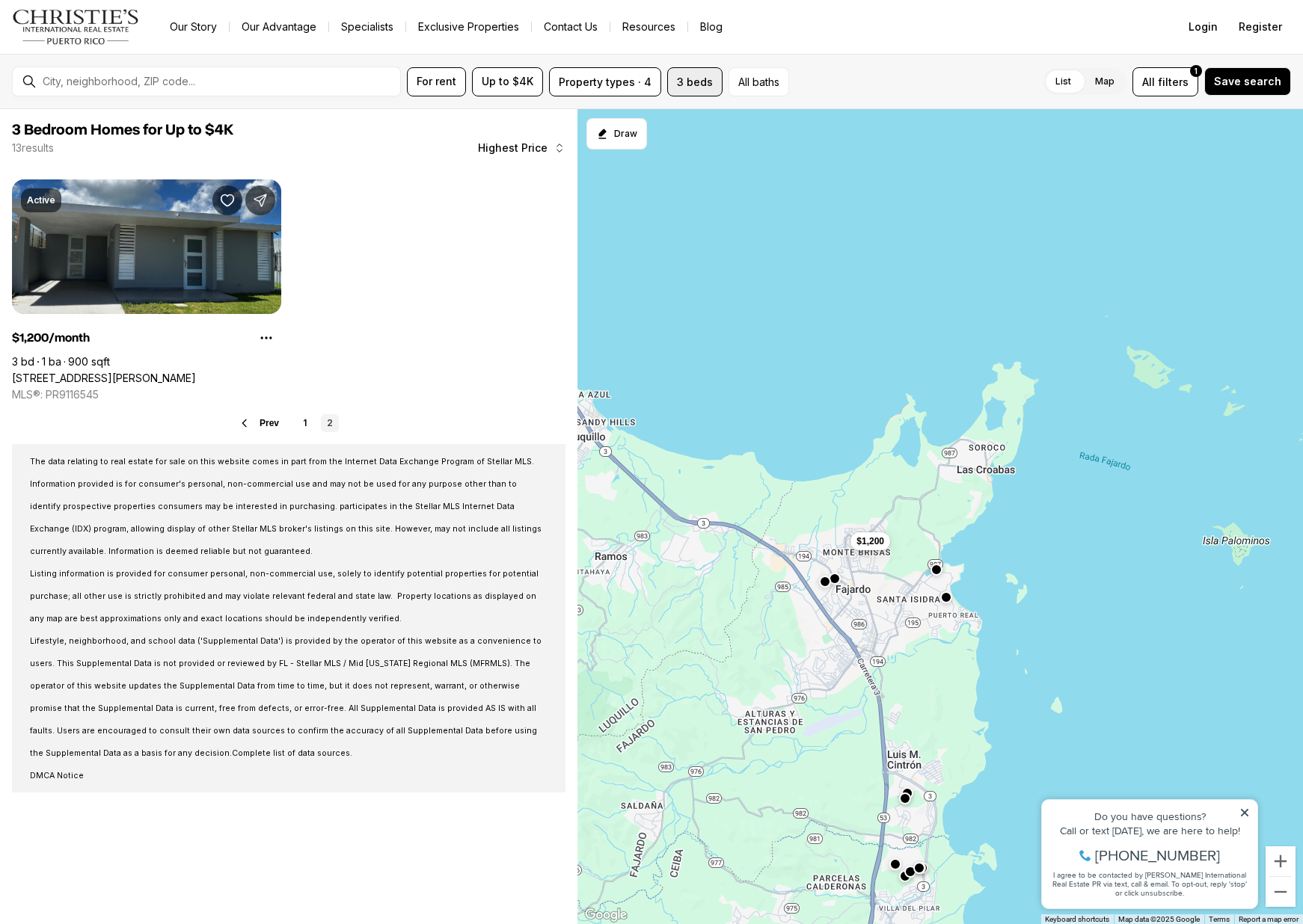
click at [685, 86] on button "3 beds" at bounding box center [694, 81] width 56 height 29
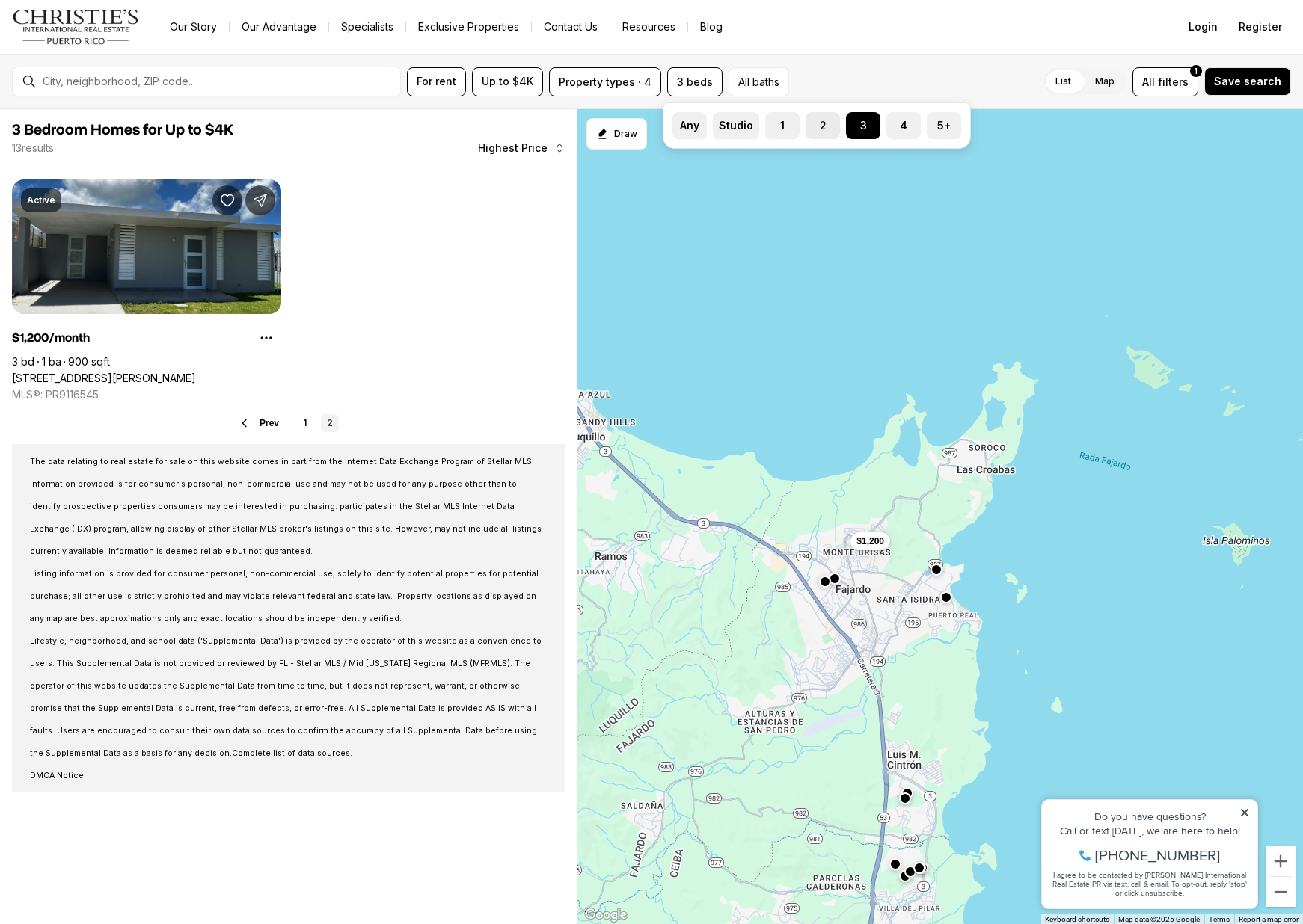
click at [818, 129] on label "2" at bounding box center [822, 125] width 34 height 27
click at [818, 127] on button "2" at bounding box center [813, 119] width 15 height 15
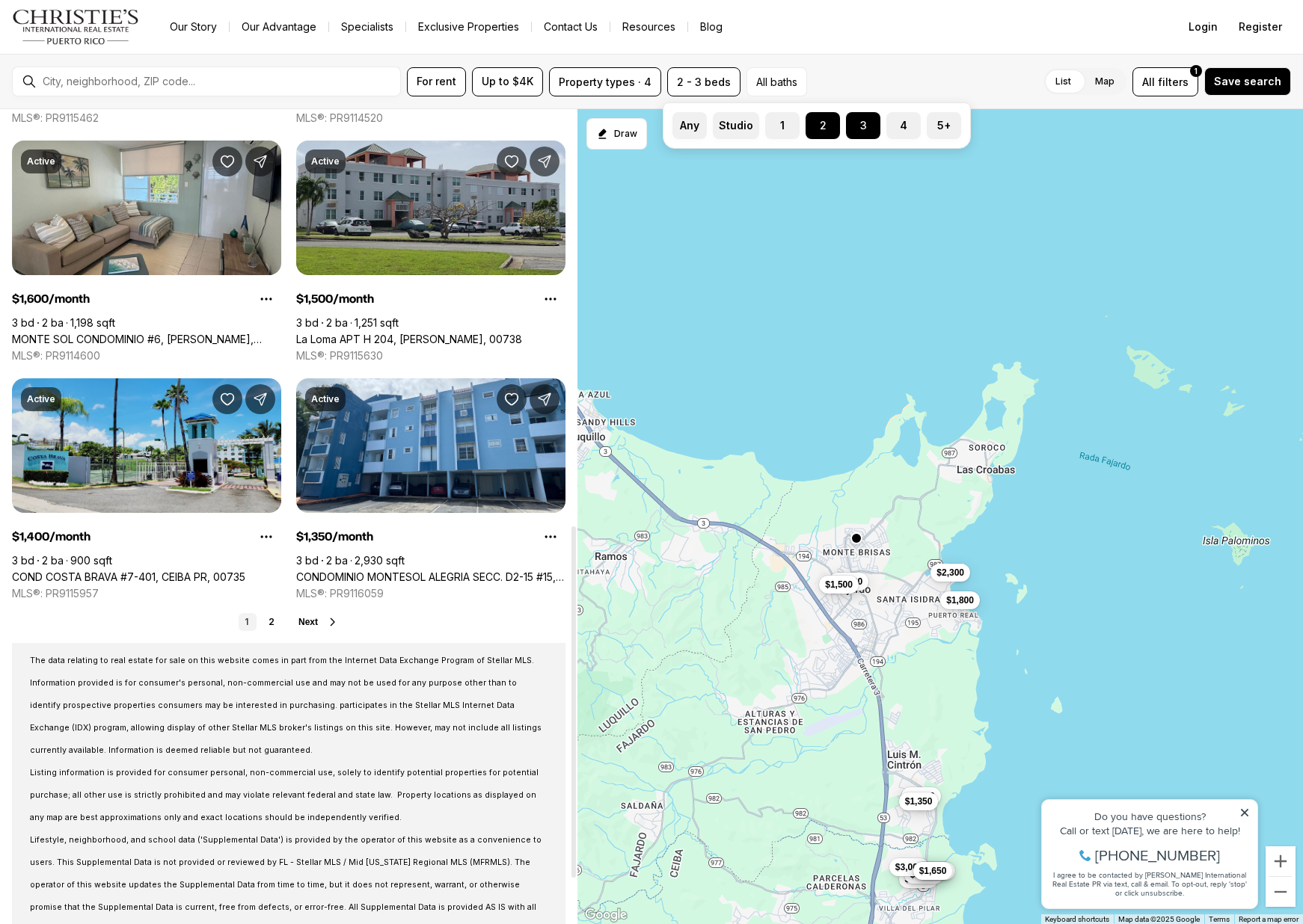
scroll to position [1003, 0]
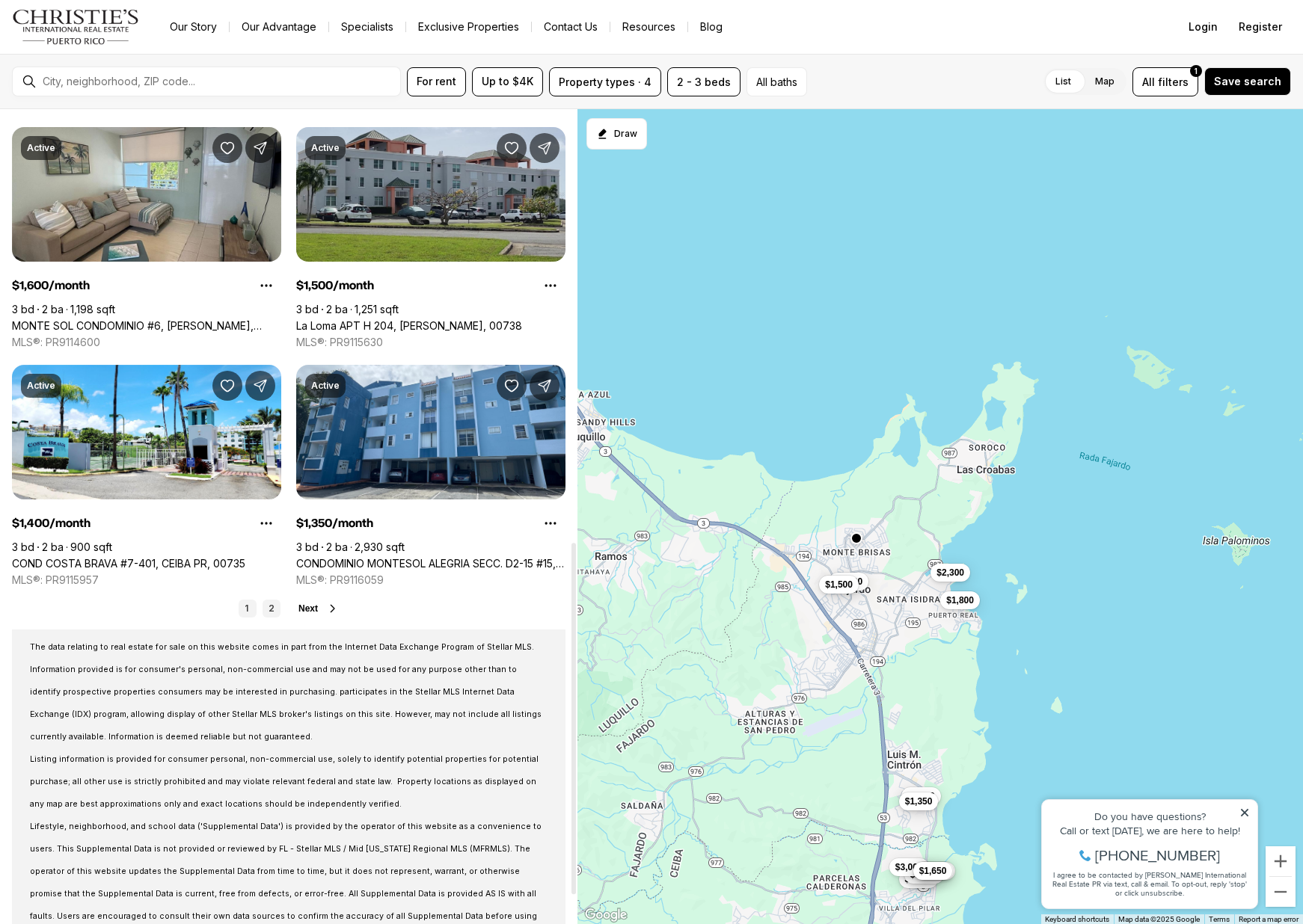
click at [275, 606] on link "2" at bounding box center [272, 608] width 18 height 18
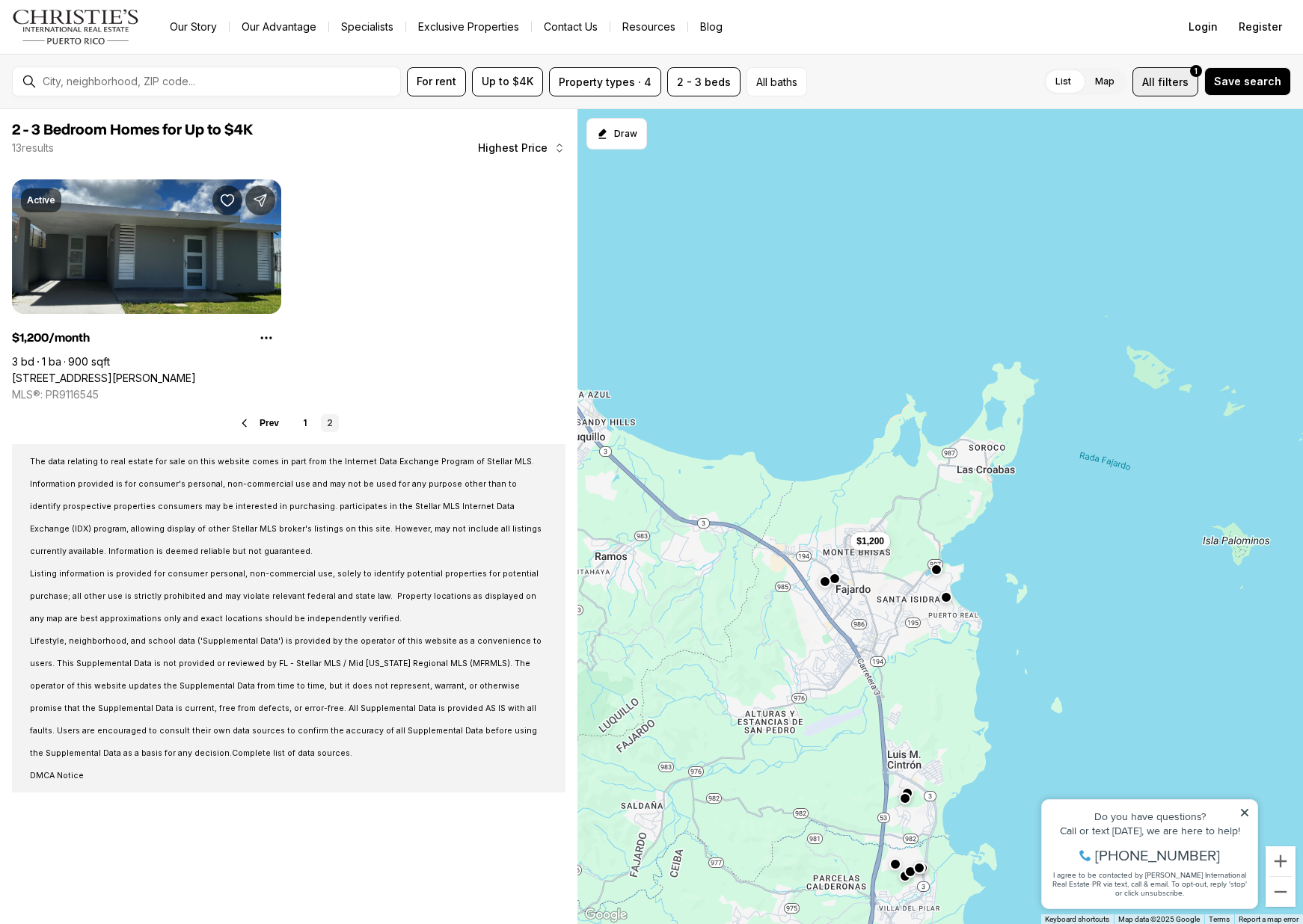
click at [1173, 90] on button "All filters 1" at bounding box center [1165, 81] width 66 height 29
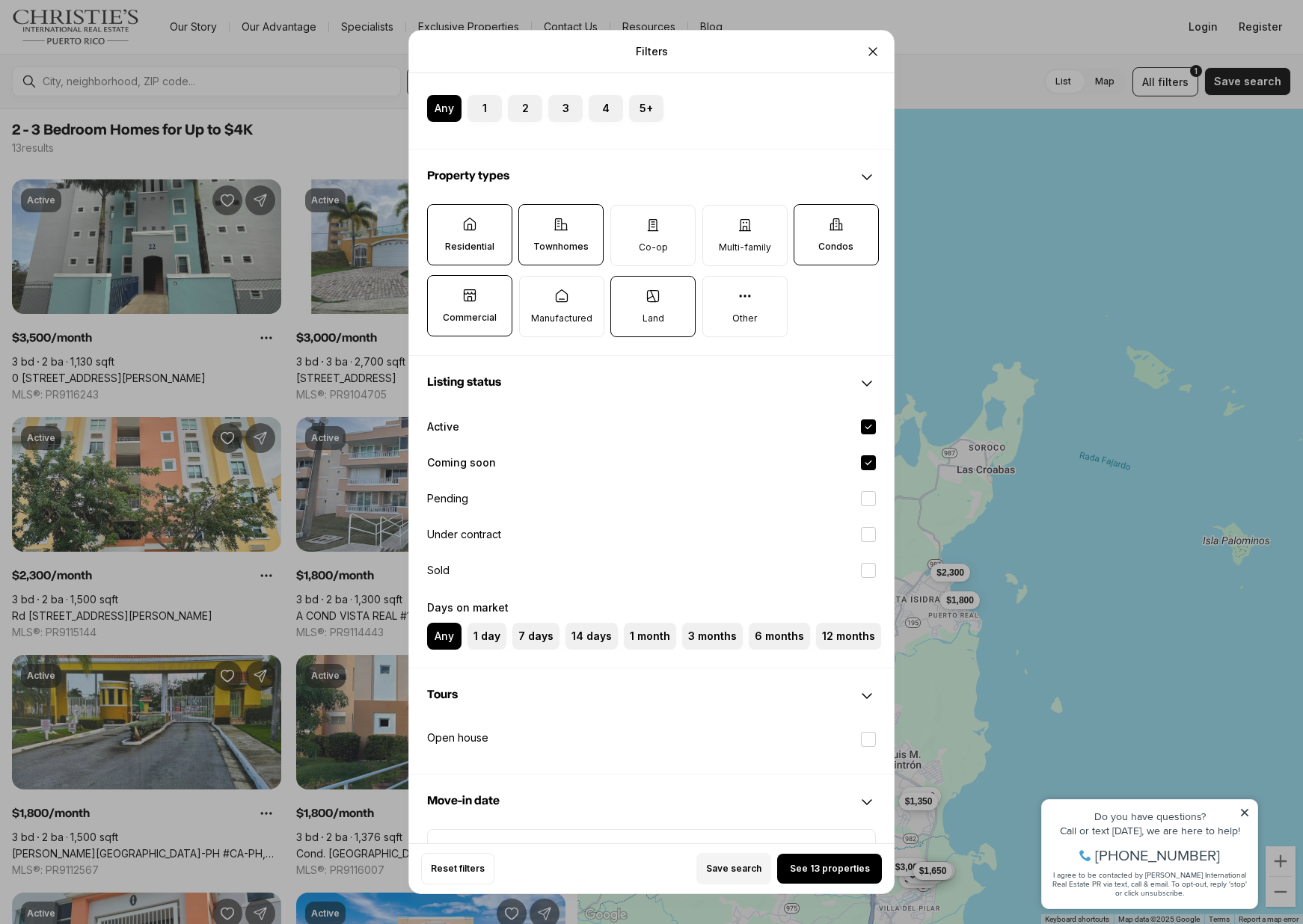
scroll to position [407, 0]
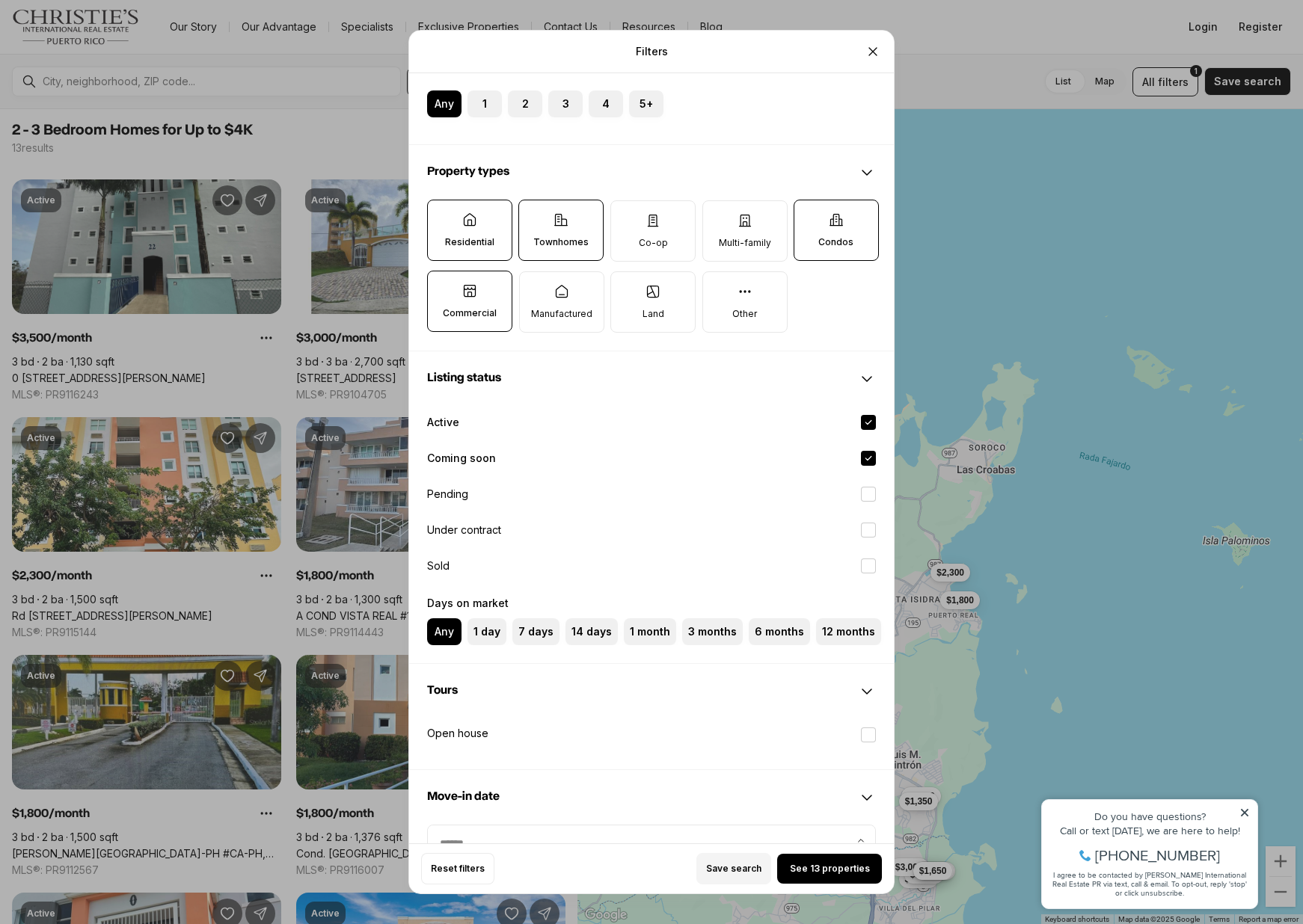
click at [585, 457] on label "Coming soon" at bounding box center [651, 458] width 472 height 33
click at [861, 457] on button "Coming soon" at bounding box center [869, 459] width 15 height 15
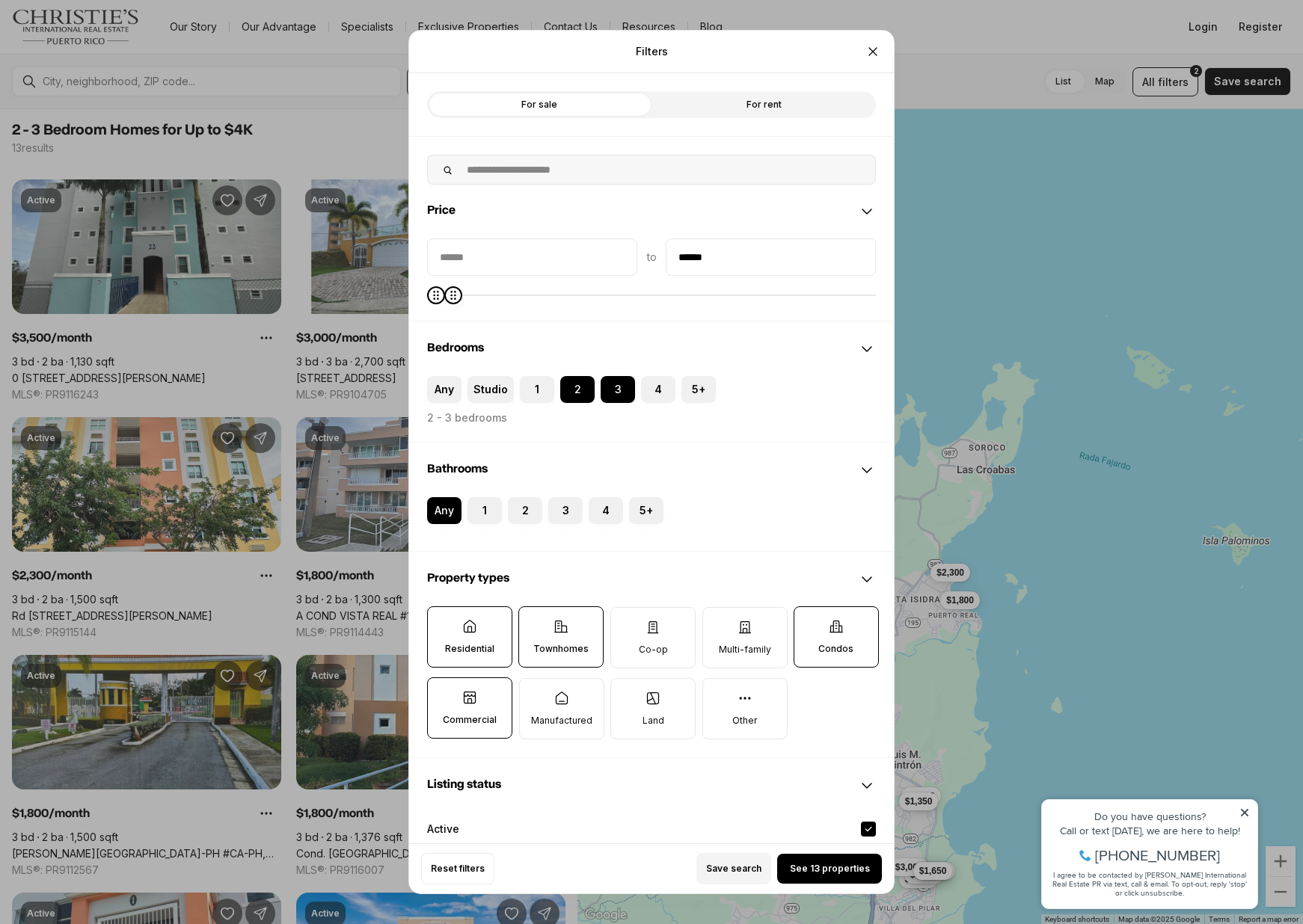
type input "******"
click at [472, 294] on icon "Maximum" at bounding box center [478, 295] width 12 height 12
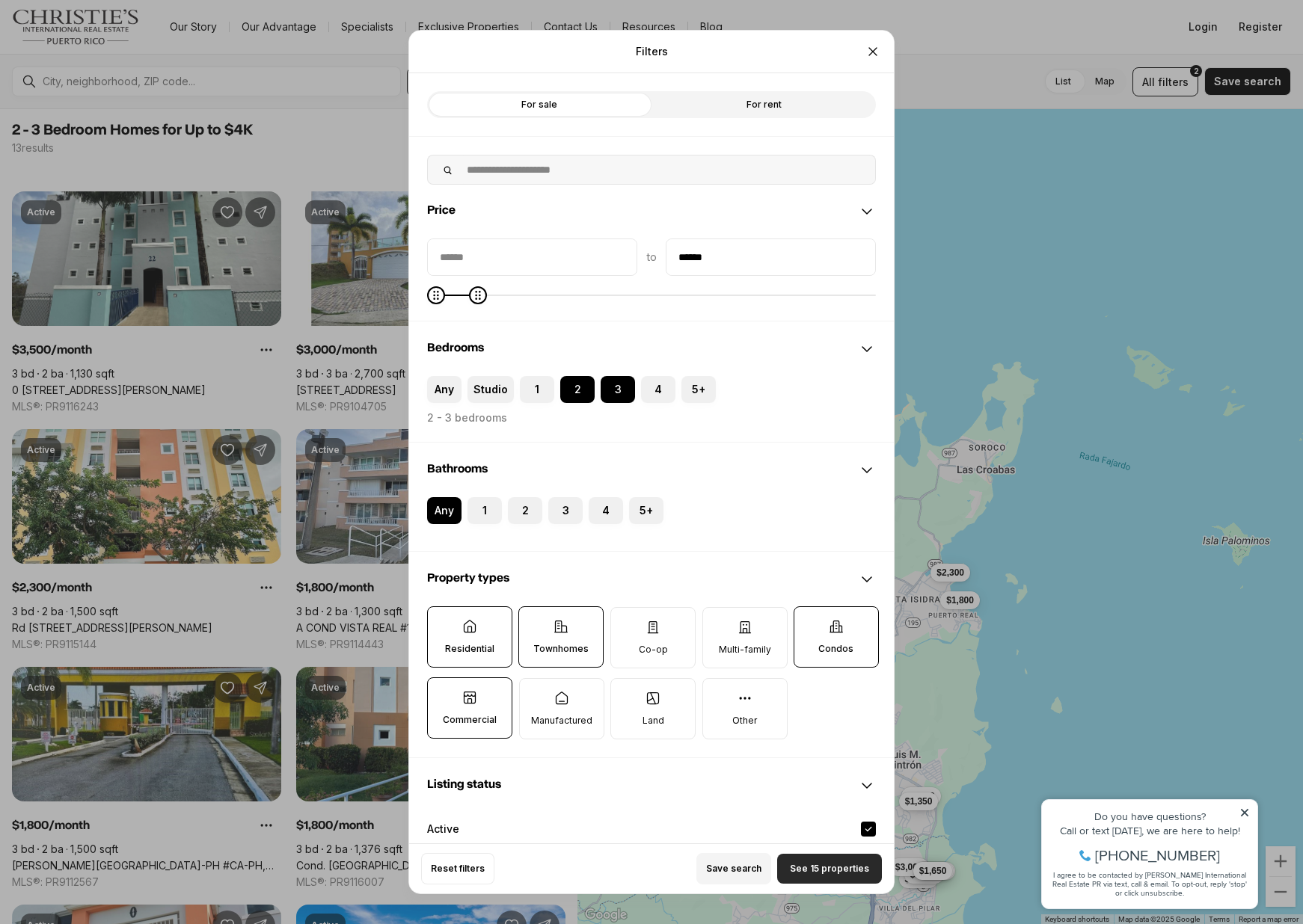
click at [830, 864] on span "See 15 properties" at bounding box center [829, 869] width 79 height 12
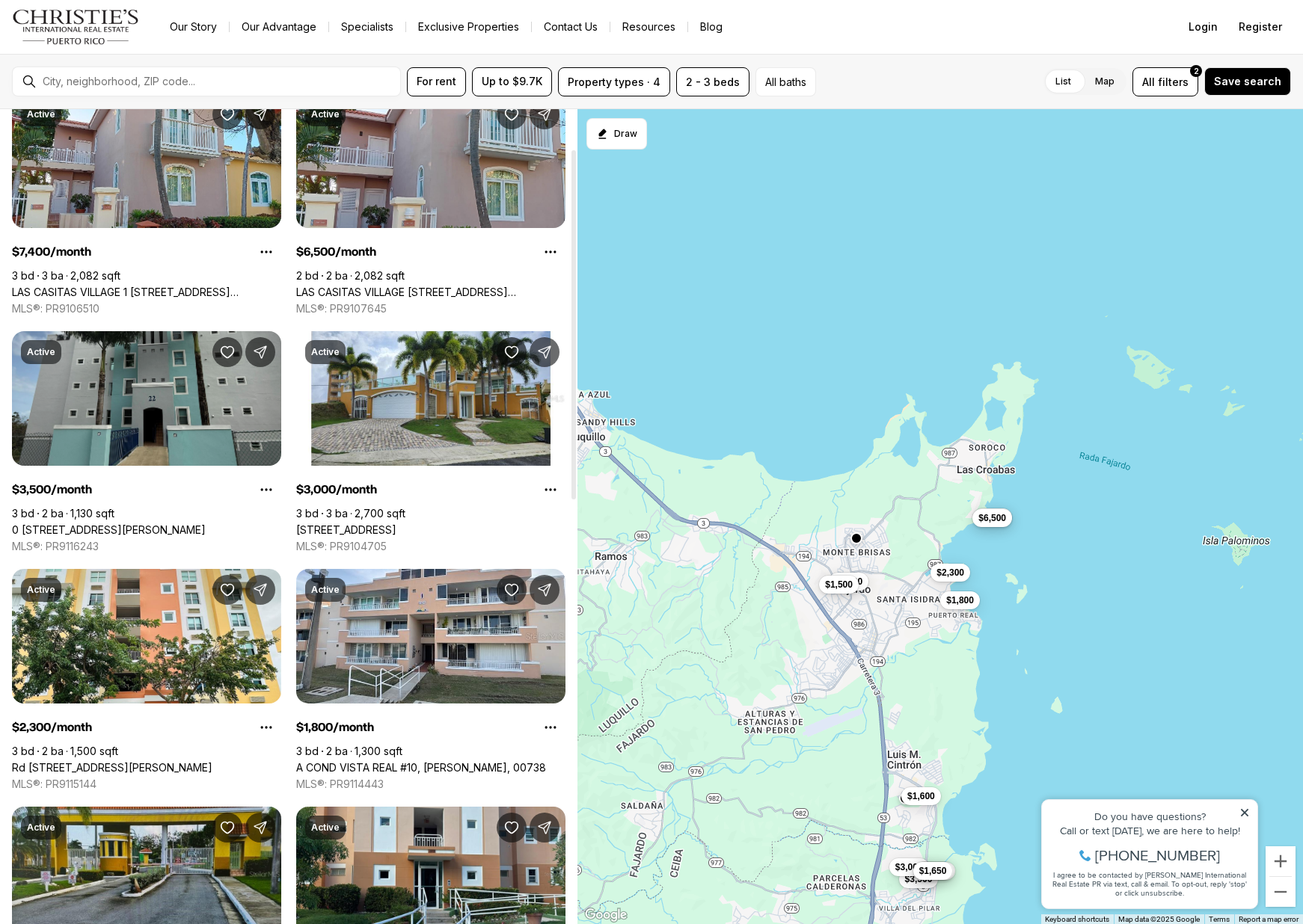
scroll to position [101, 0]
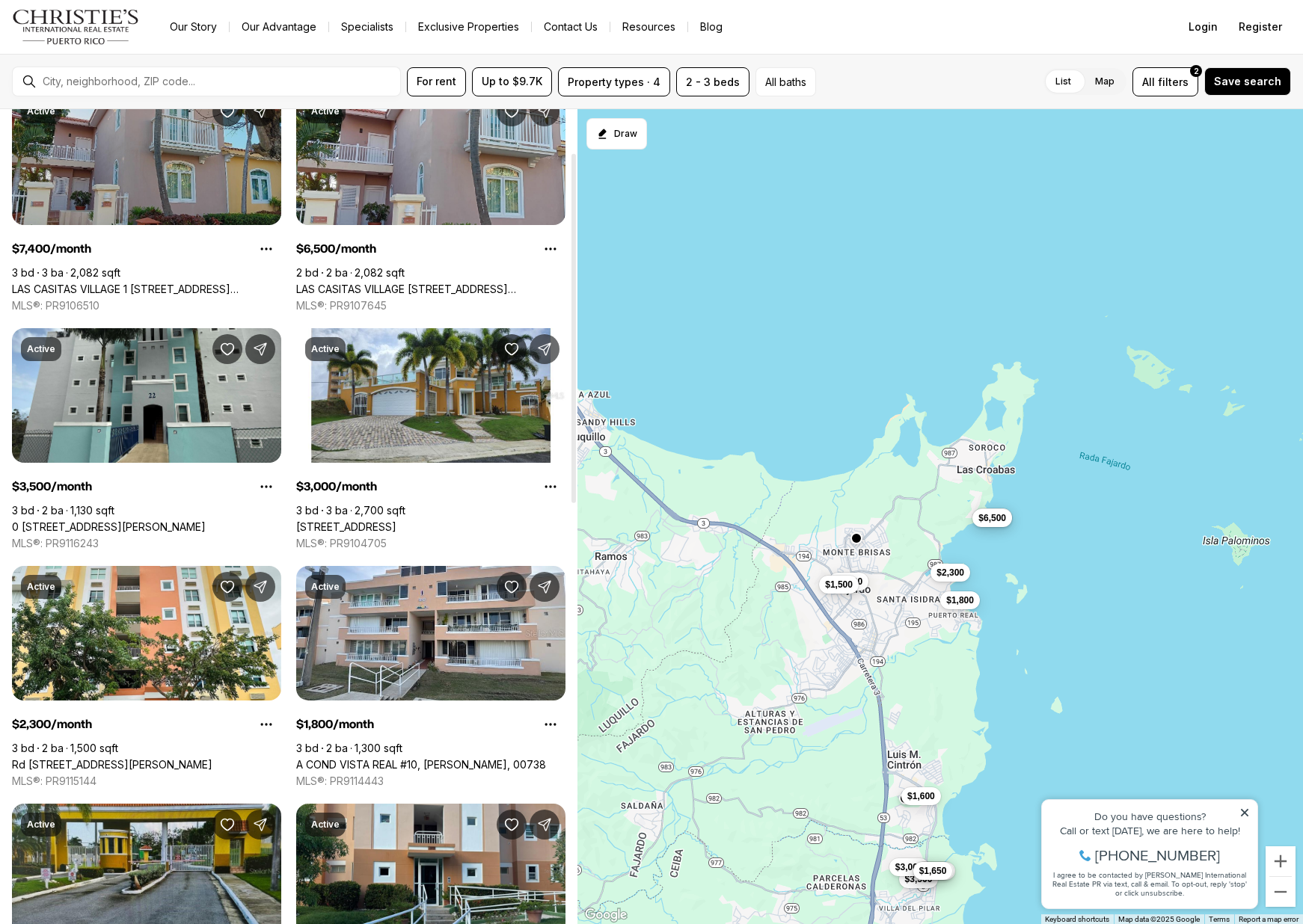
click at [187, 283] on link "LAS CASITAS VILLAGE 1 [STREET_ADDRESS][PERSON_NAME]" at bounding box center [147, 290] width 269 height 14
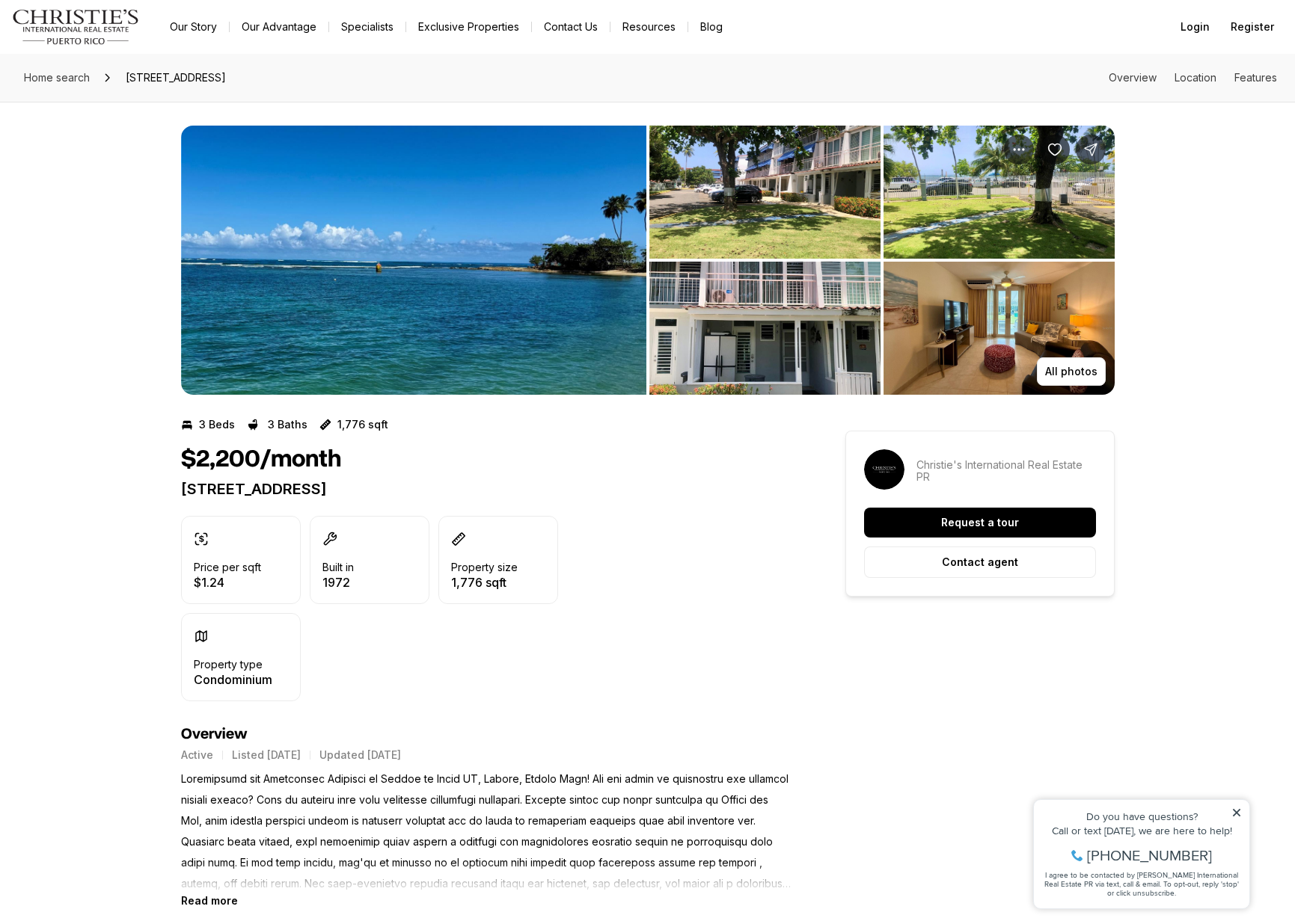
click at [533, 126] on img "View image gallery" at bounding box center [413, 260] width 465 height 269
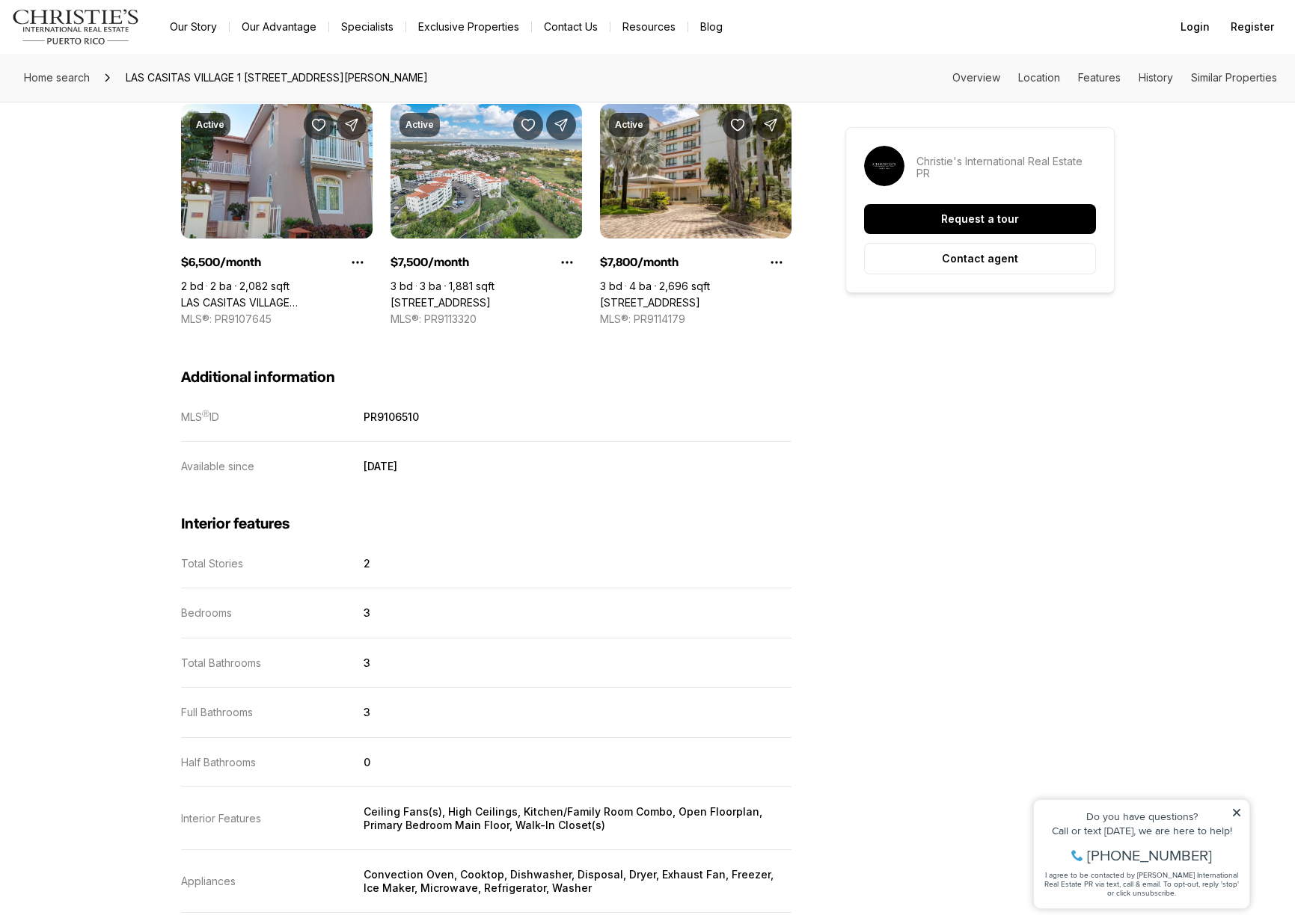
scroll to position [1294, 0]
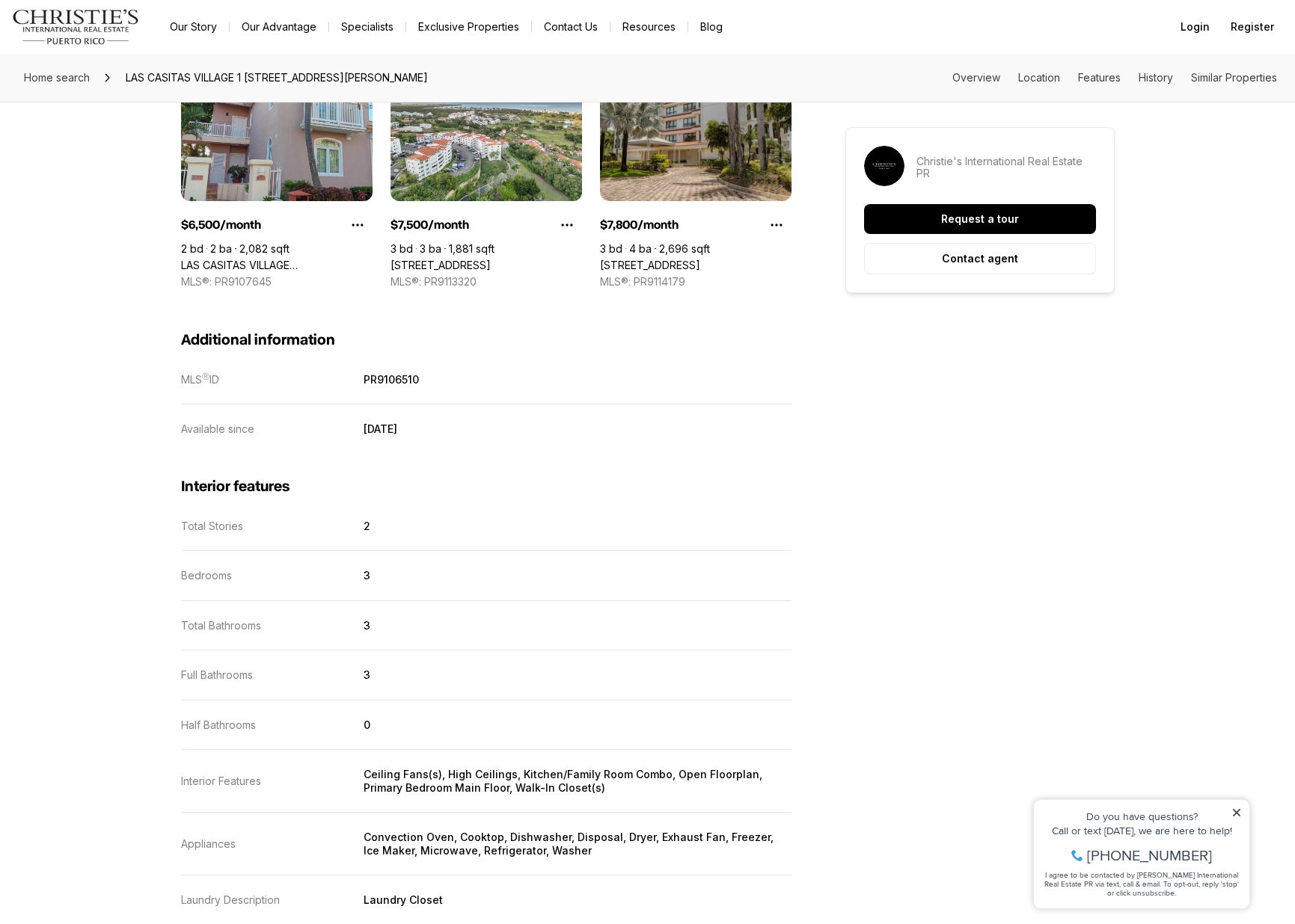
click at [678, 259] on link "[STREET_ADDRESS]" at bounding box center [650, 265] width 100 height 14
